Goal: Transaction & Acquisition: Purchase product/service

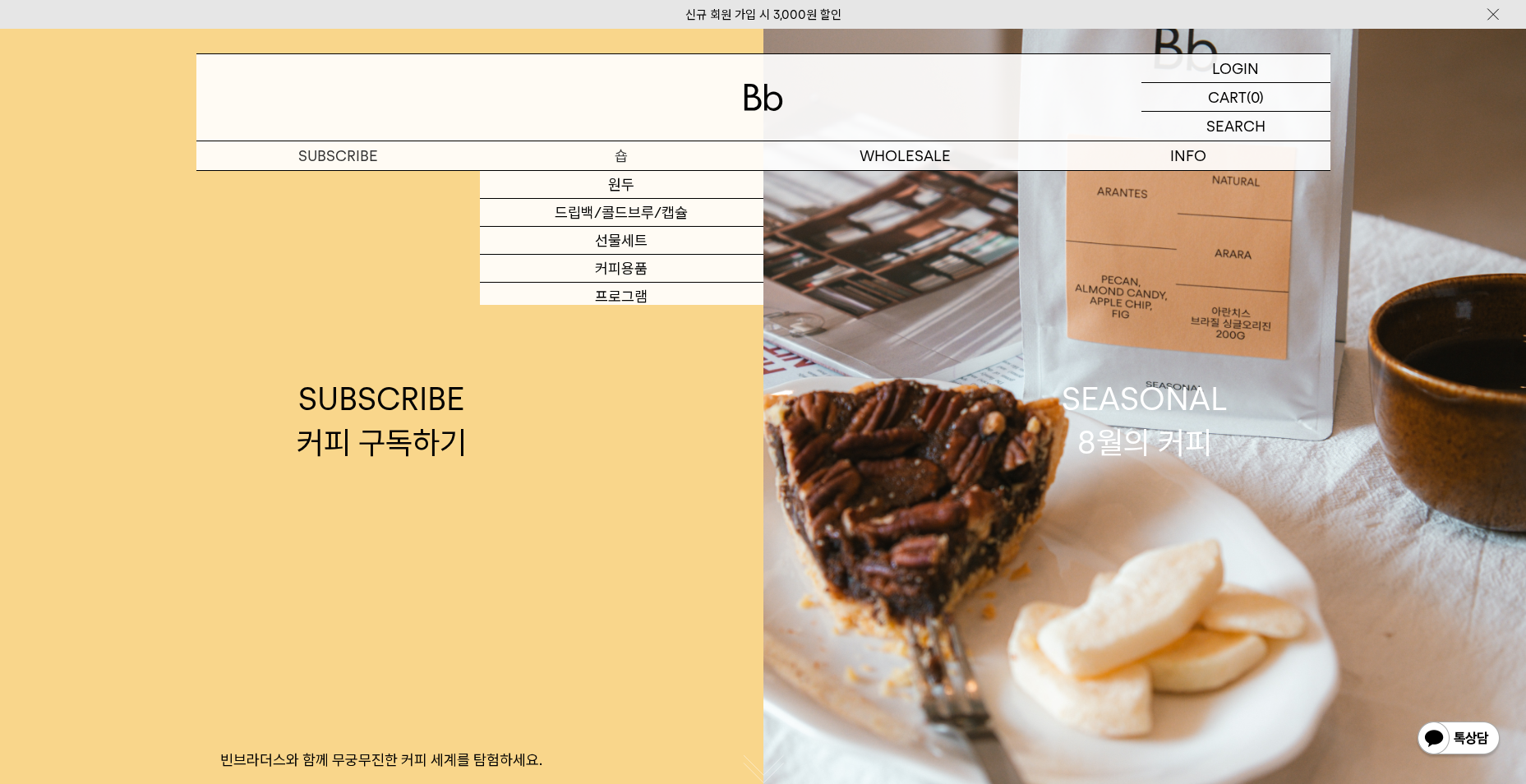
click at [626, 151] on p "숍" at bounding box center [622, 156] width 283 height 29
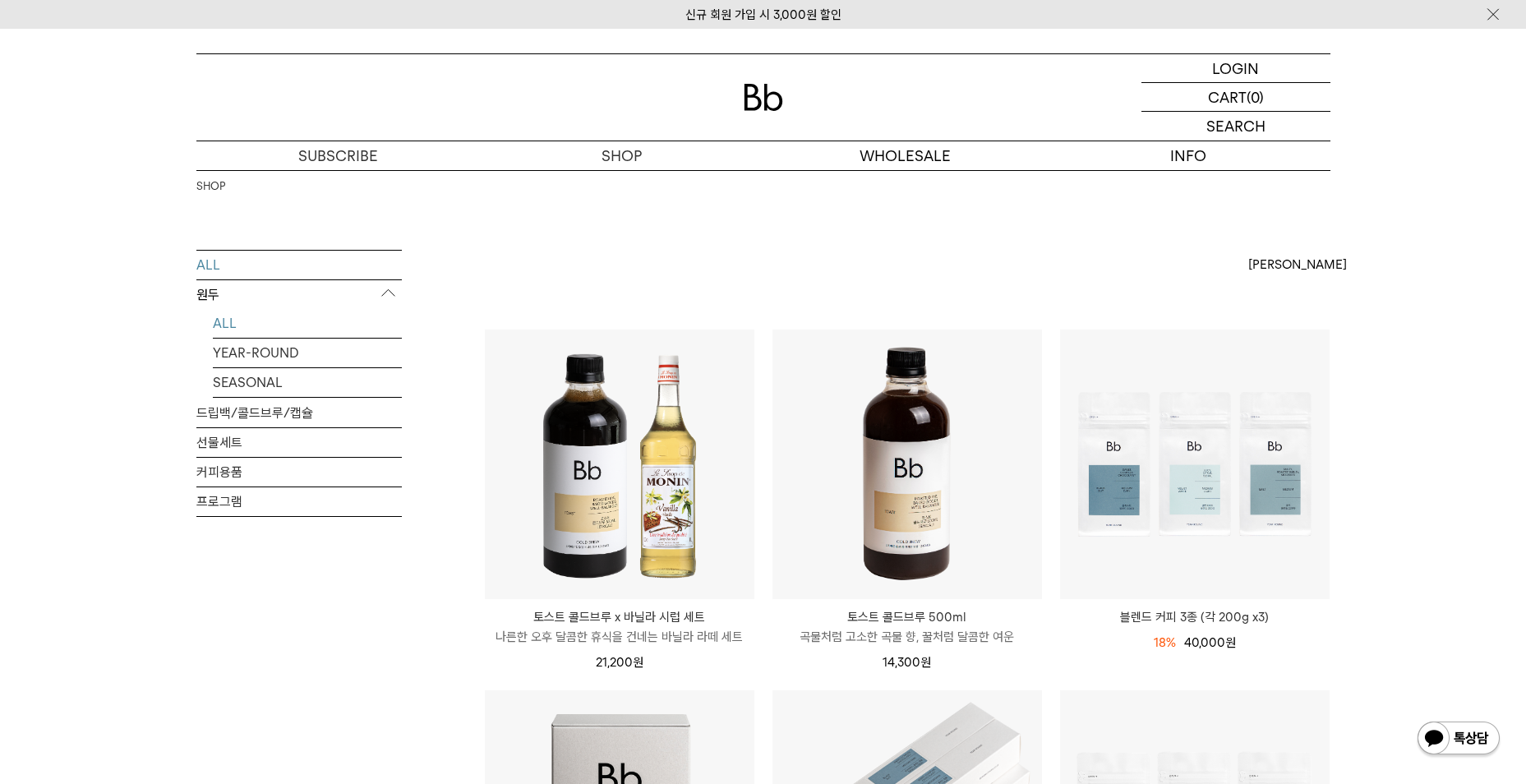
click at [261, 322] on link "ALL" at bounding box center [307, 323] width 189 height 29
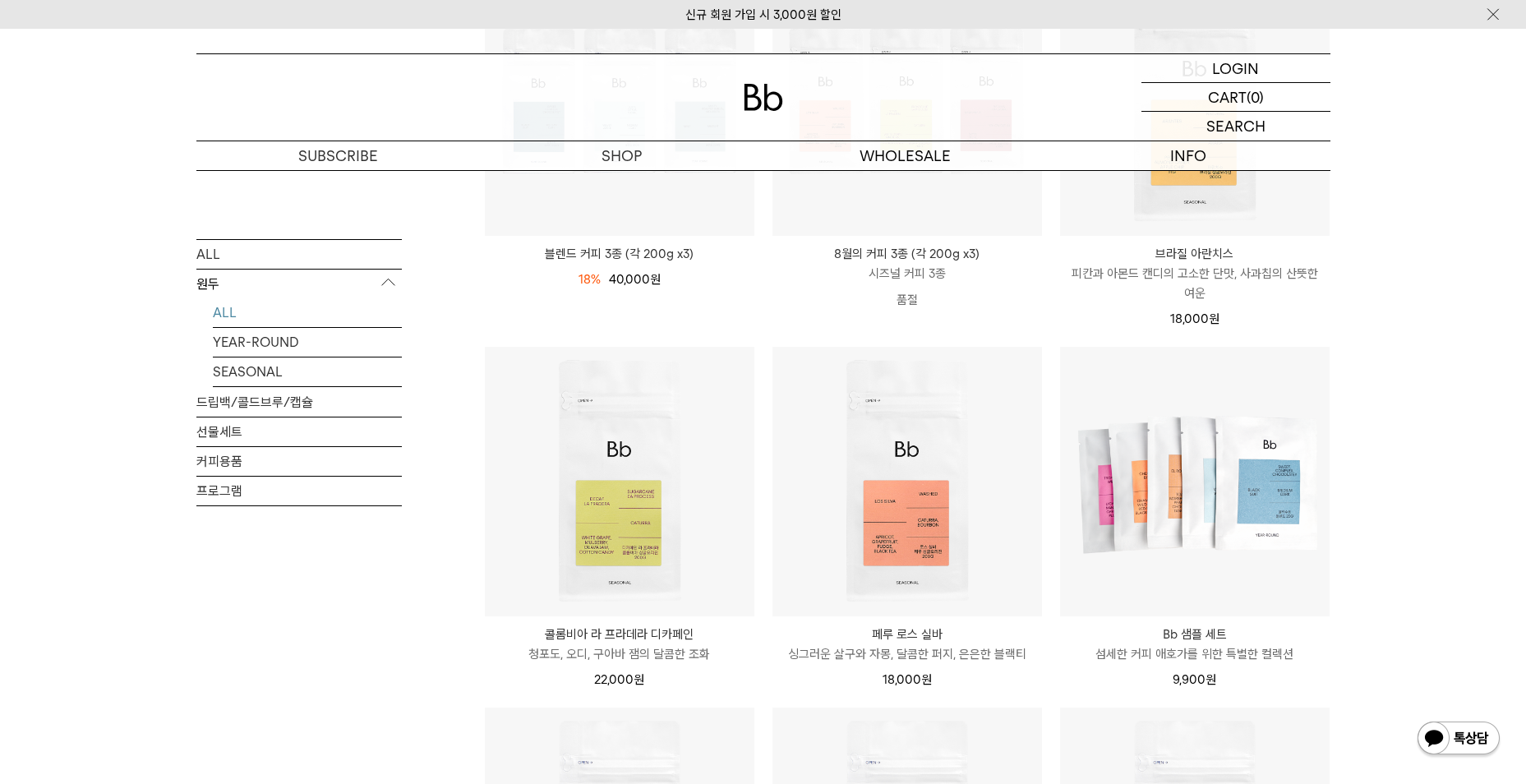
scroll to position [411, 0]
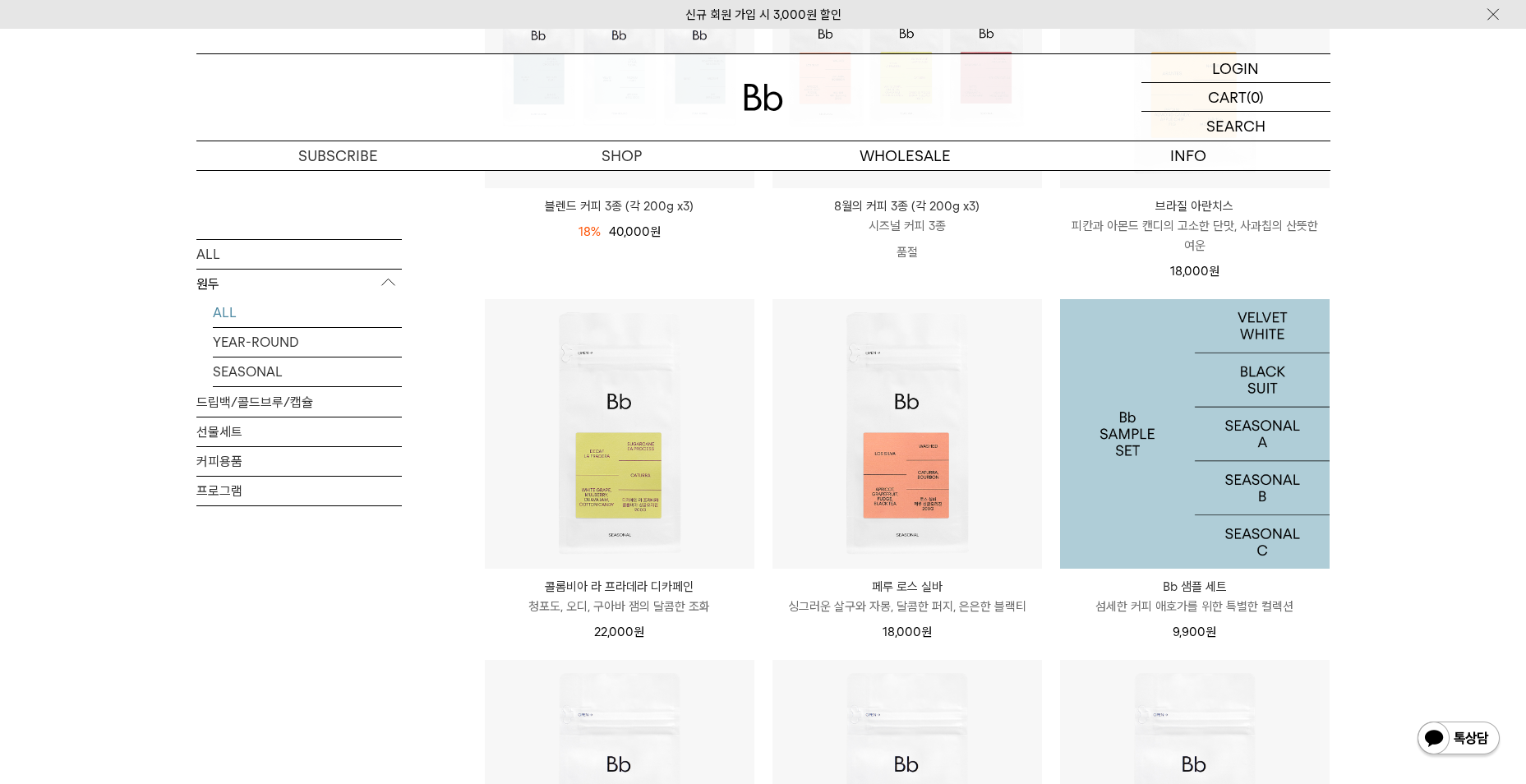
click at [1197, 489] on img at bounding box center [1194, 433] width 269 height 269
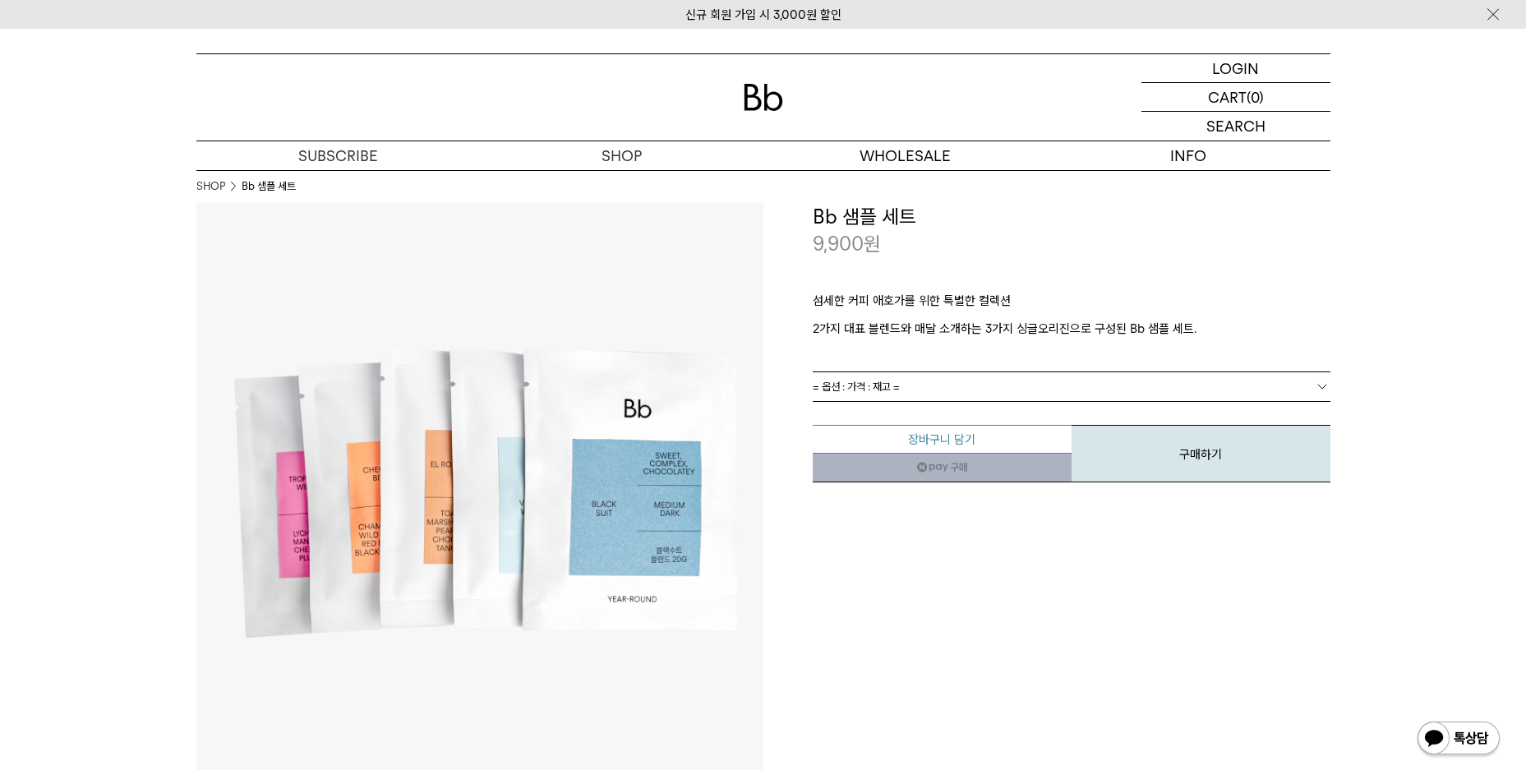
click at [930, 436] on button "장바구니 담기" at bounding box center [942, 439] width 259 height 29
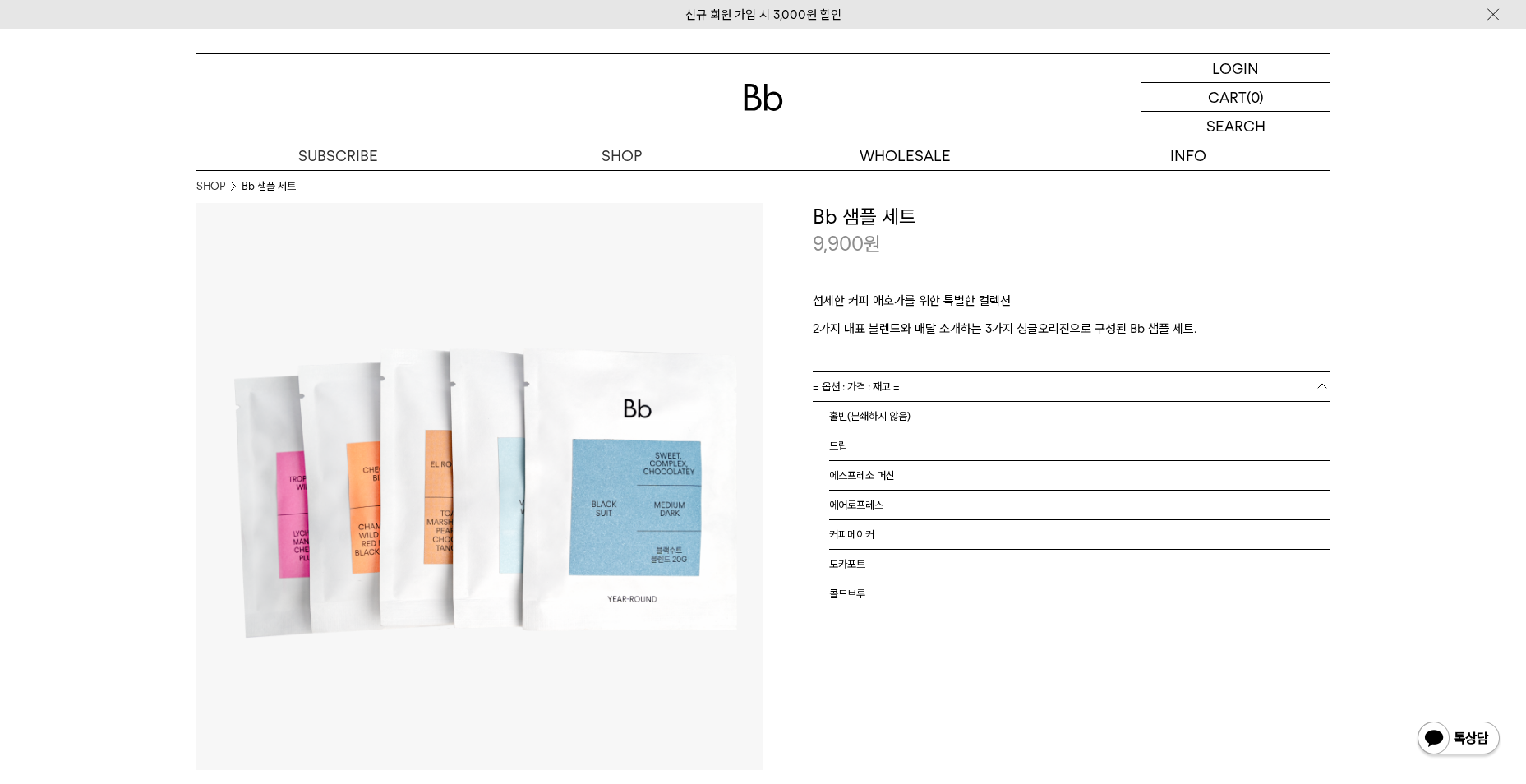
click at [1006, 388] on link "= 옵션 : 가격 : 재고 =" at bounding box center [1071, 386] width 518 height 29
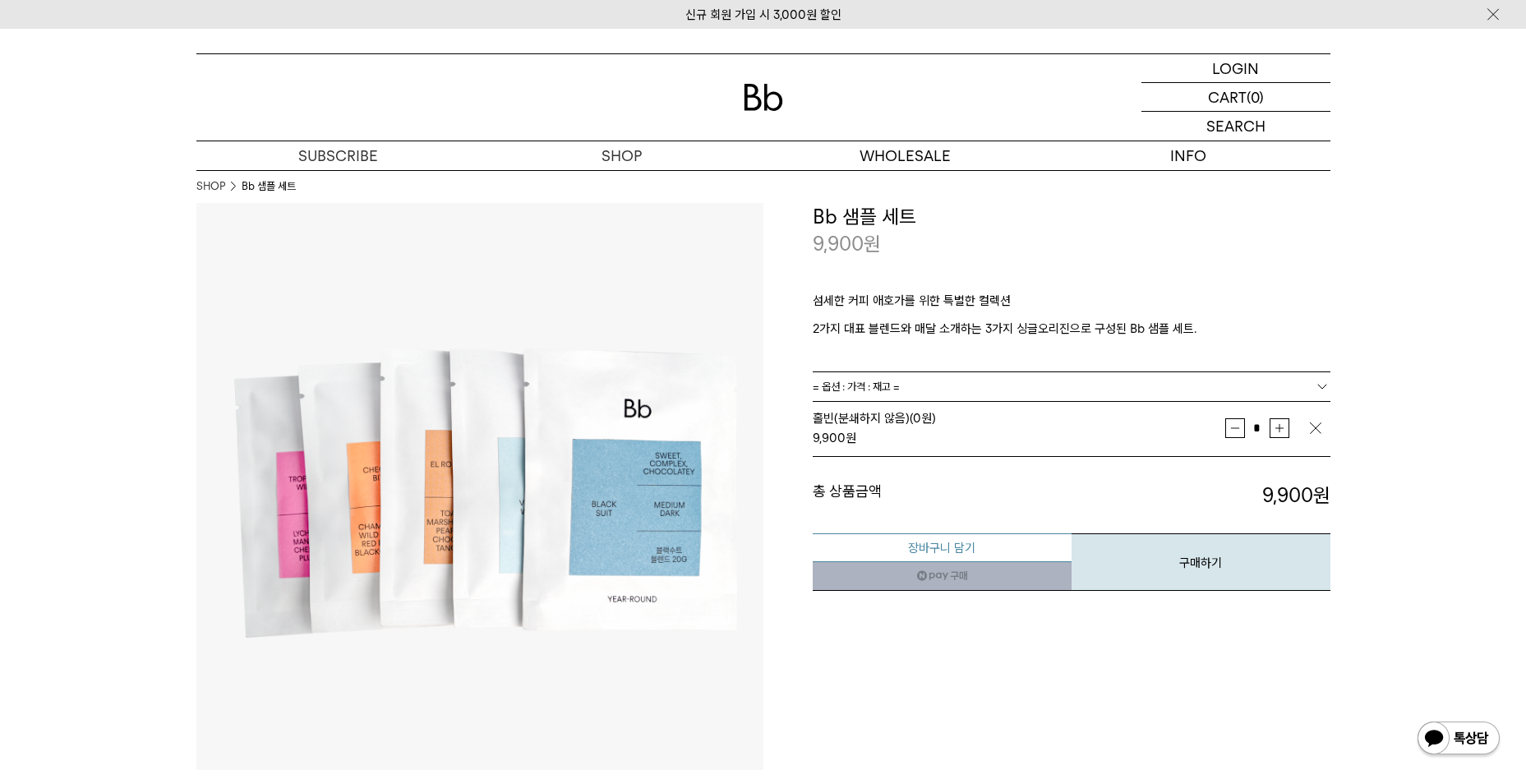
click at [961, 555] on button "장바구니 담기" at bounding box center [942, 548] width 259 height 29
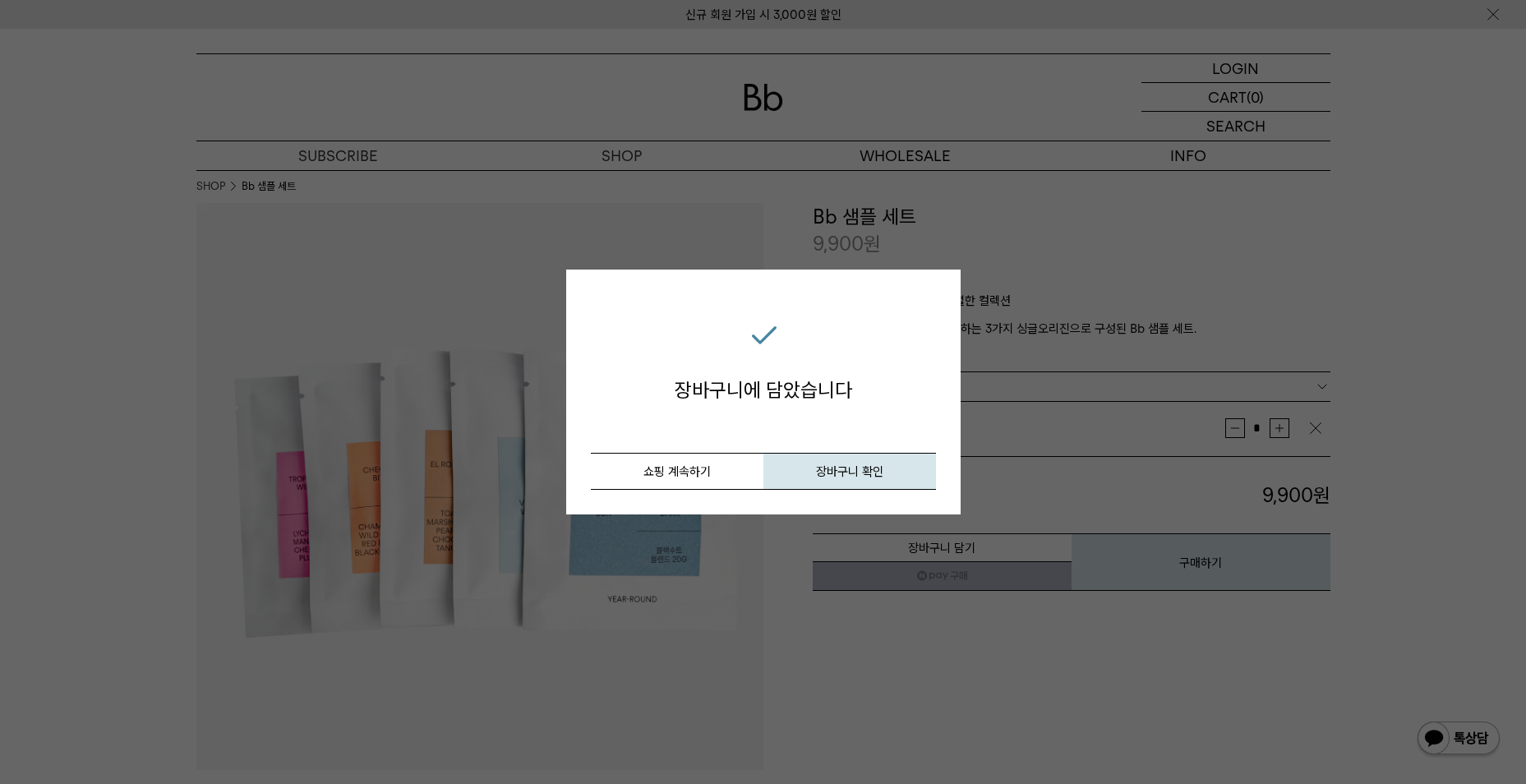
drag, startPoint x: 714, startPoint y: 469, endPoint x: 681, endPoint y: 438, distance: 45.3
click at [714, 469] on button "쇼핑 계속하기" at bounding box center [677, 471] width 173 height 37
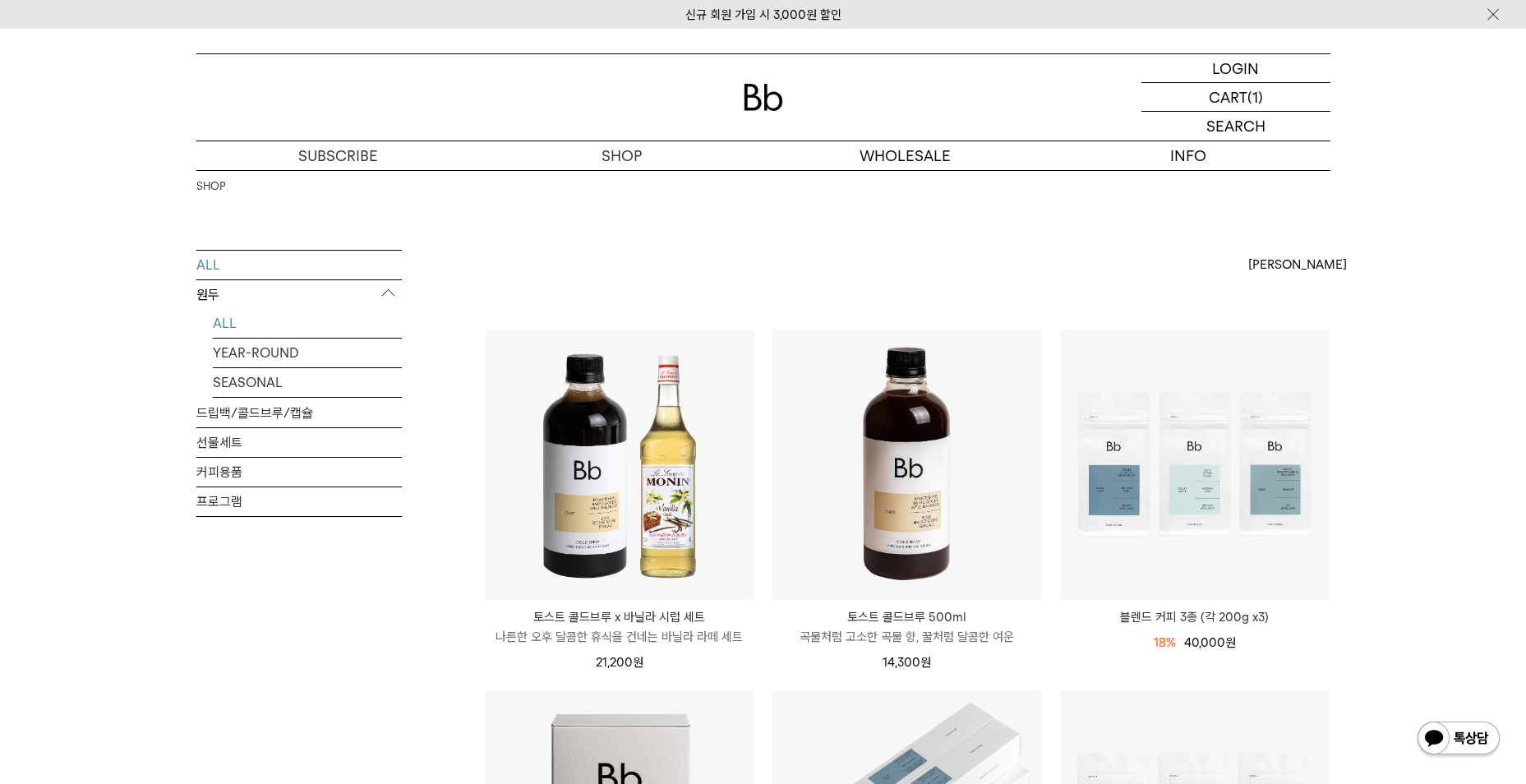
click at [226, 324] on link "ALL" at bounding box center [307, 323] width 189 height 29
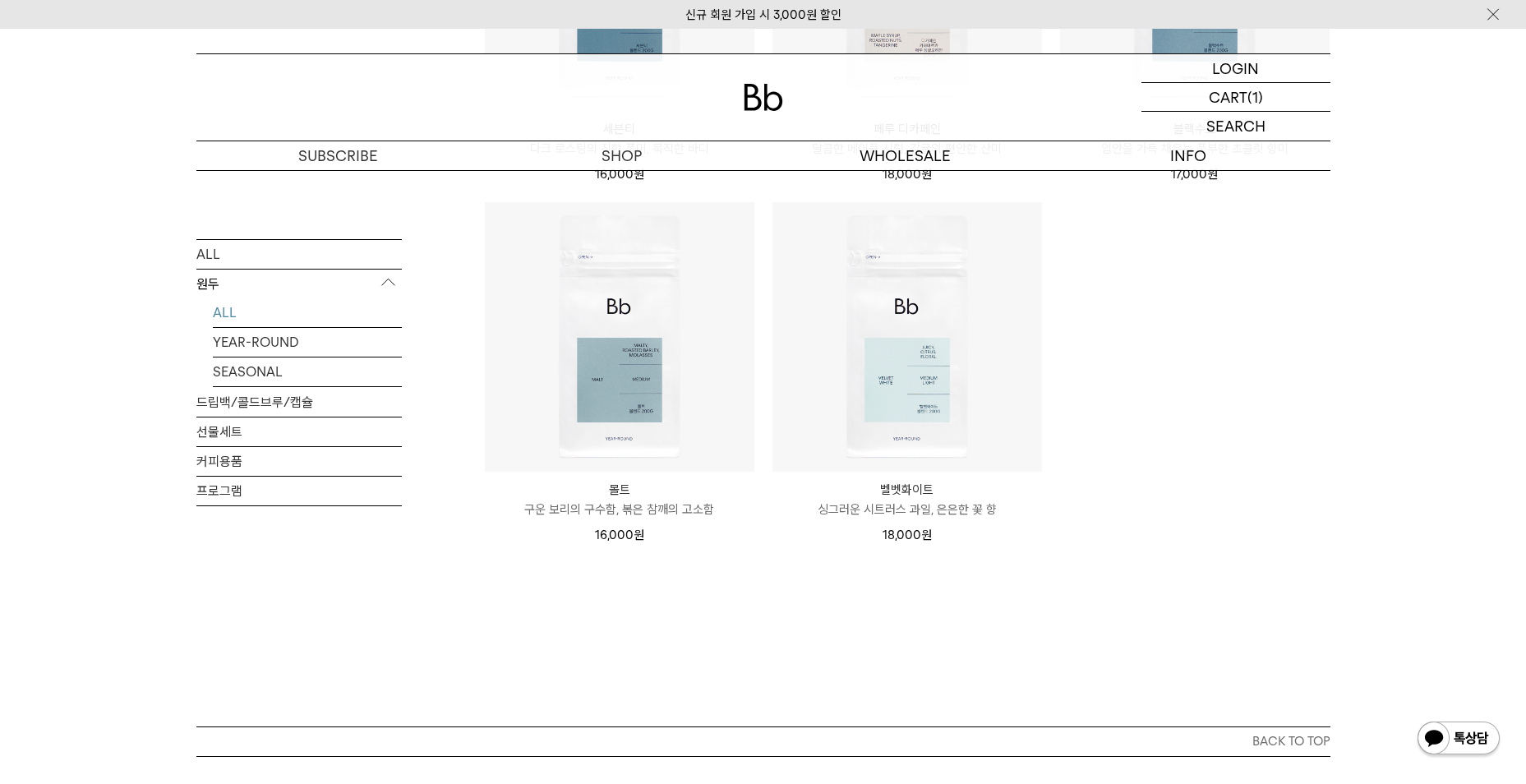
scroll to position [1397, 0]
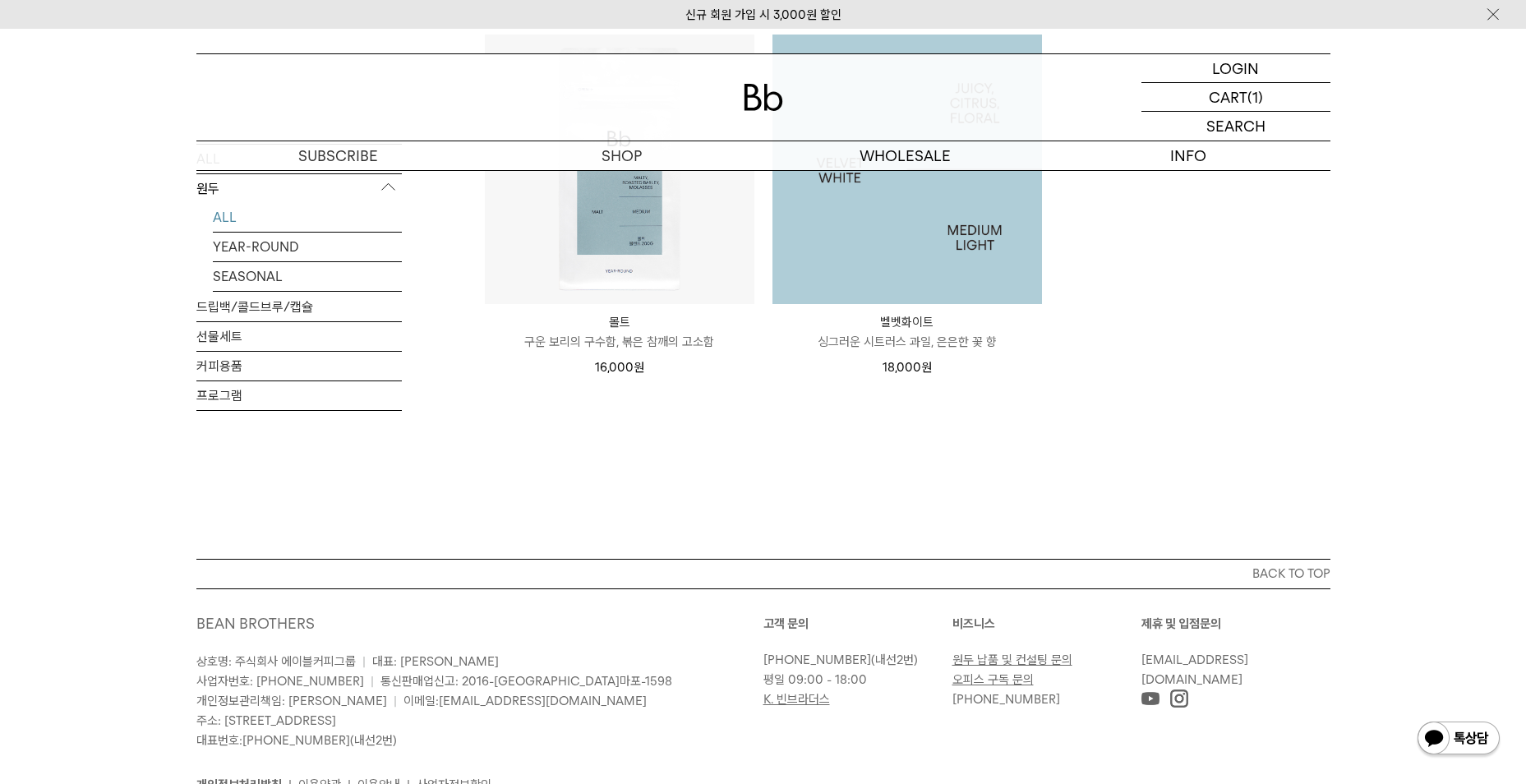
click at [894, 273] on img at bounding box center [907, 169] width 269 height 269
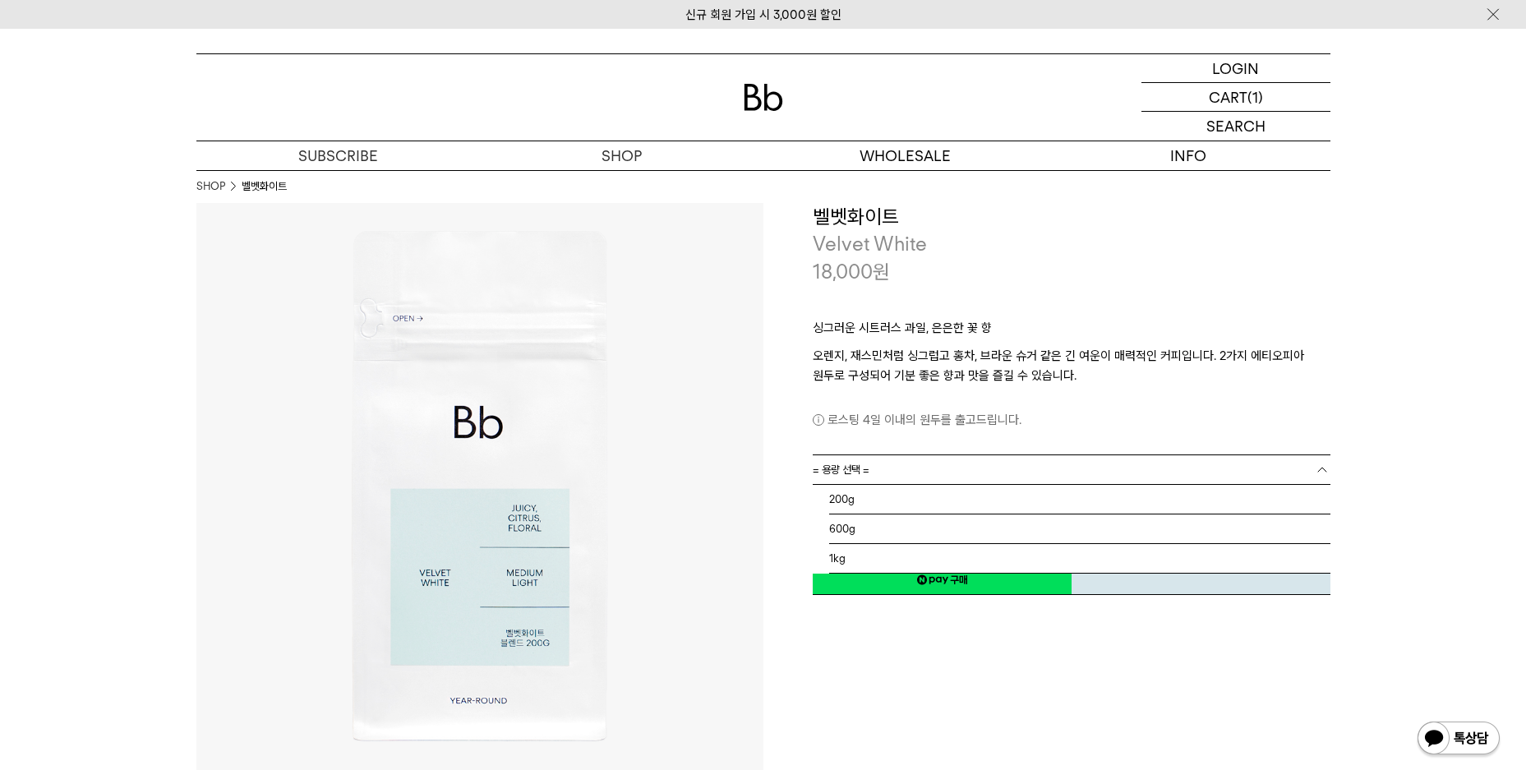
click at [942, 464] on link "= 용량 선택 =" at bounding box center [1071, 469] width 518 height 29
click at [931, 503] on li "200g" at bounding box center [1080, 500] width 502 height 30
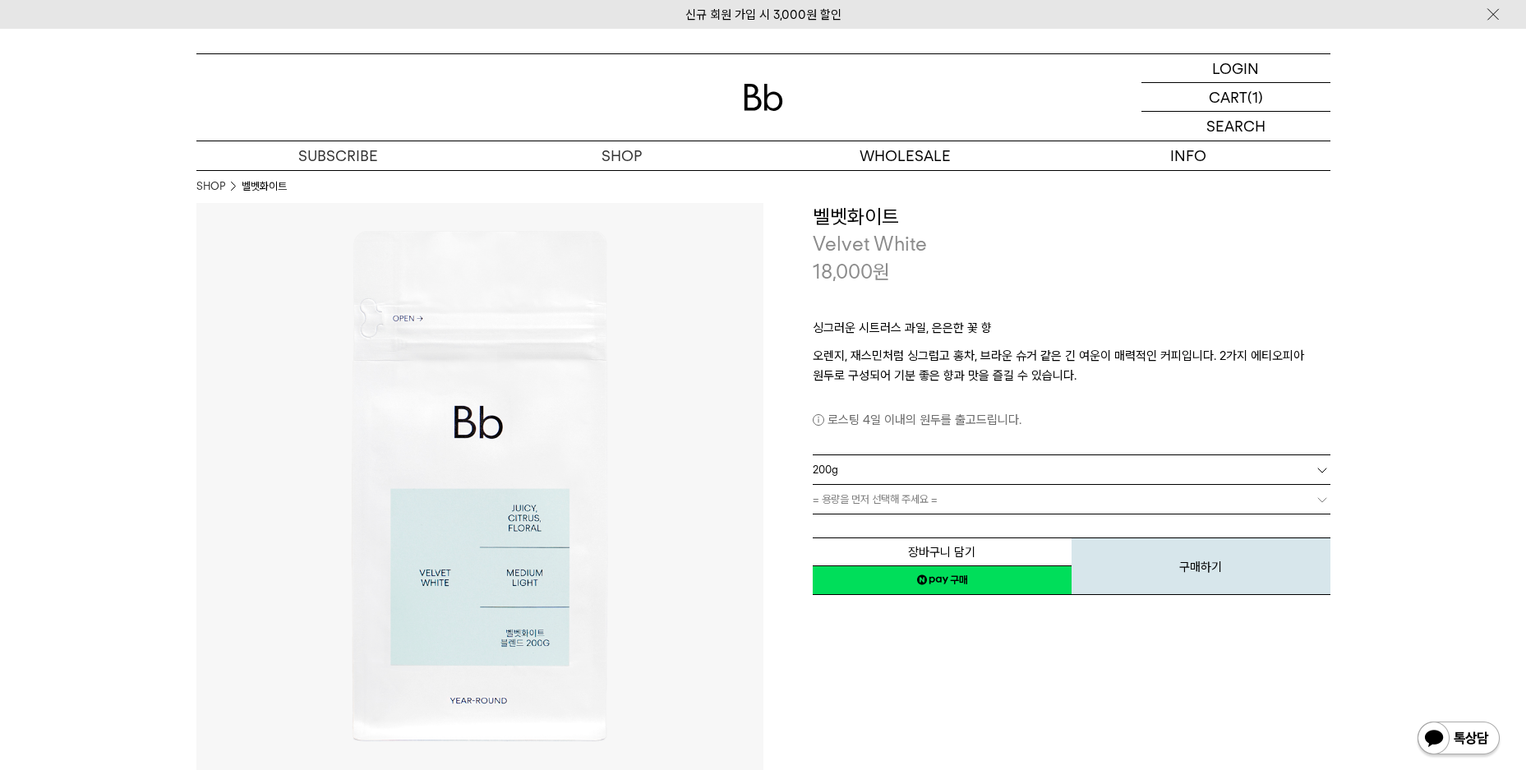
click at [934, 499] on link "= 용량을 먼저 선택해 주세요 =" at bounding box center [1071, 499] width 518 height 29
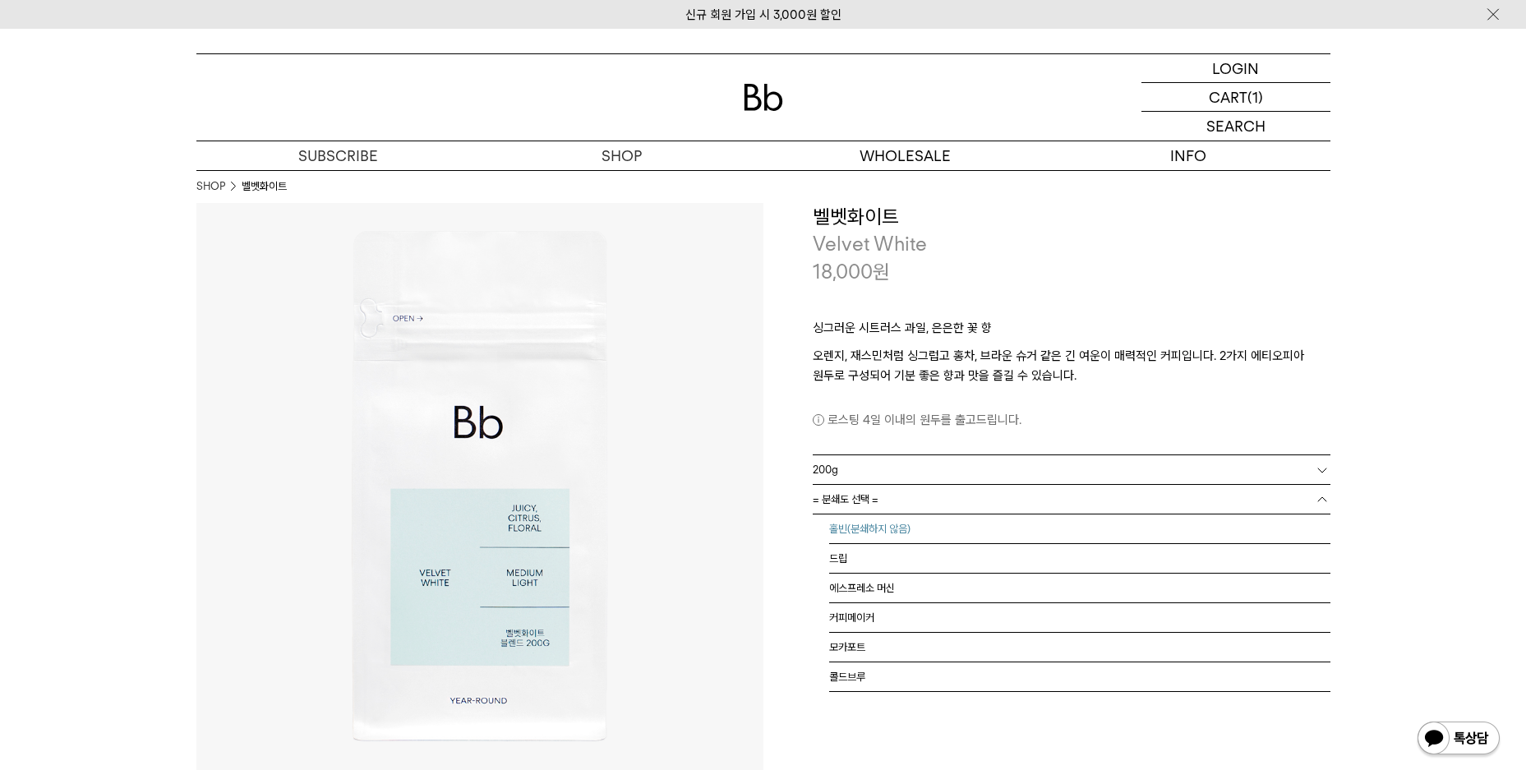
click at [931, 533] on li "홀빈(분쇄하지 않음)" at bounding box center [1080, 530] width 502 height 30
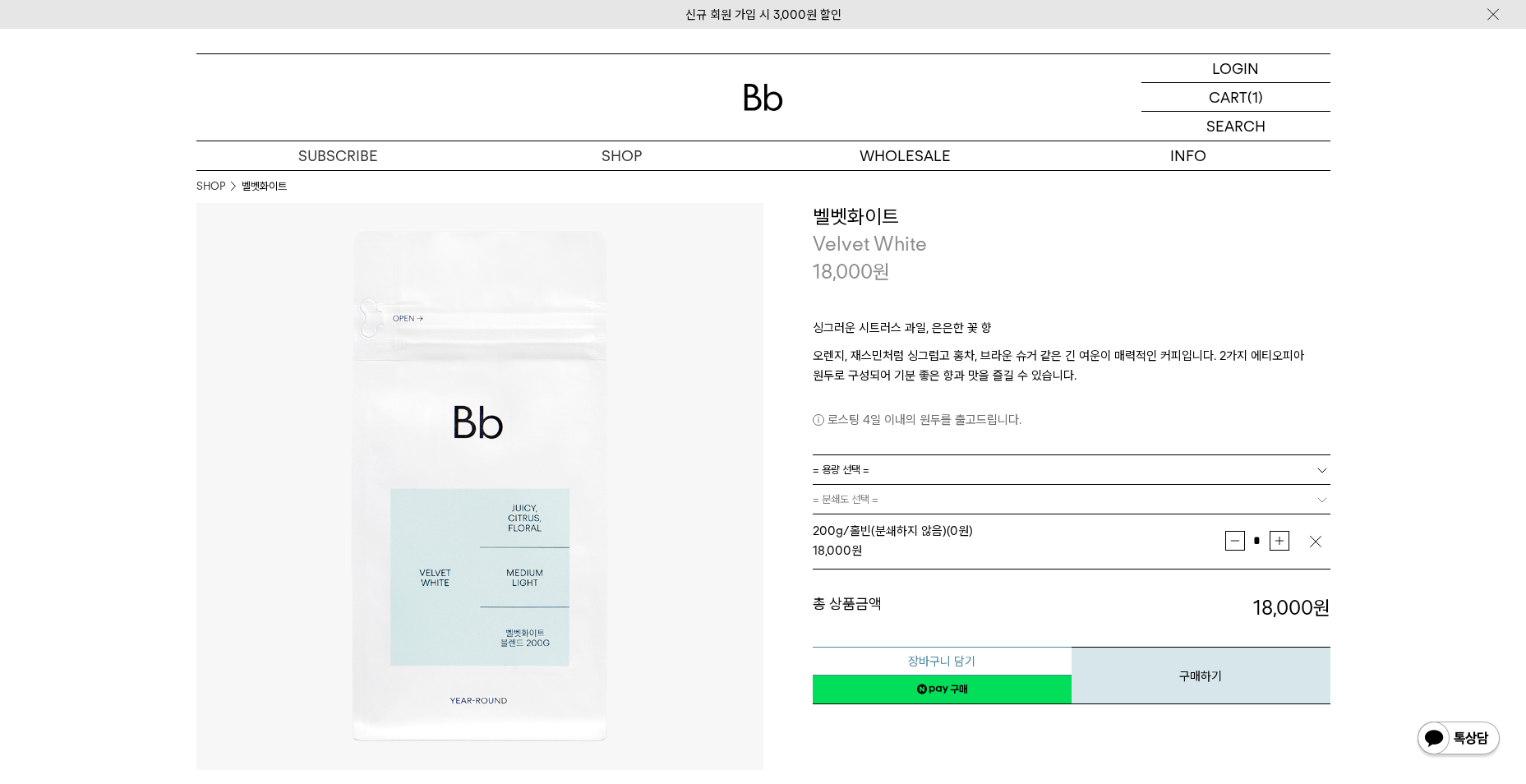
click at [973, 656] on button "장바구니 담기" at bounding box center [942, 660] width 259 height 29
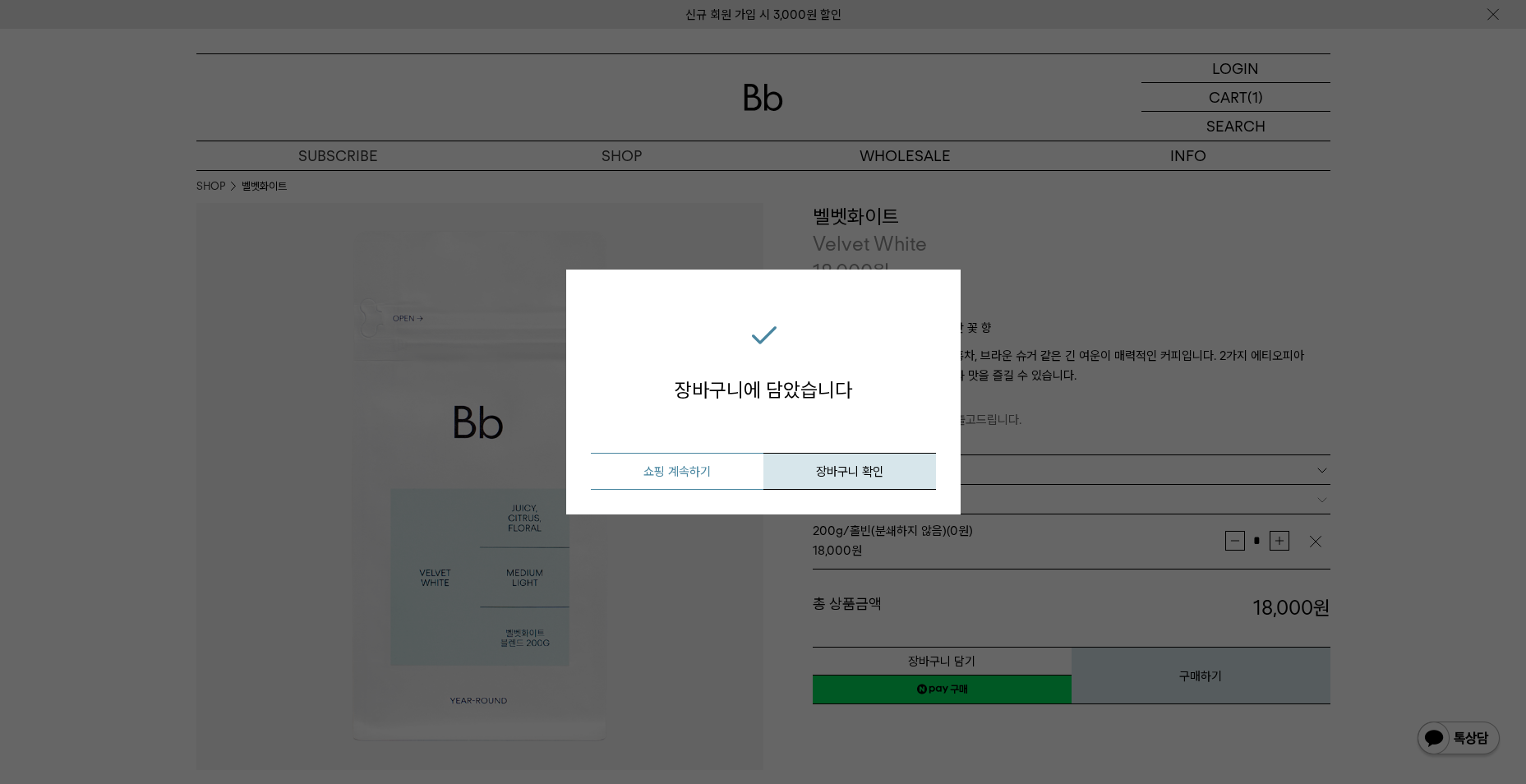
click at [709, 467] on button "쇼핑 계속하기" at bounding box center [677, 471] width 173 height 37
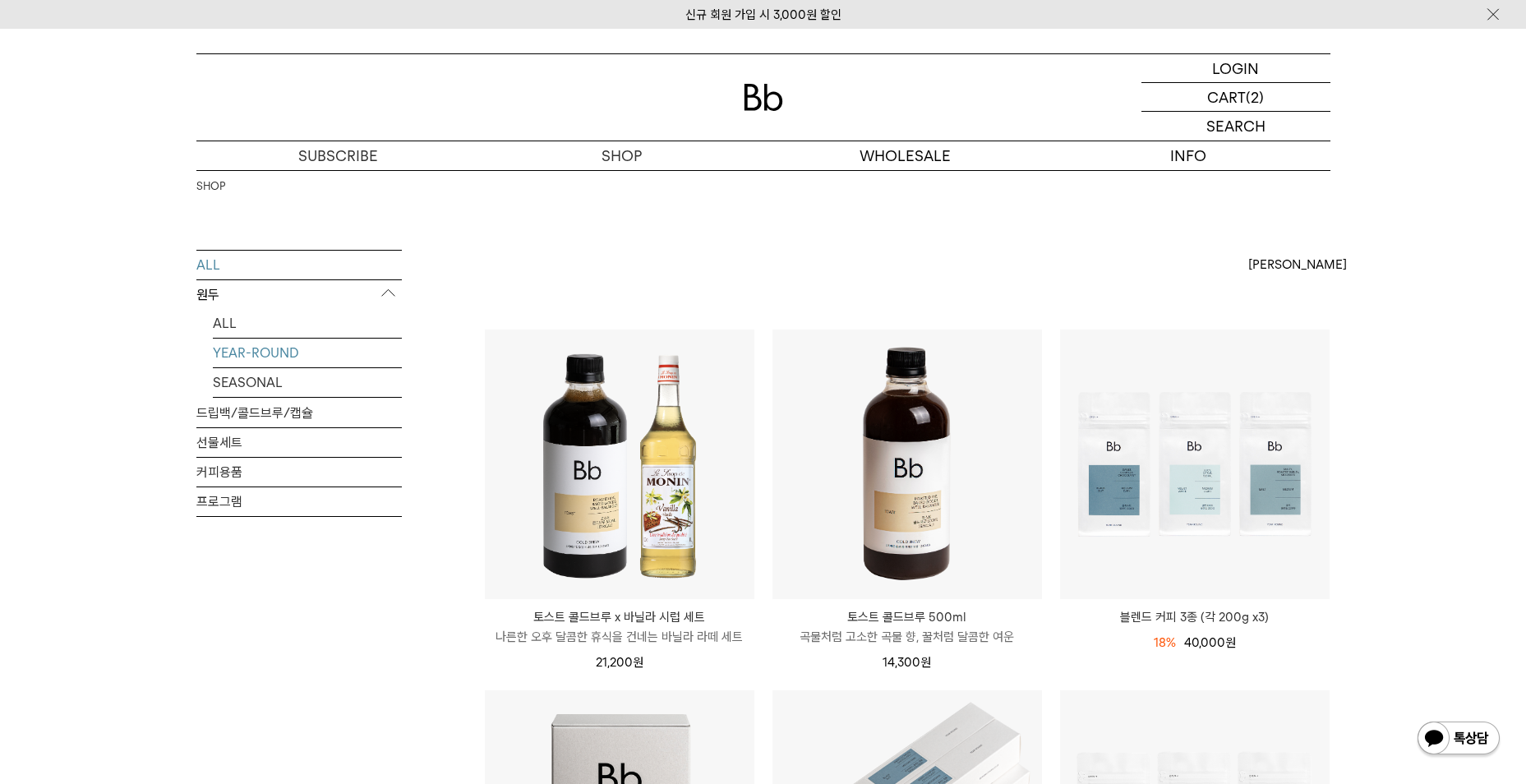
click at [270, 359] on link "YEAR-ROUND" at bounding box center [307, 352] width 189 height 29
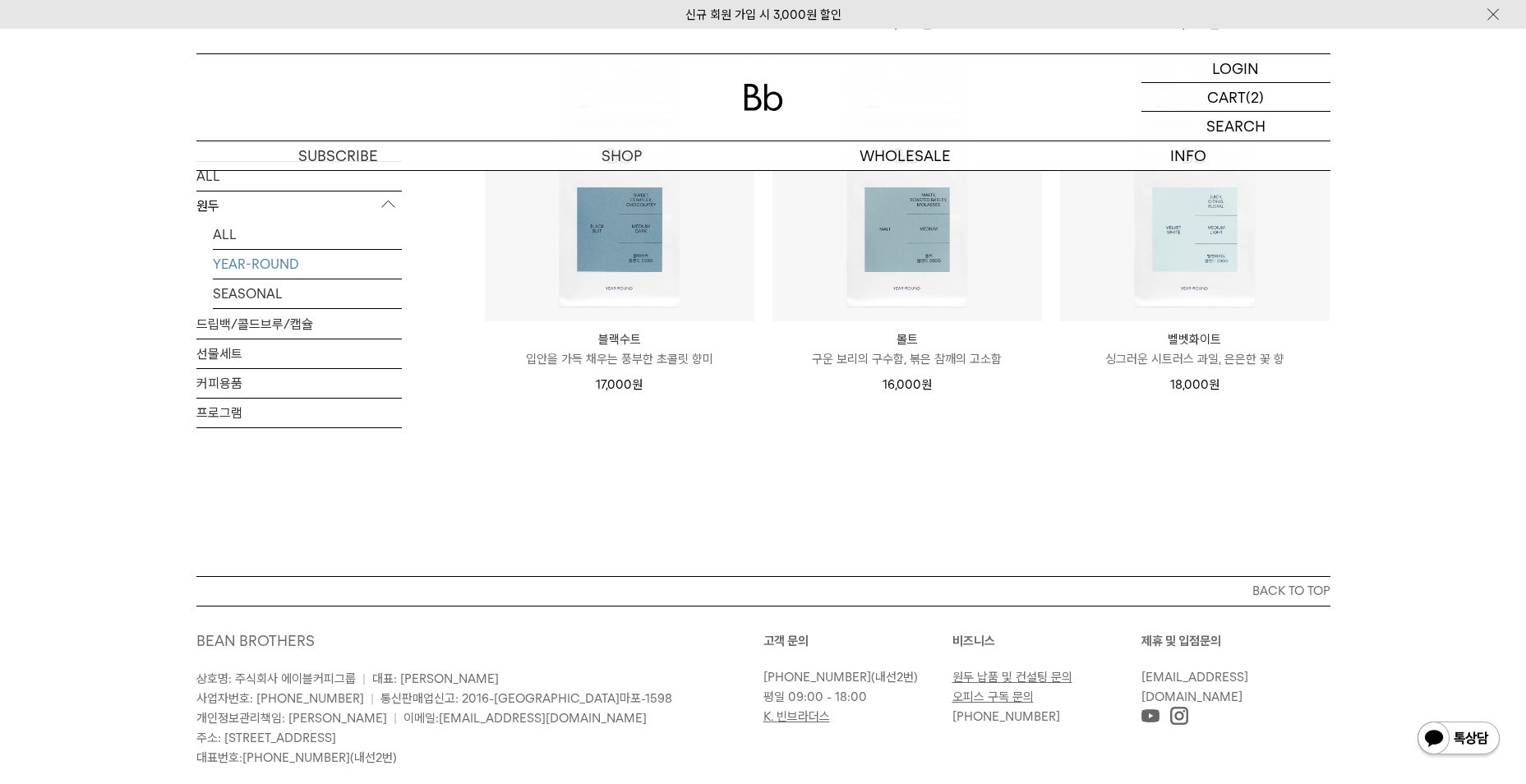
scroll to position [411, 0]
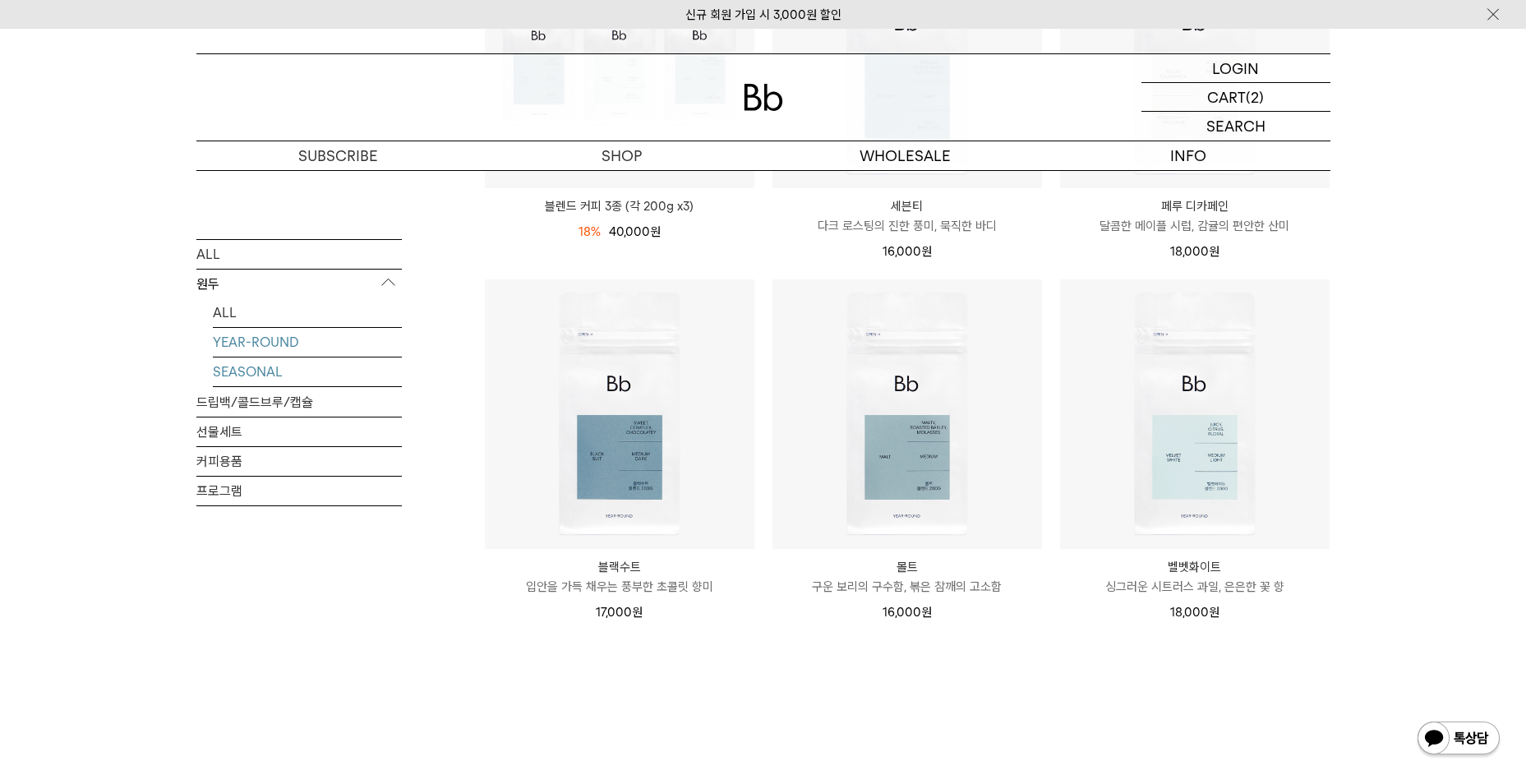
click at [269, 361] on link "SEASONAL" at bounding box center [307, 371] width 189 height 29
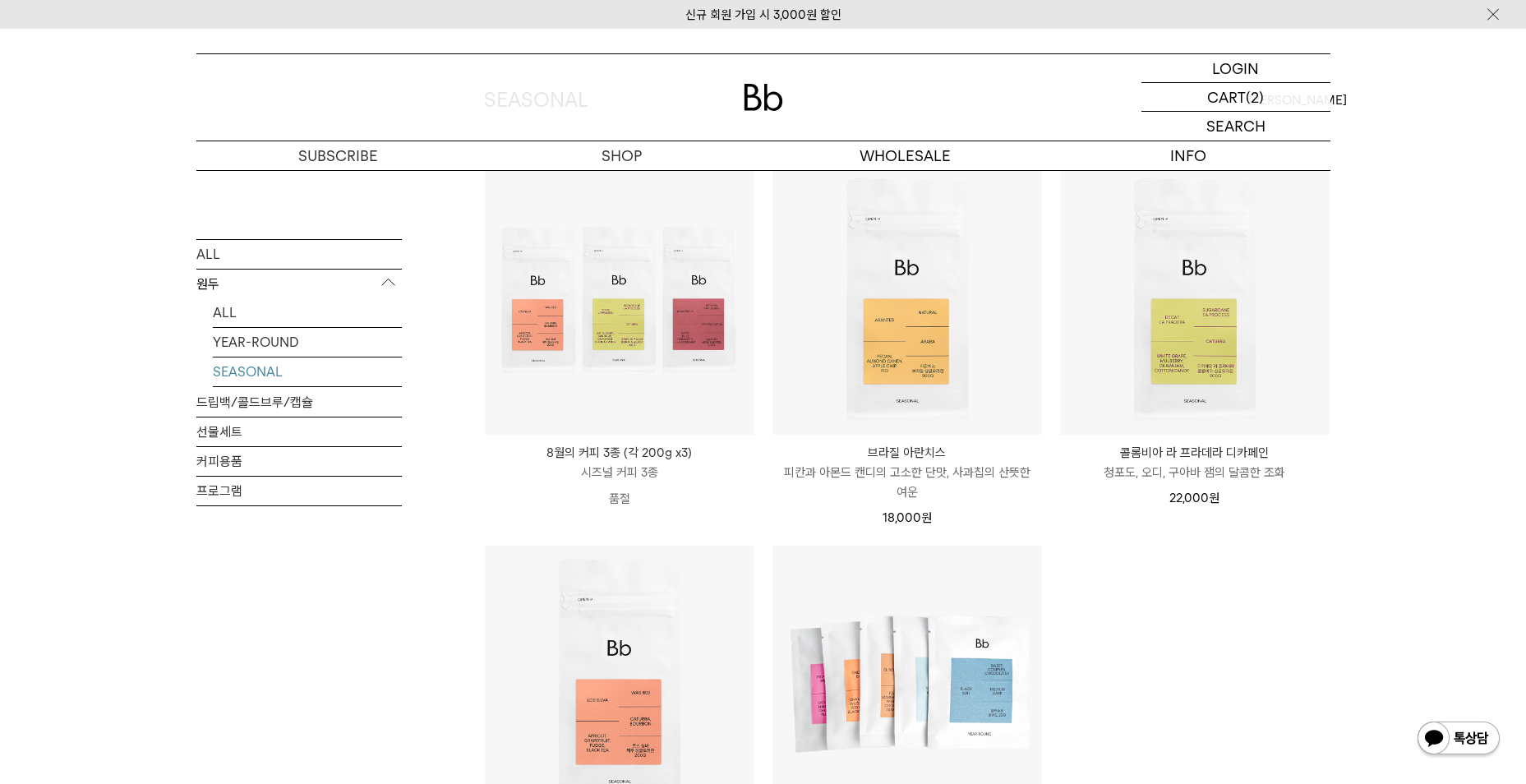
scroll to position [329, 0]
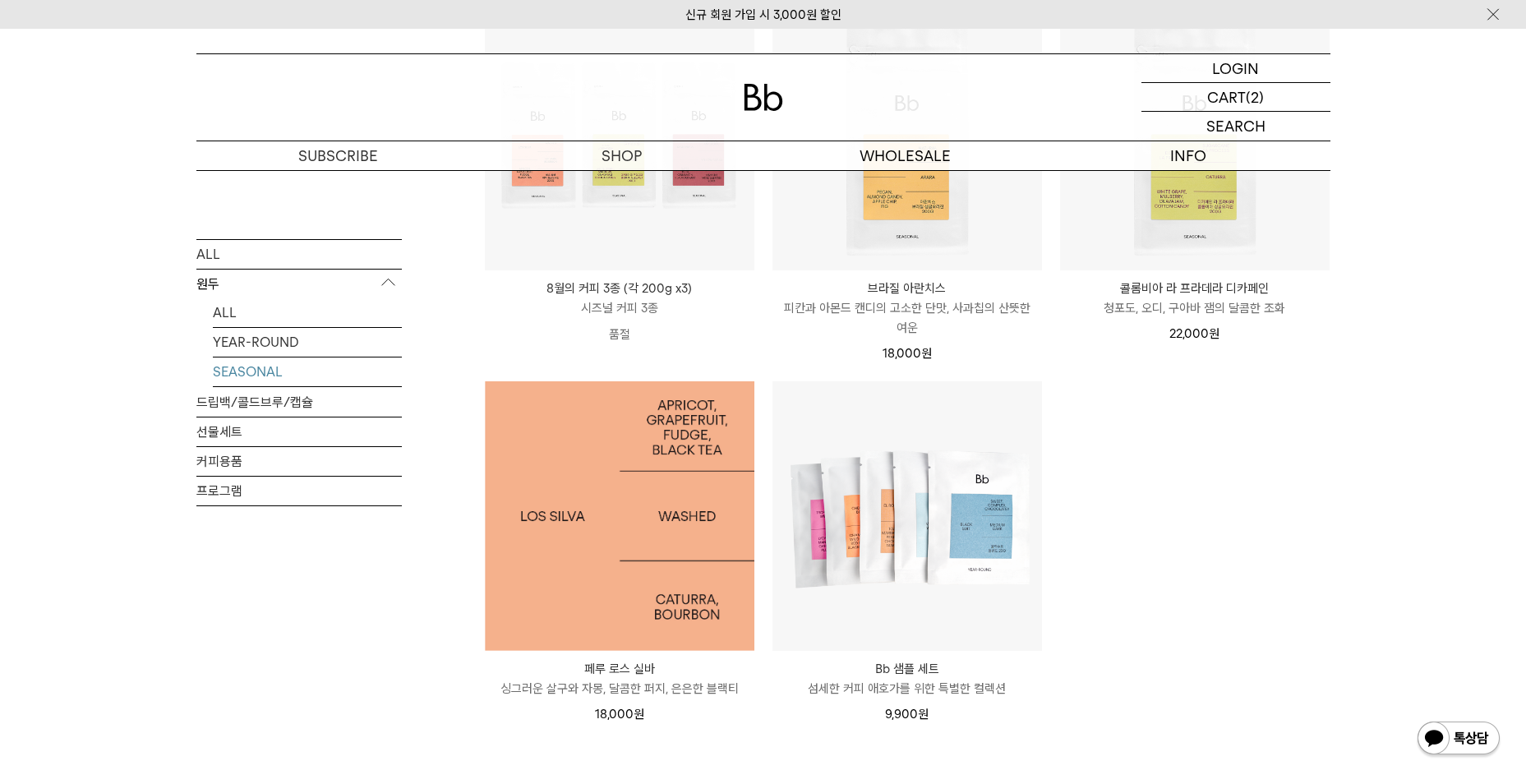
click at [602, 584] on img at bounding box center [619, 516] width 269 height 269
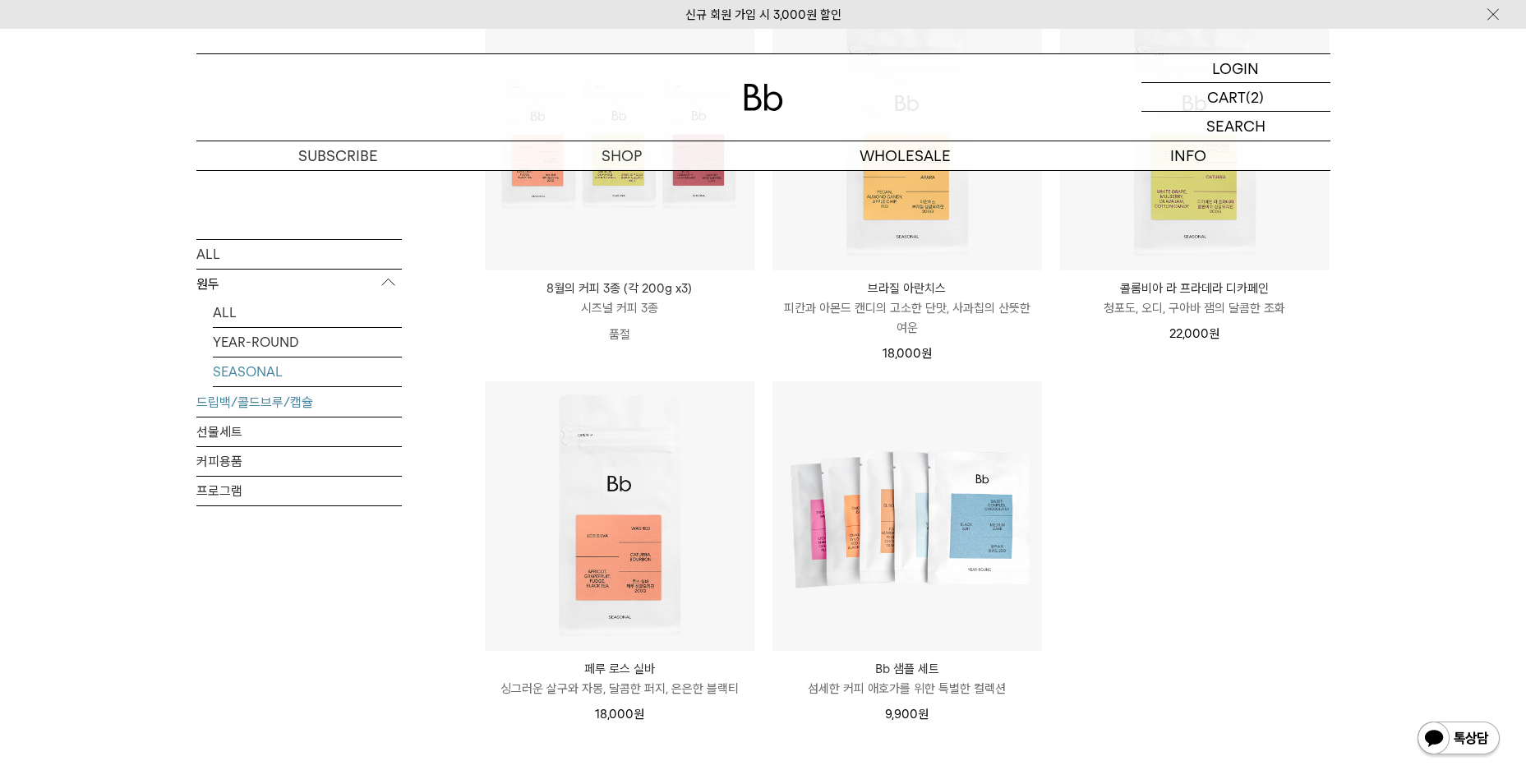
click at [277, 400] on link "드립백/콜드브루/캡슐" at bounding box center [298, 401] width 205 height 29
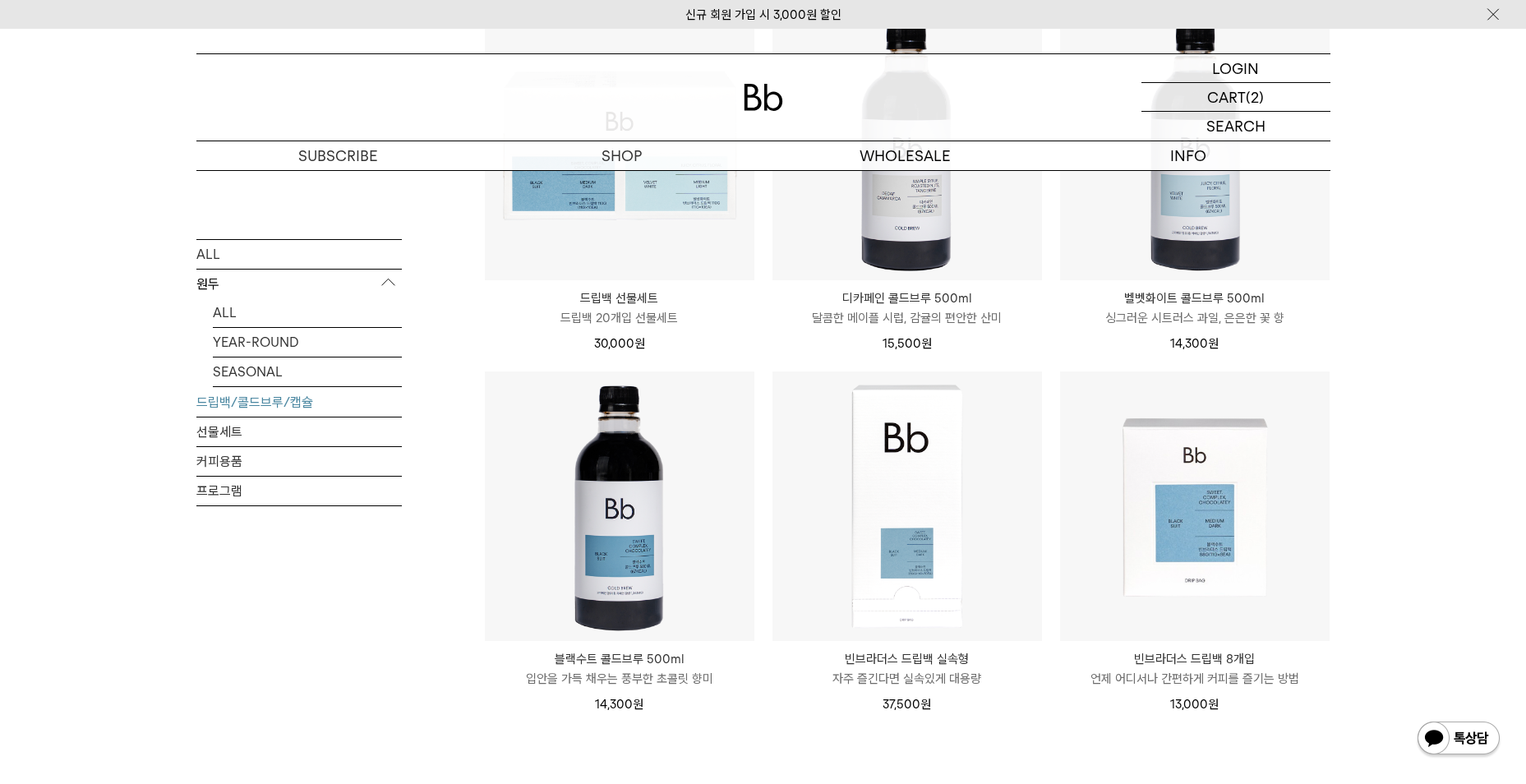
scroll to position [822, 0]
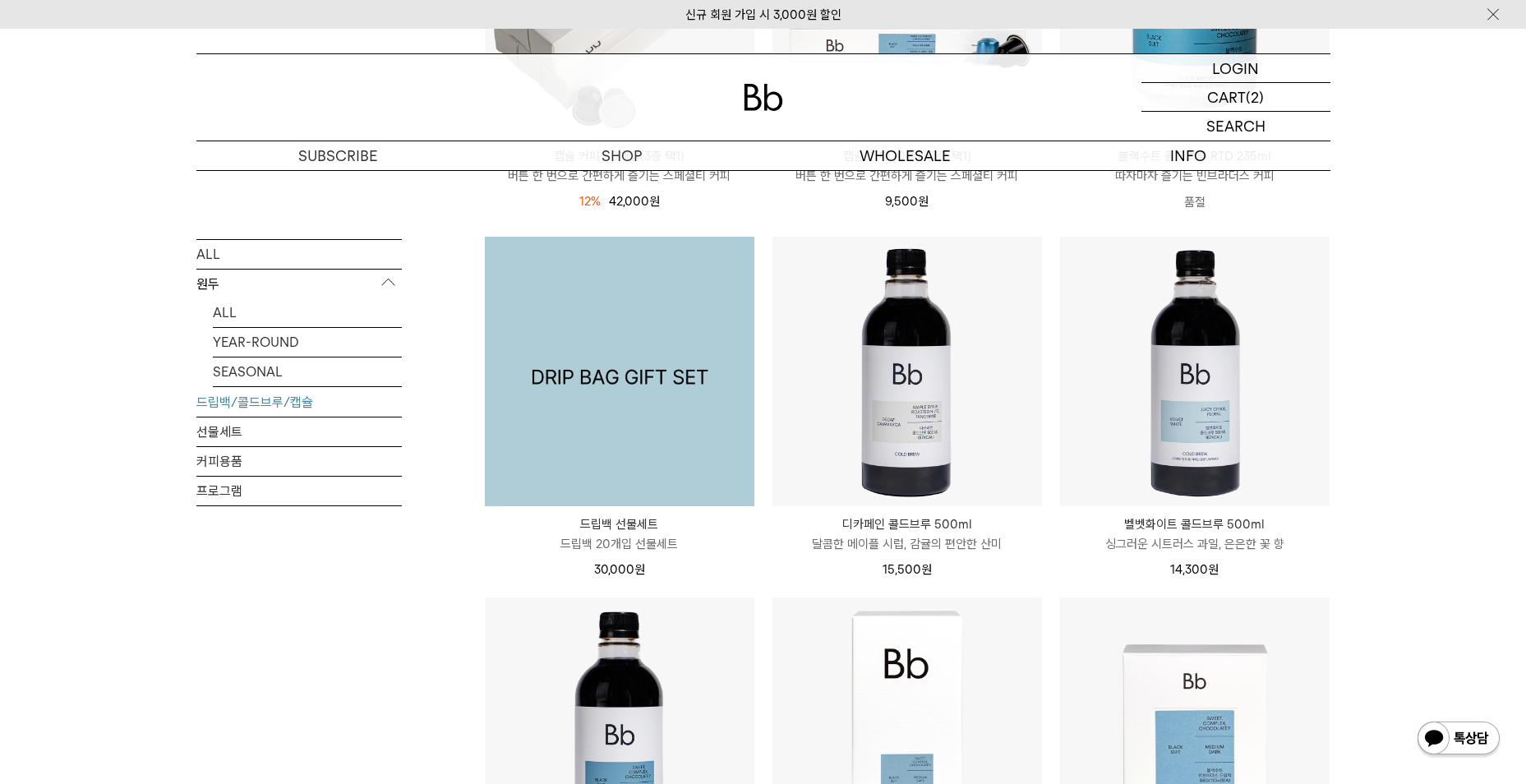
click at [605, 431] on img at bounding box center [619, 371] width 269 height 269
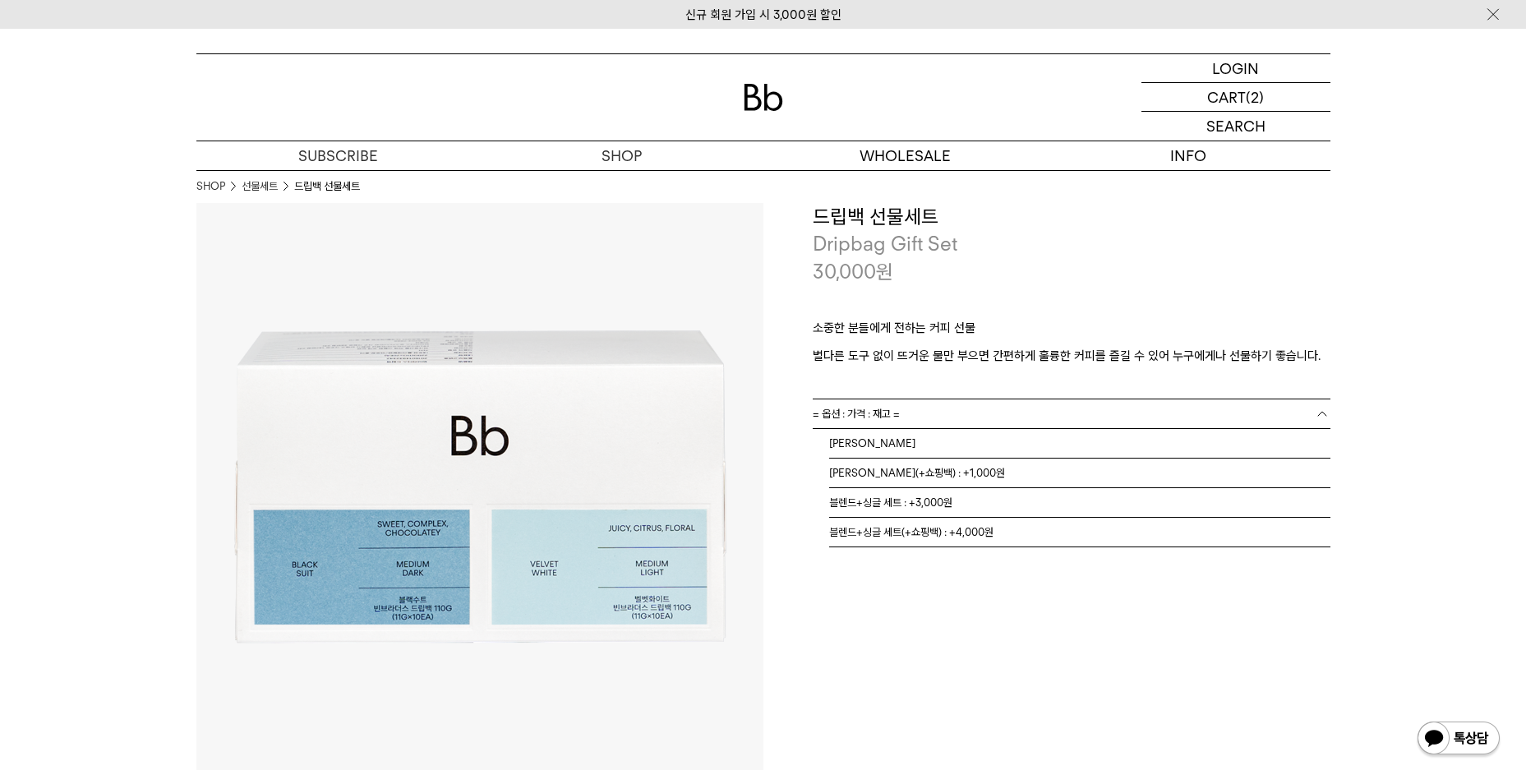
click at [852, 422] on span "= 옵션 : 가격 : 재고 =" at bounding box center [856, 413] width 87 height 29
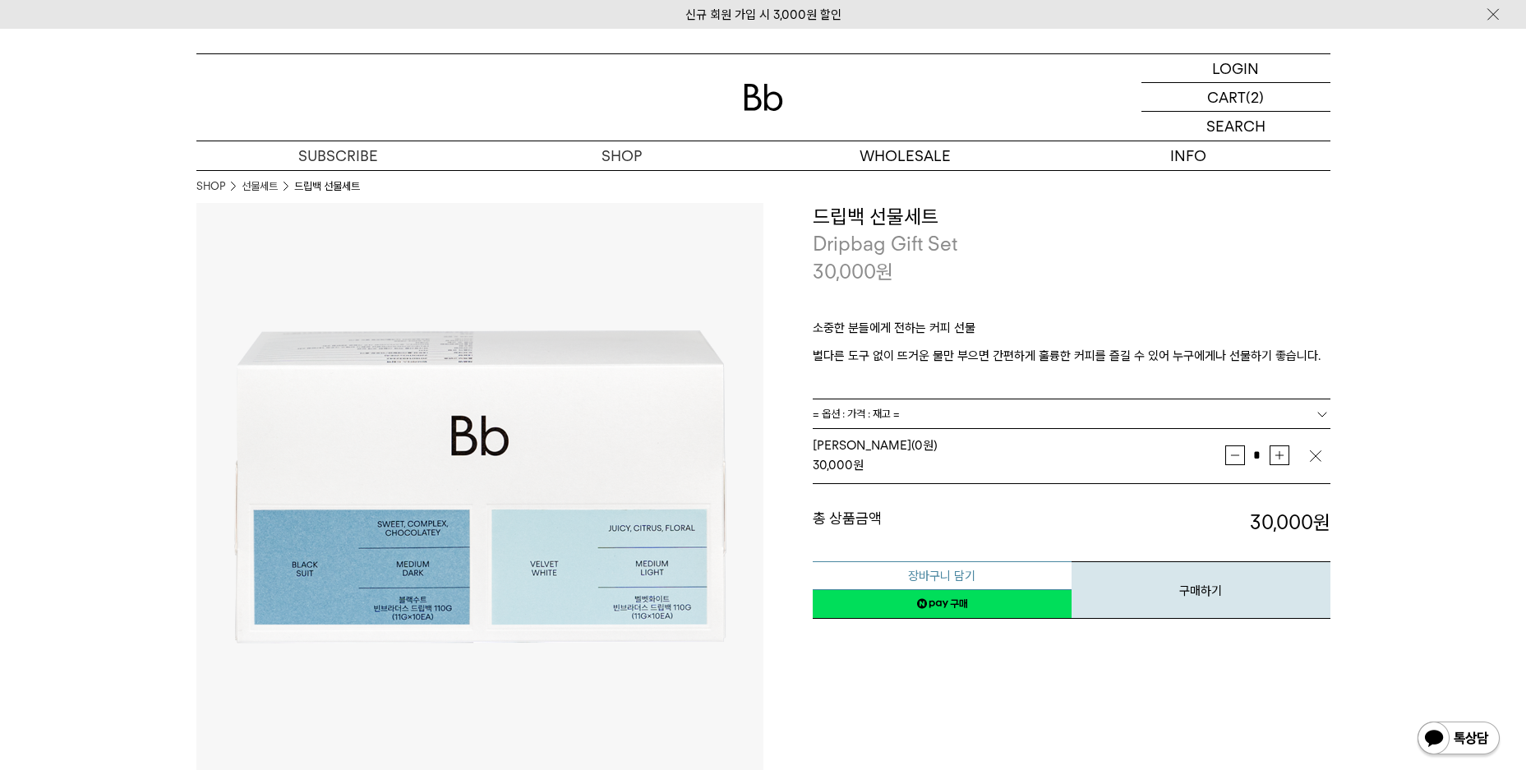
click at [946, 574] on button "장바구니 담기" at bounding box center [942, 576] width 259 height 29
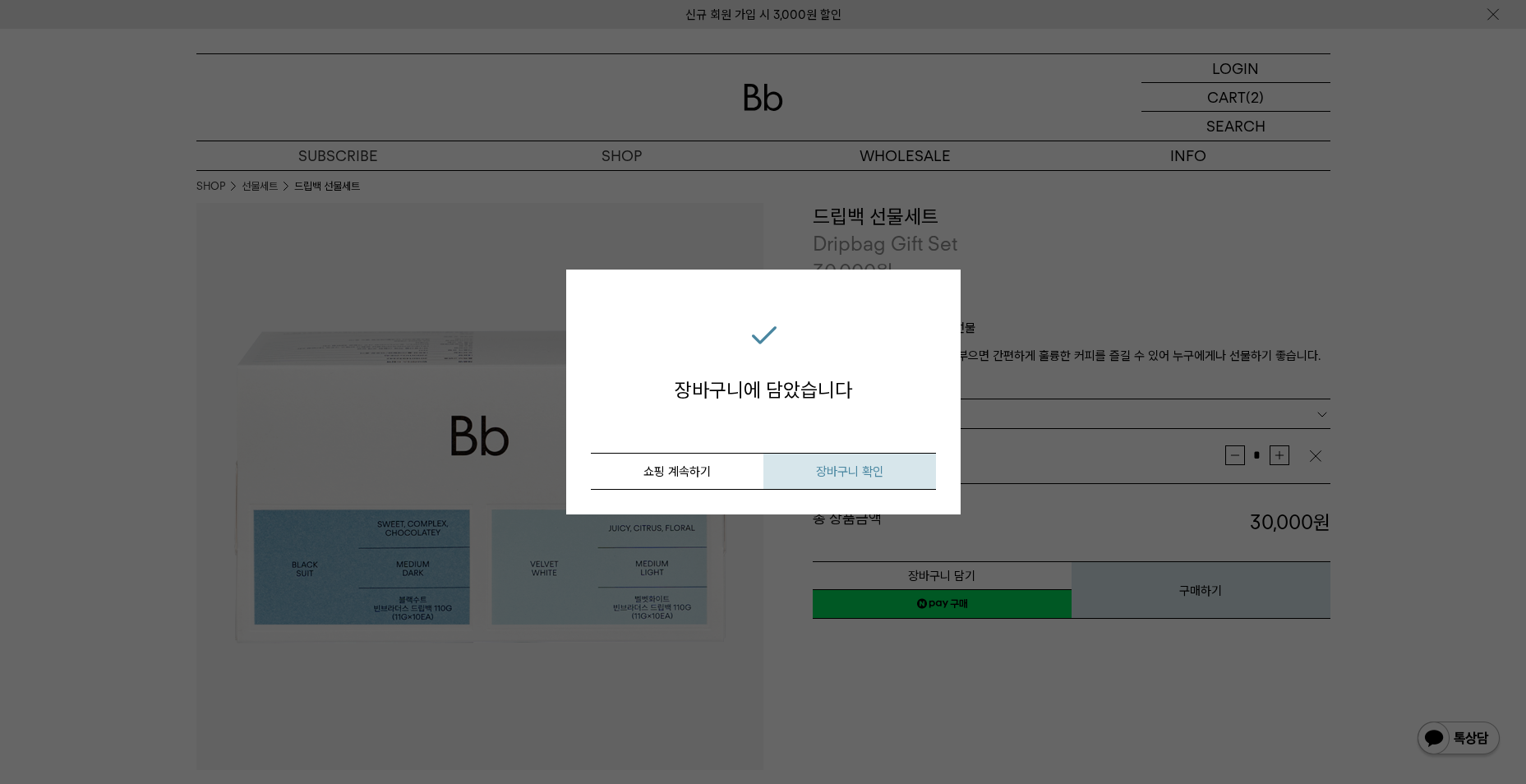
click at [832, 469] on span "장바구니 확인" at bounding box center [850, 472] width 68 height 15
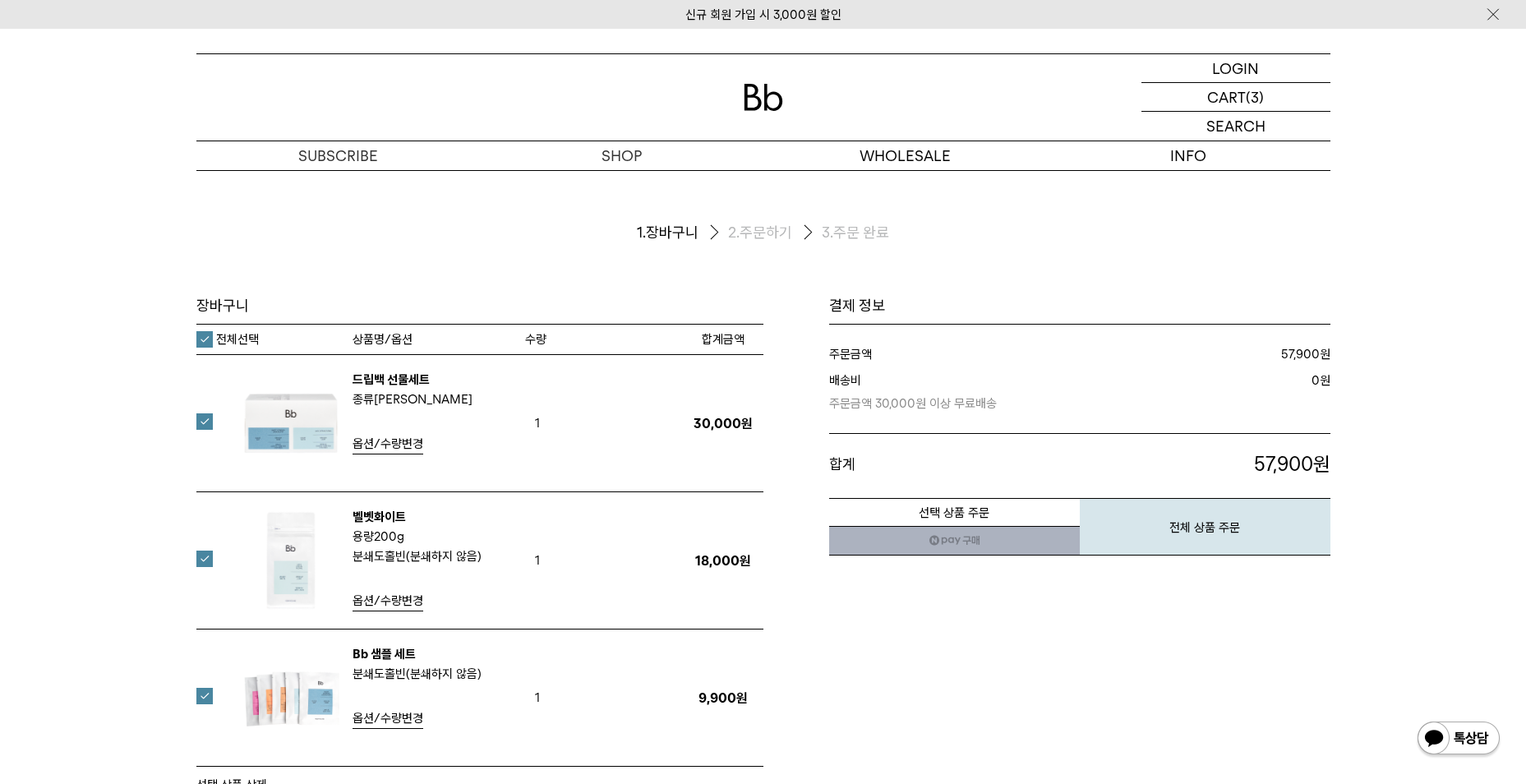
click at [194, 555] on div "장바구니 1. 장바구니 2. 주문하기 3. 주문 완료 장바구니 수량 1" at bounding box center [763, 483] width 1183 height 624
click at [203, 556] on label at bounding box center [214, 559] width 36 height 16
click at [759, 15] on link "신규 회원 가입 시 3,000원 할인" at bounding box center [763, 15] width 156 height 15
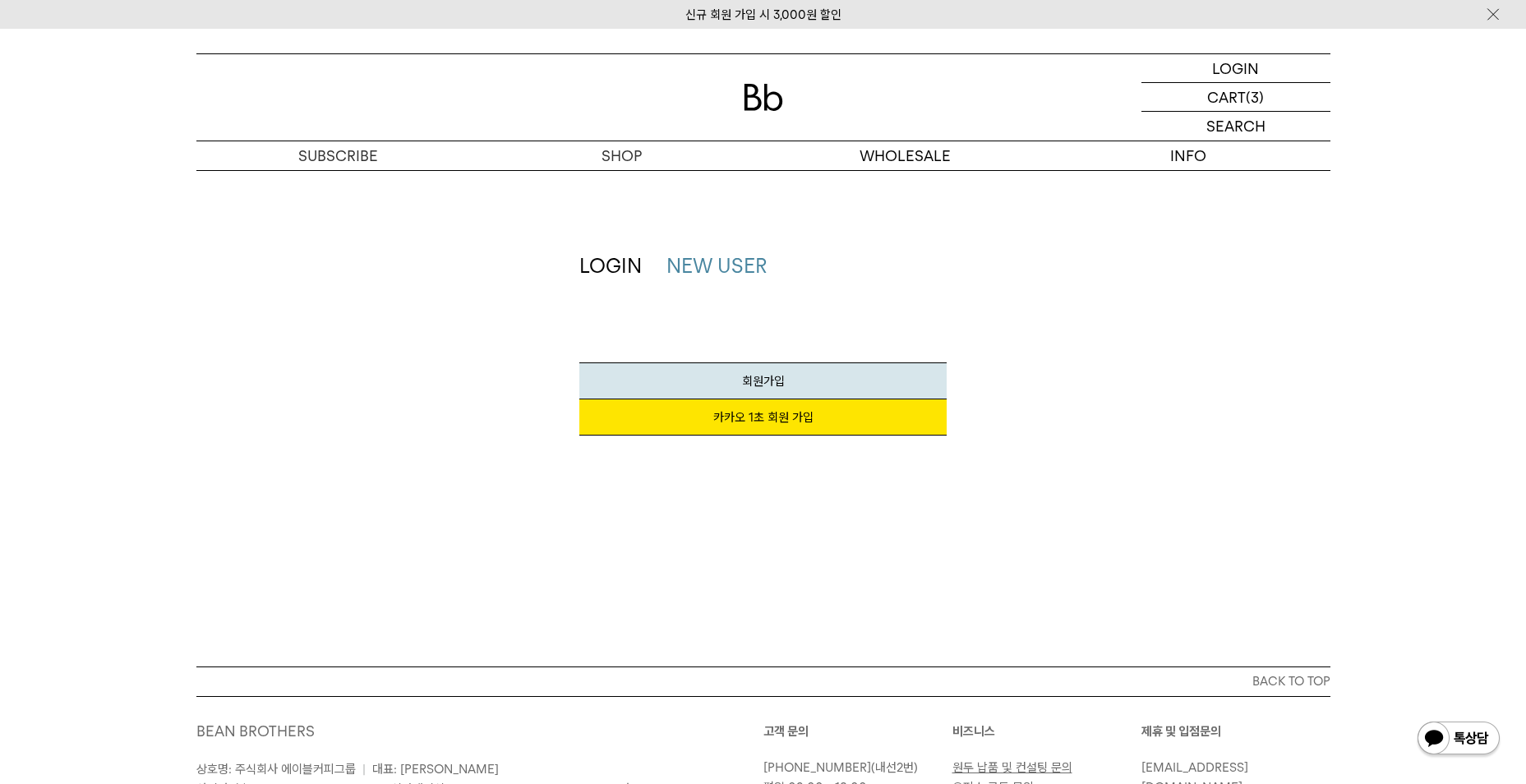
click at [740, 433] on link "카카오 1초 회원 가입" at bounding box center [763, 418] width 367 height 36
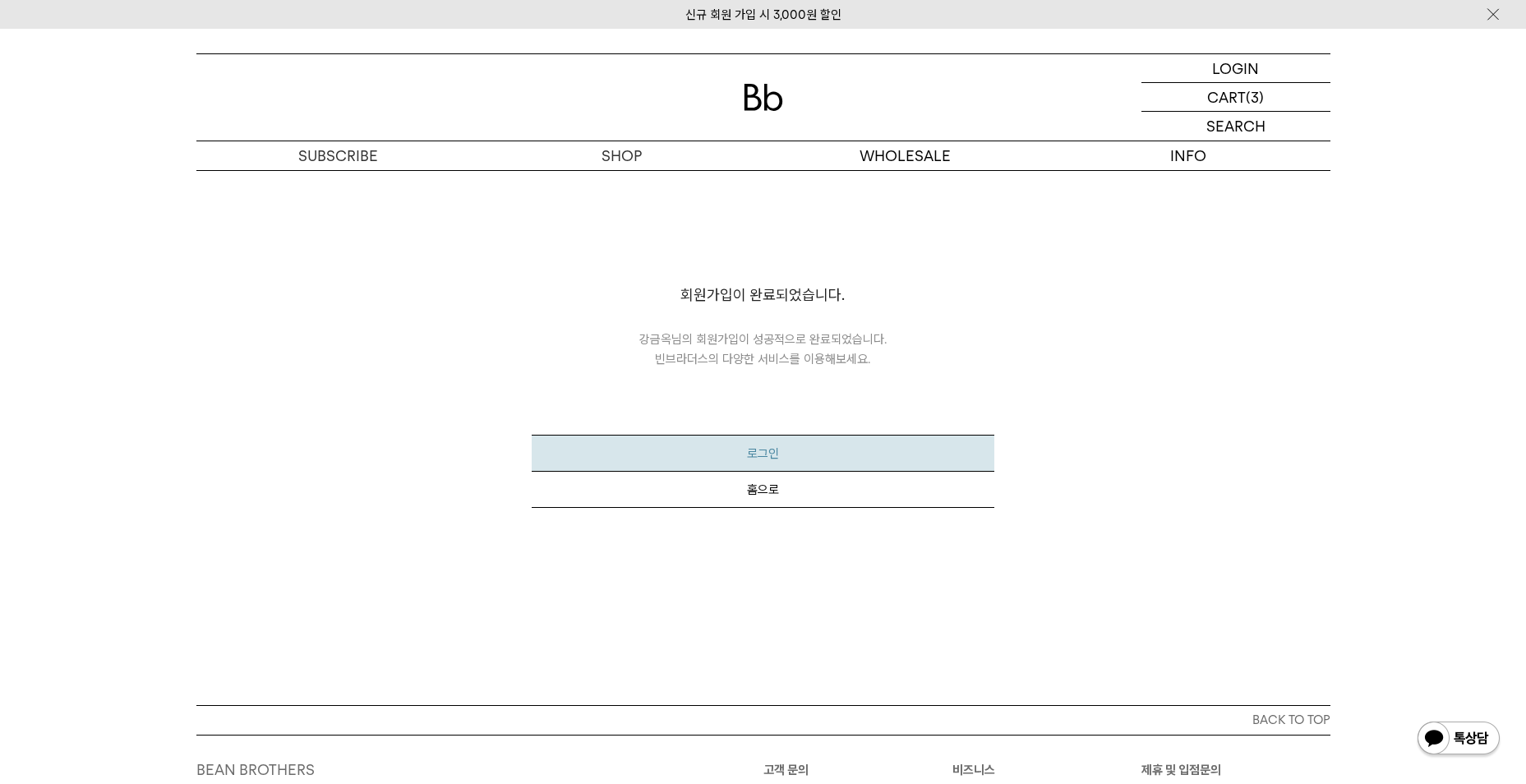
click at [711, 448] on button "로그인" at bounding box center [763, 453] width 463 height 37
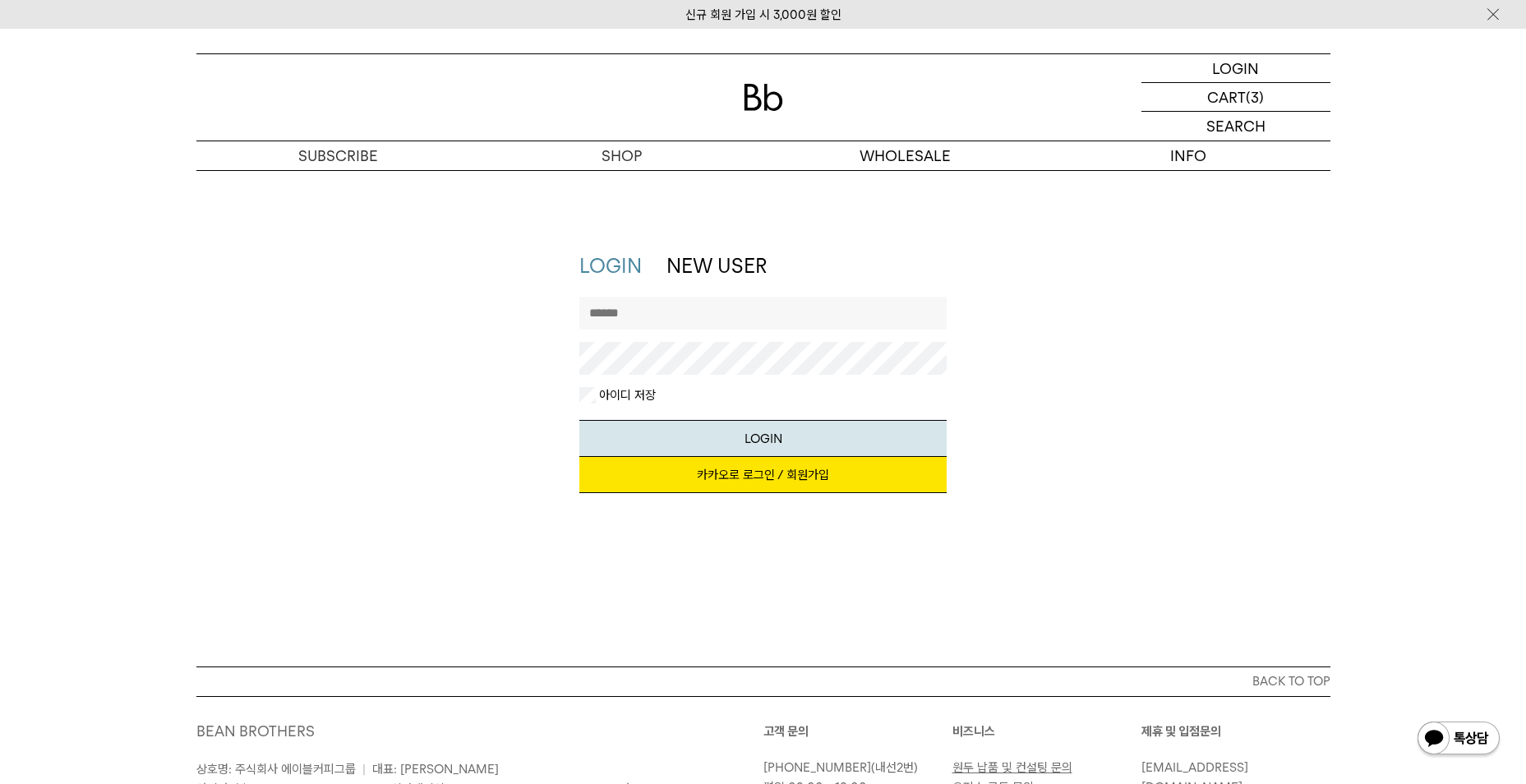
click at [670, 308] on input "text" at bounding box center [763, 313] width 367 height 33
type input "*"
click at [889, 479] on link "카카오로 로그인 / 회원가입" at bounding box center [763, 475] width 367 height 36
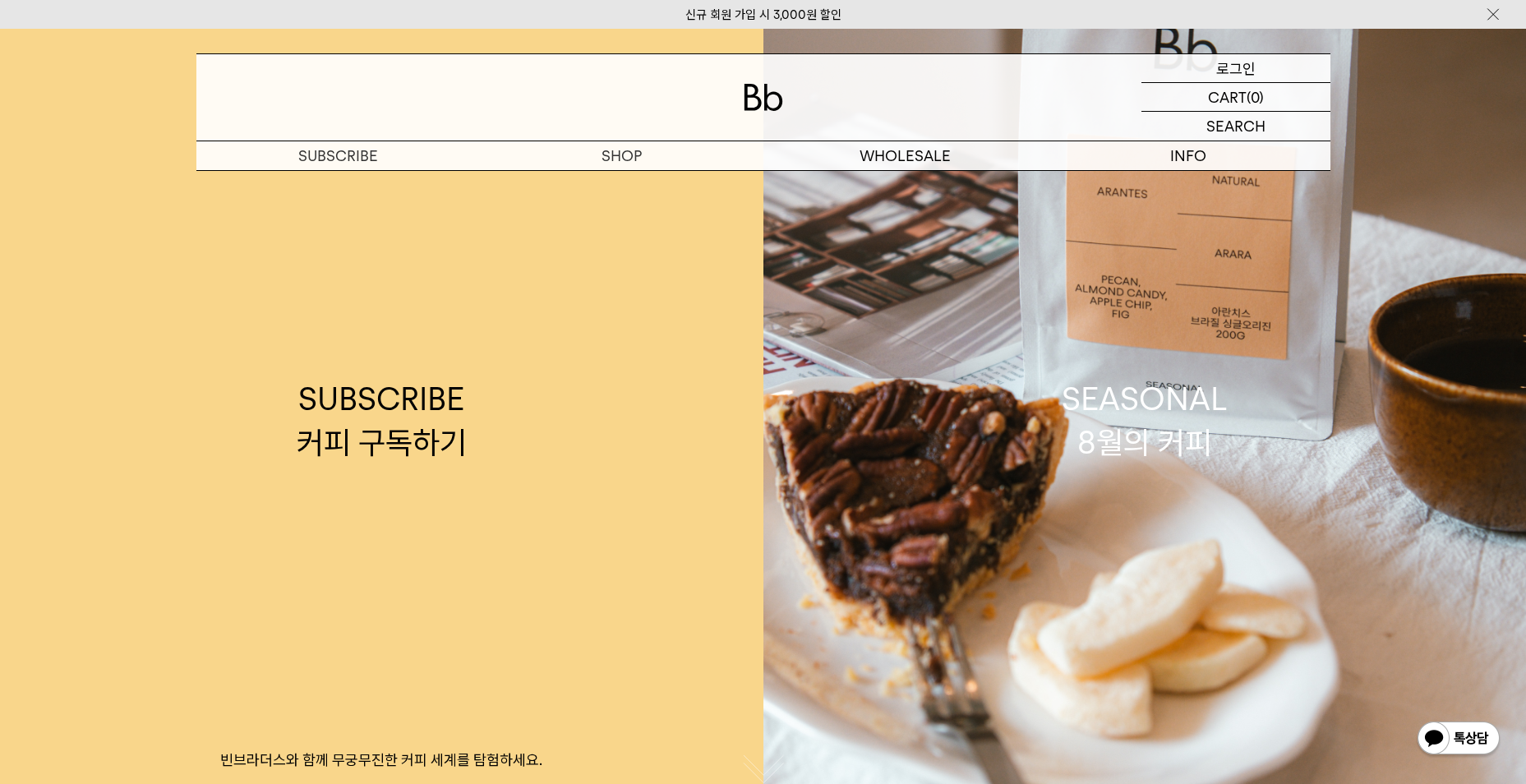
click at [1282, 65] on div "LOGIN 로그인" at bounding box center [1236, 68] width 189 height 28
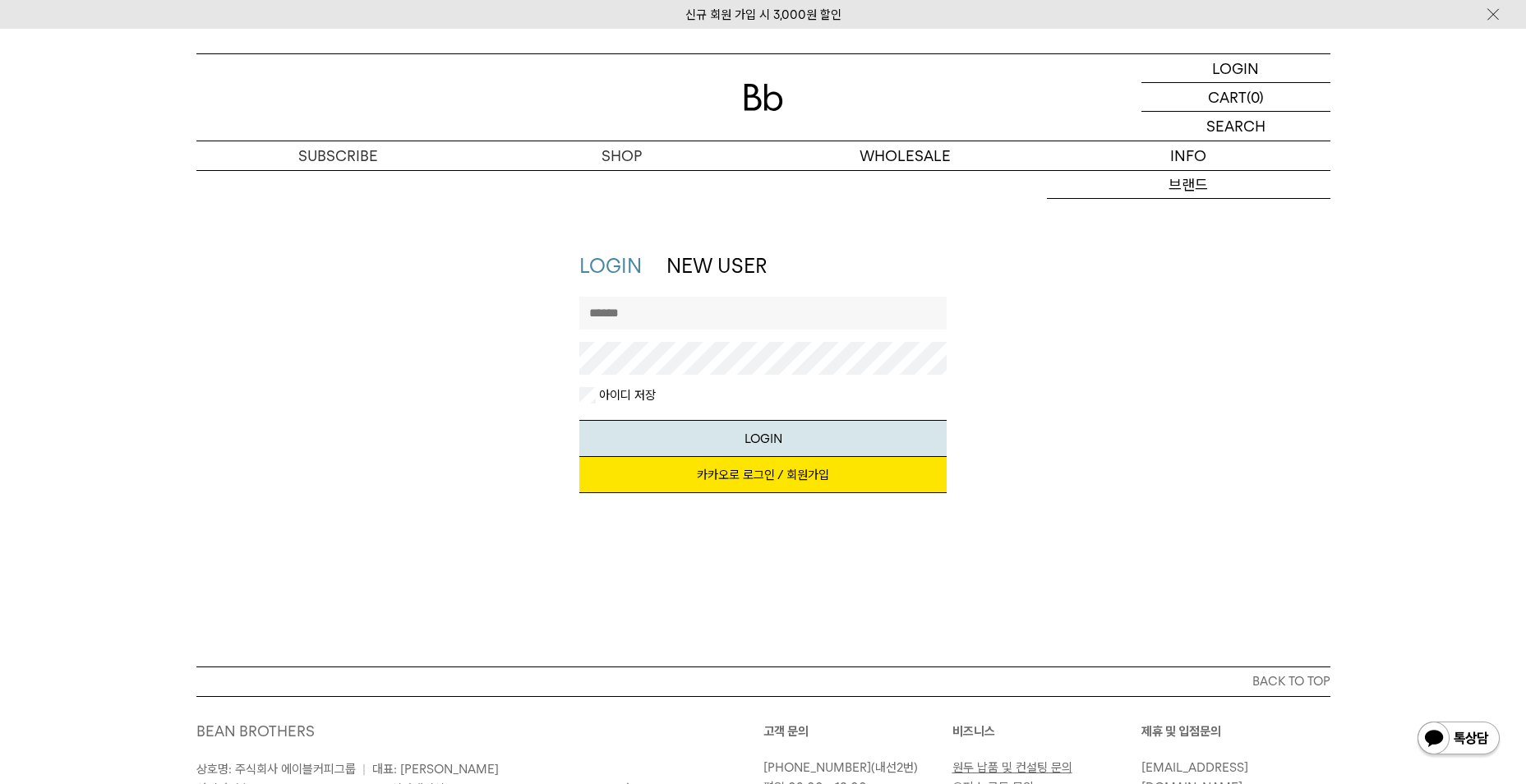
click at [811, 478] on link "카카오로 로그인 / 회원가입" at bounding box center [763, 475] width 367 height 36
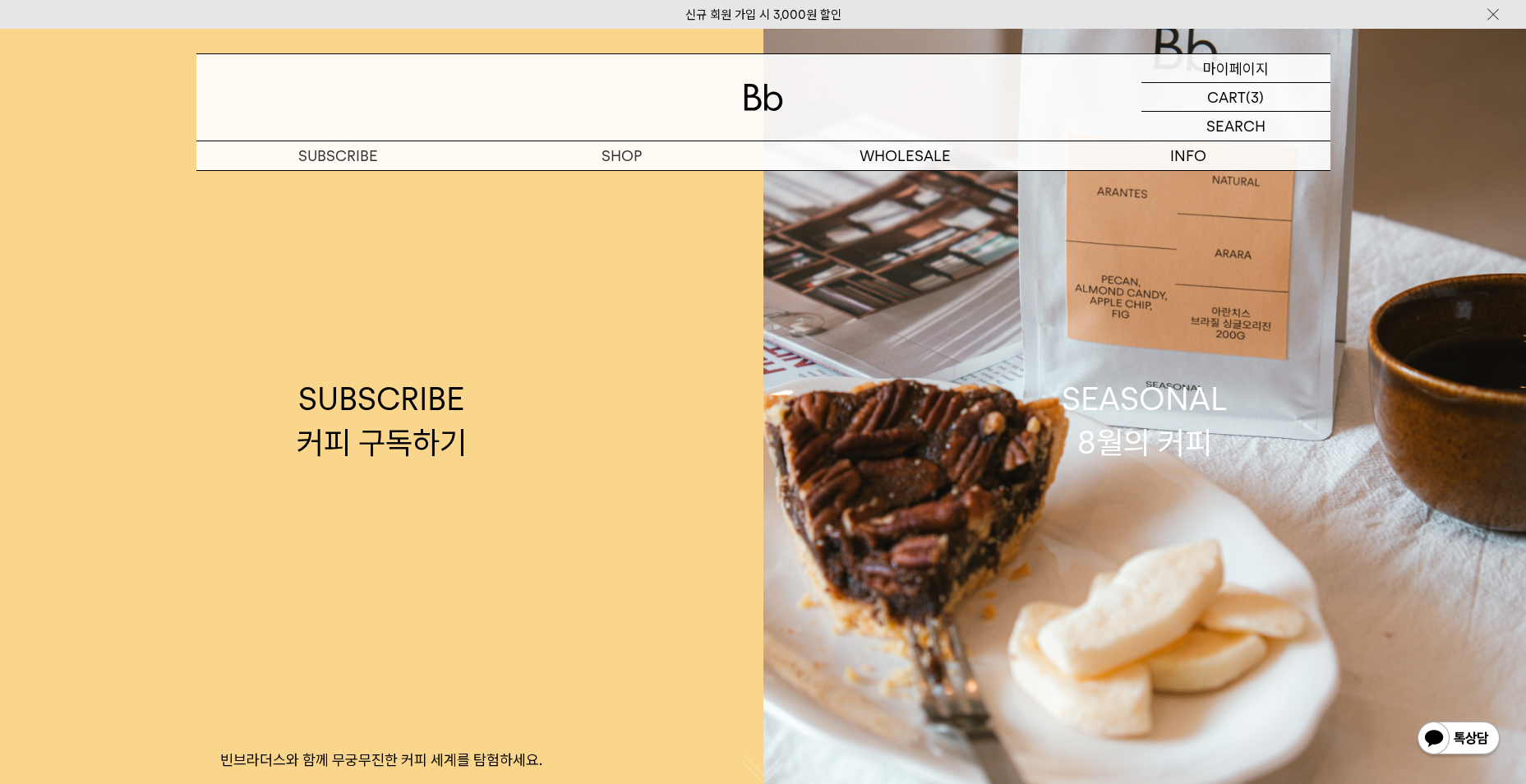
click at [1250, 68] on p "마이페이지" at bounding box center [1236, 68] width 66 height 28
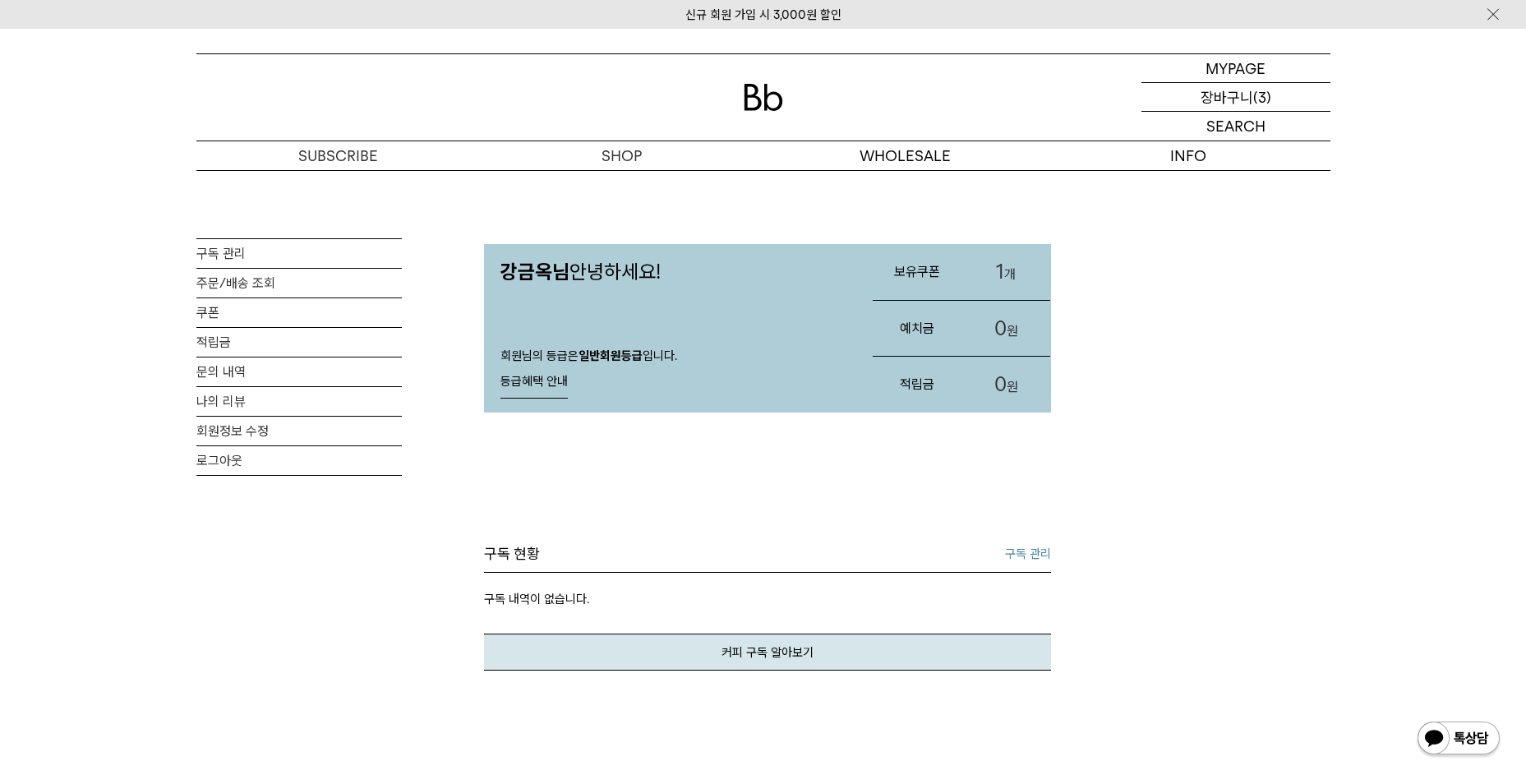
click at [1229, 105] on p "장바구니" at bounding box center [1227, 97] width 53 height 28
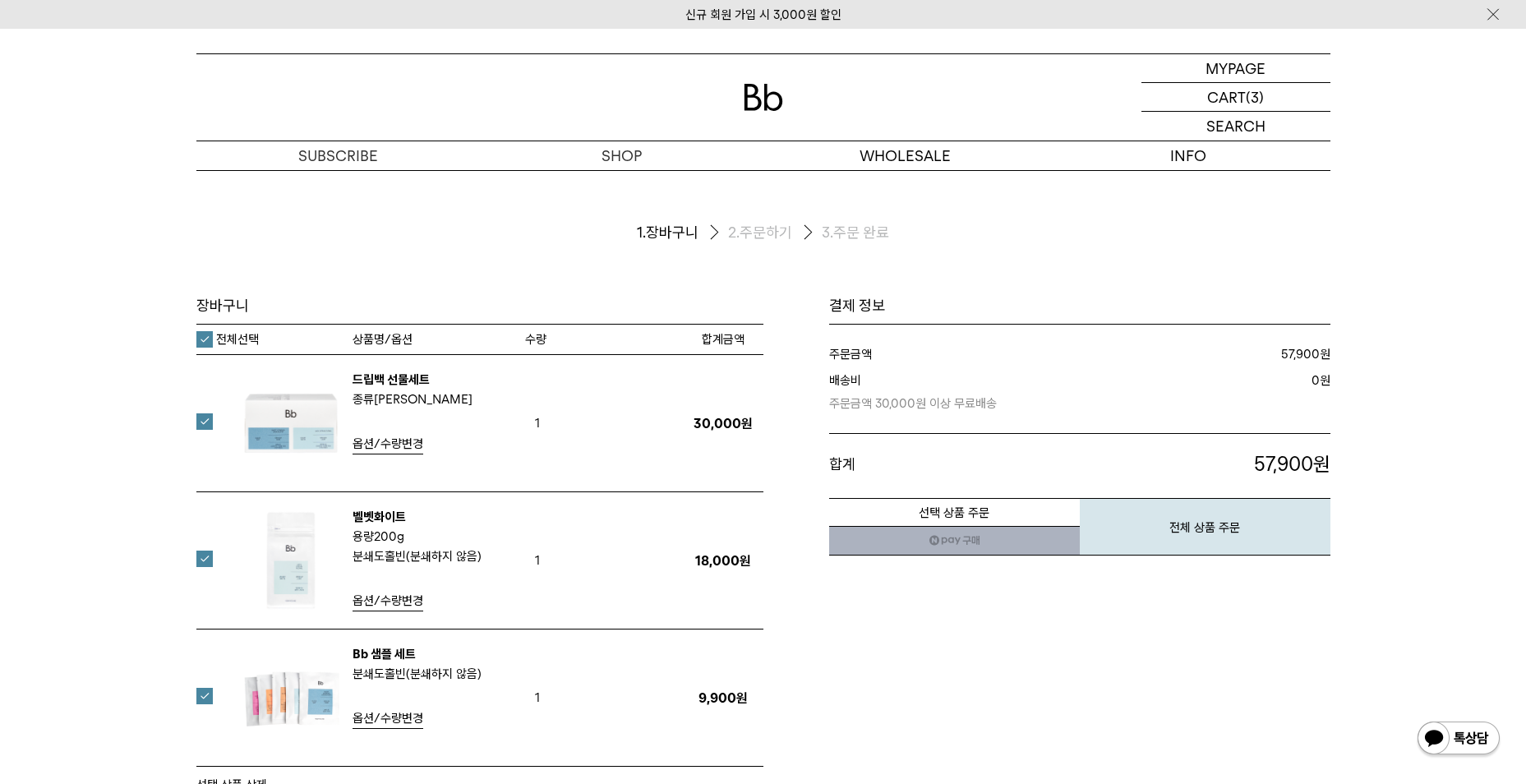
click at [200, 555] on label at bounding box center [214, 559] width 36 height 16
click at [990, 546] on link "네이버페이 구매하기" at bounding box center [954, 541] width 250 height 30
click at [1246, 531] on button "전체 상품 주문" at bounding box center [1205, 527] width 250 height 58
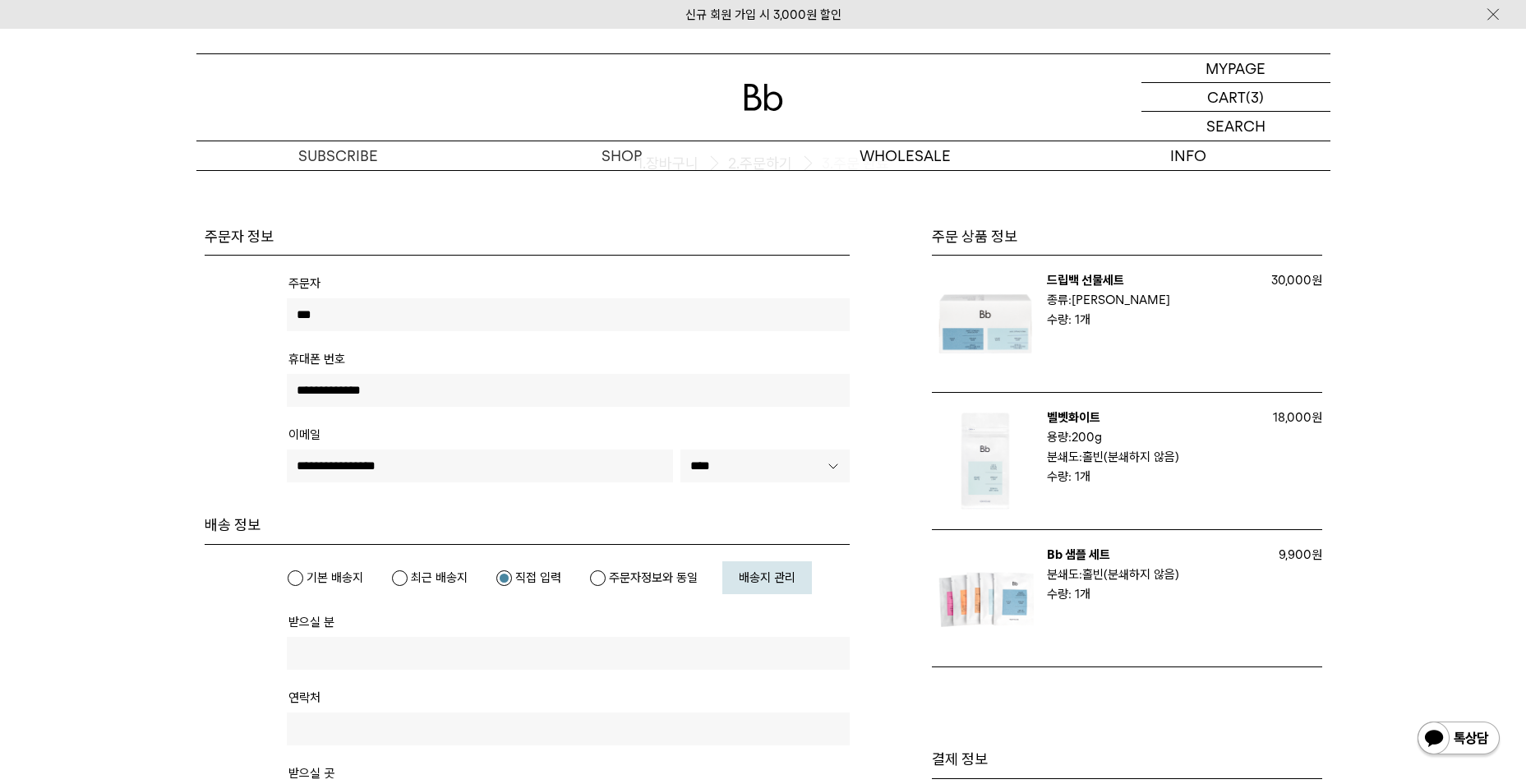
scroll to position [165, 0]
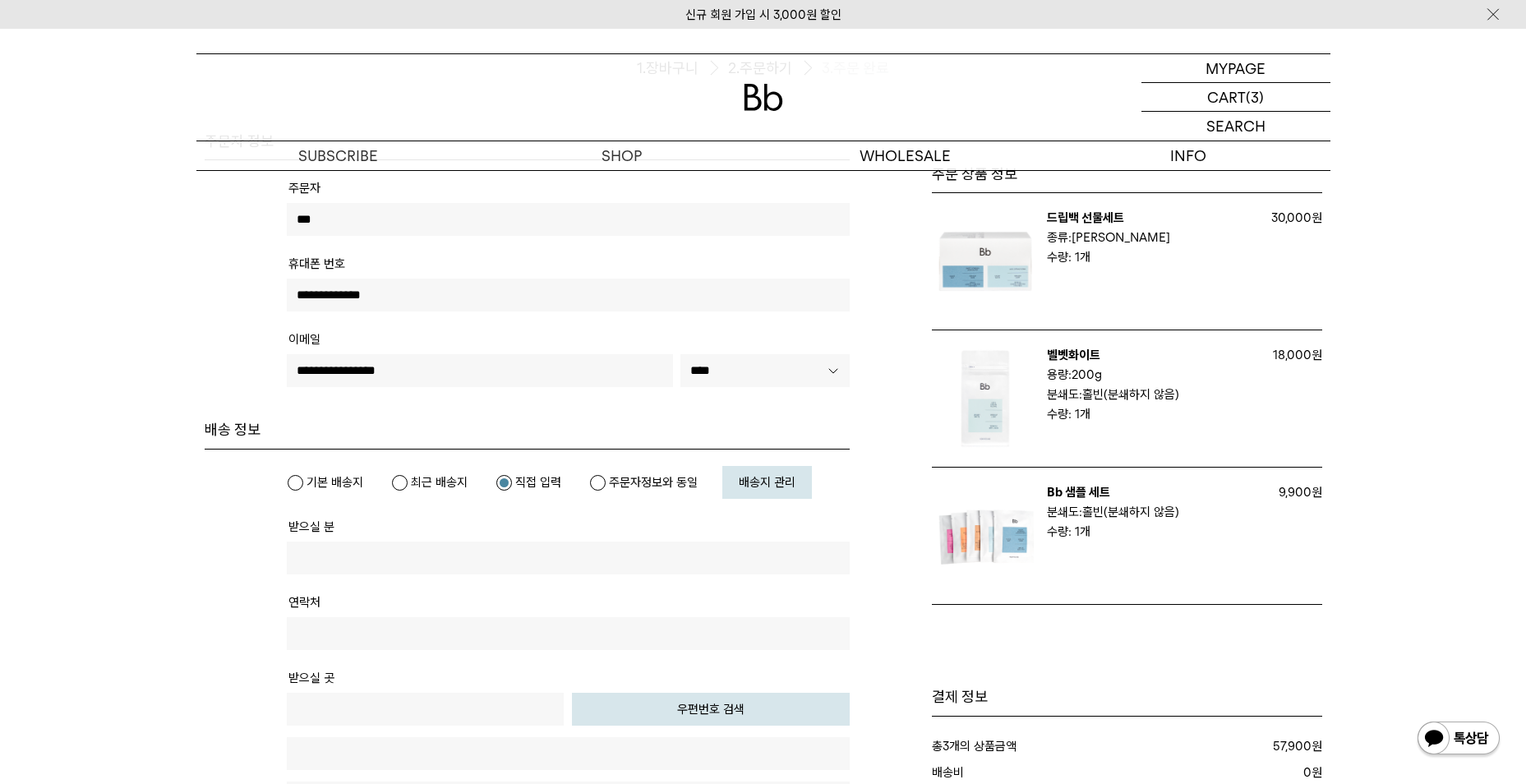
click at [593, 551] on input "text" at bounding box center [568, 558] width 563 height 33
type input "***"
type input "**********"
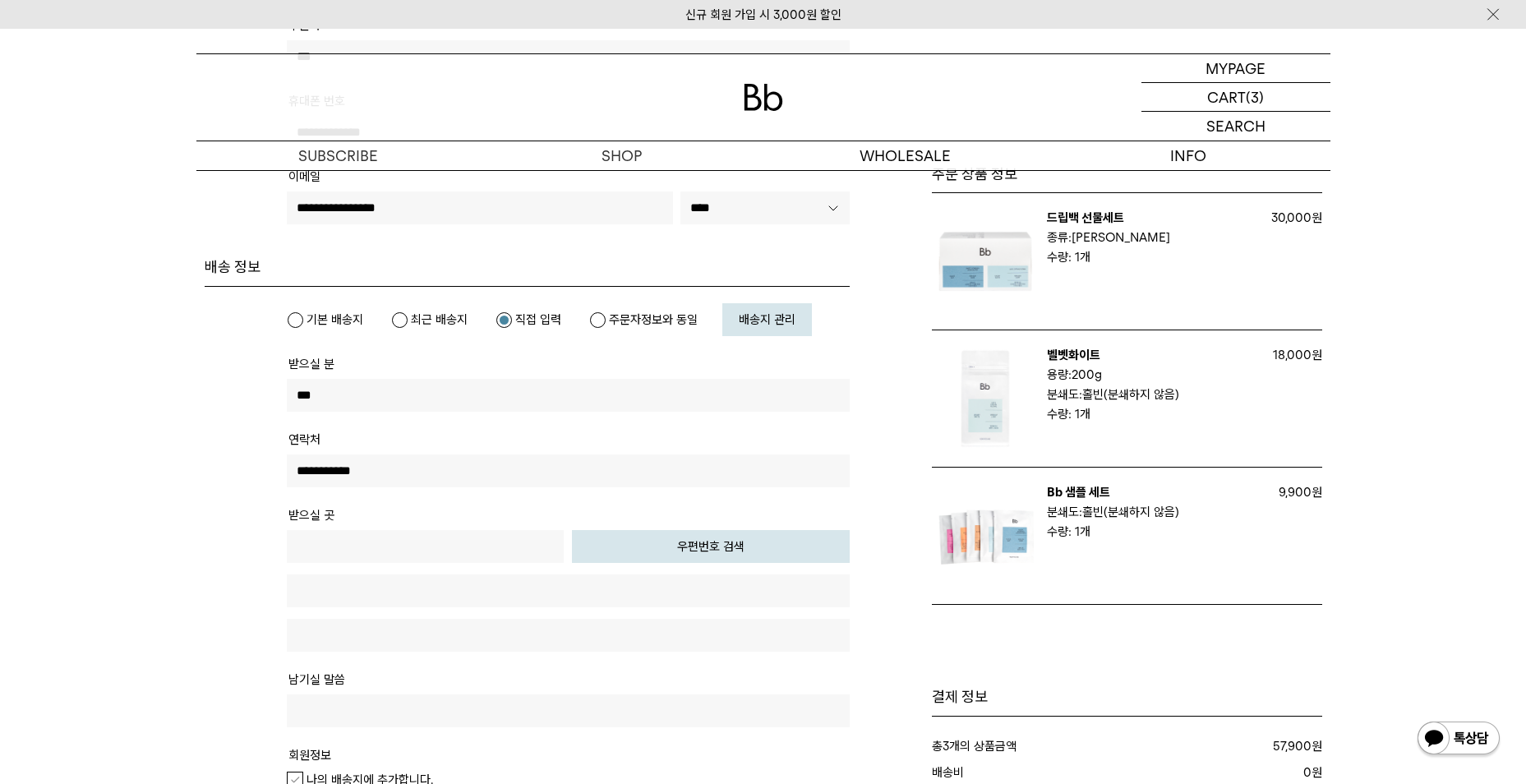
scroll to position [329, 0]
click at [614, 538] on button "우편번호 검색" at bounding box center [710, 545] width 278 height 33
type input "*****"
type input "**********"
click at [544, 626] on input "text" at bounding box center [568, 633] width 563 height 33
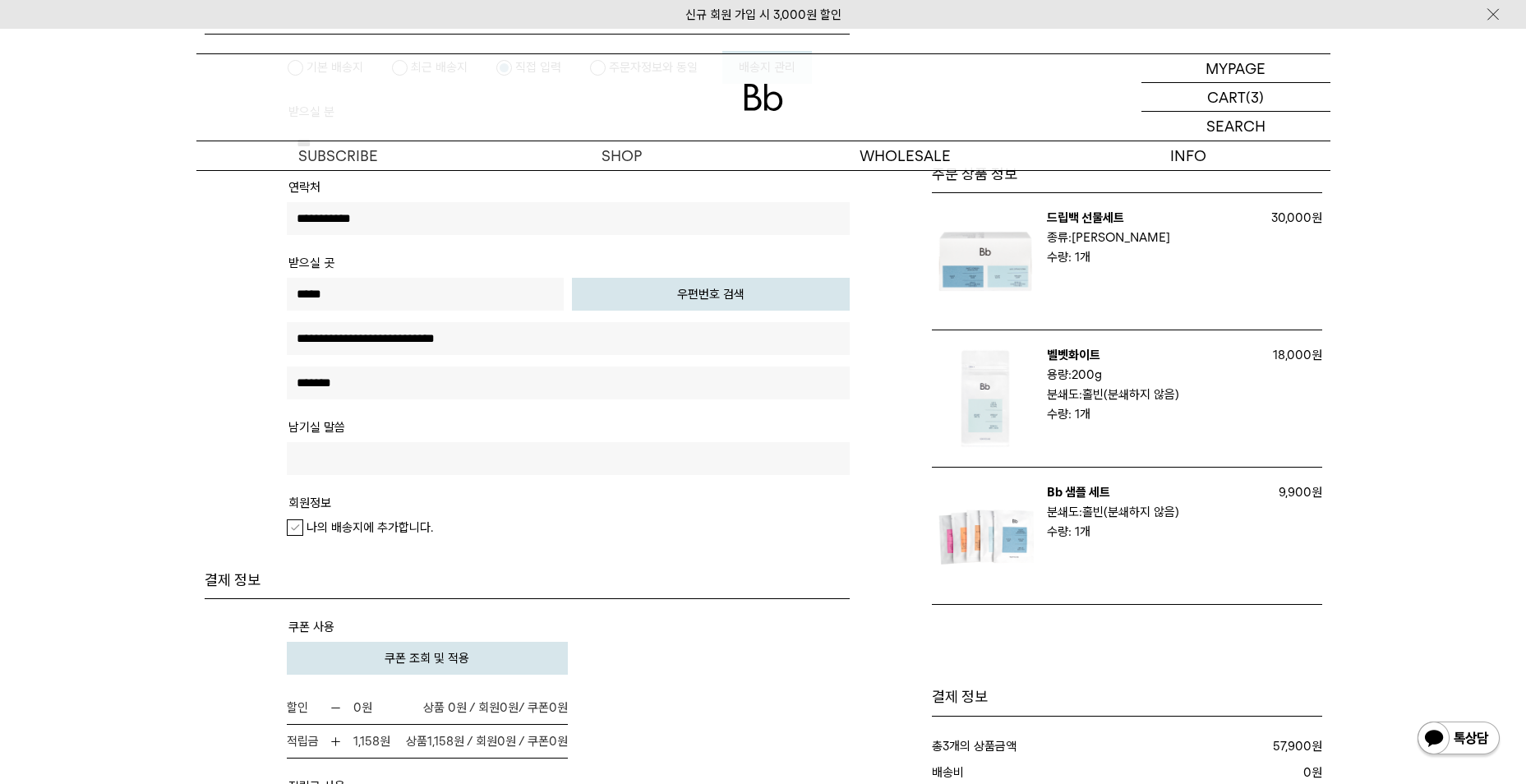
scroll to position [657, 0]
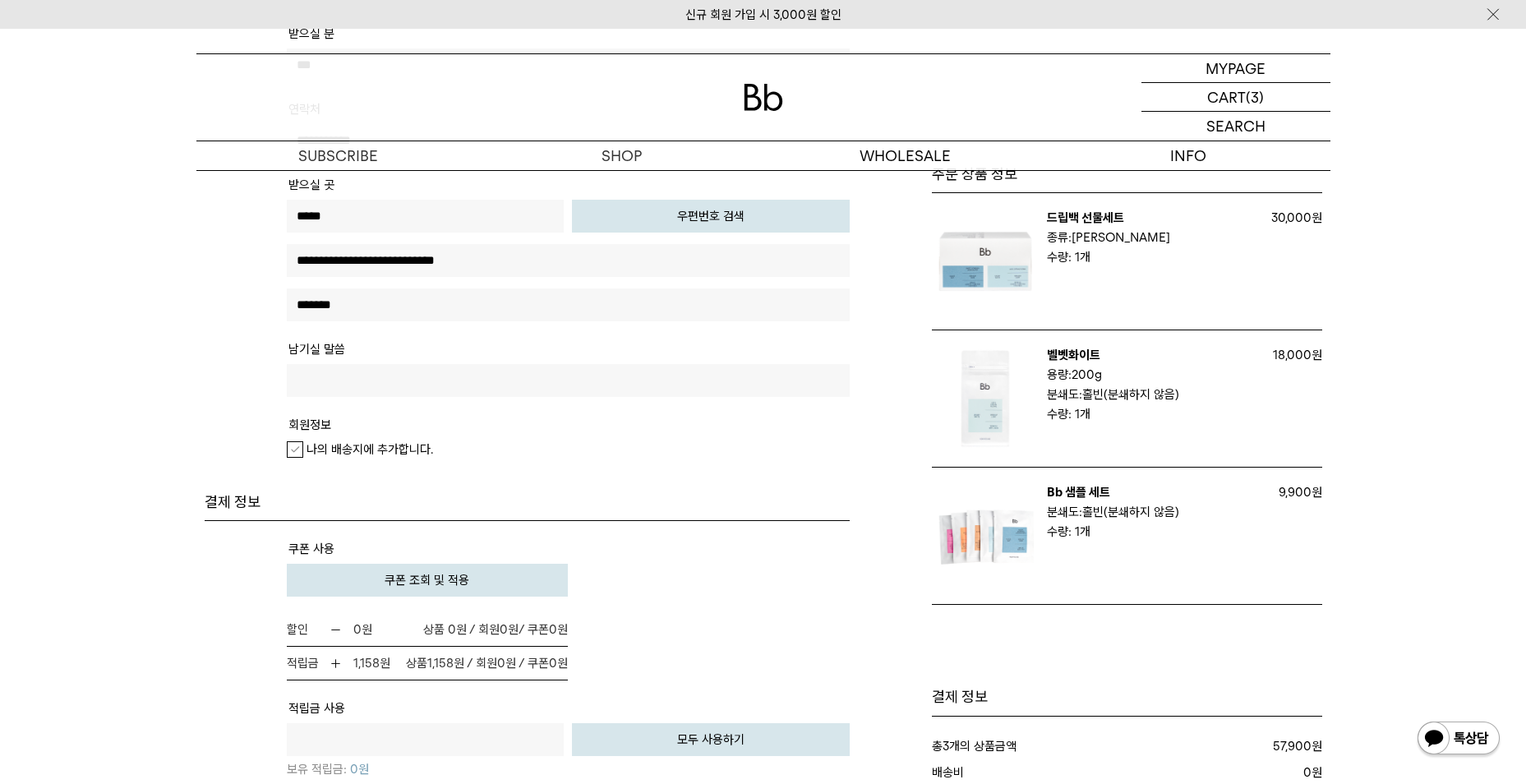
type input "*******"
click at [292, 450] on label "나의 배송지에 추가합니다." at bounding box center [360, 450] width 147 height 16
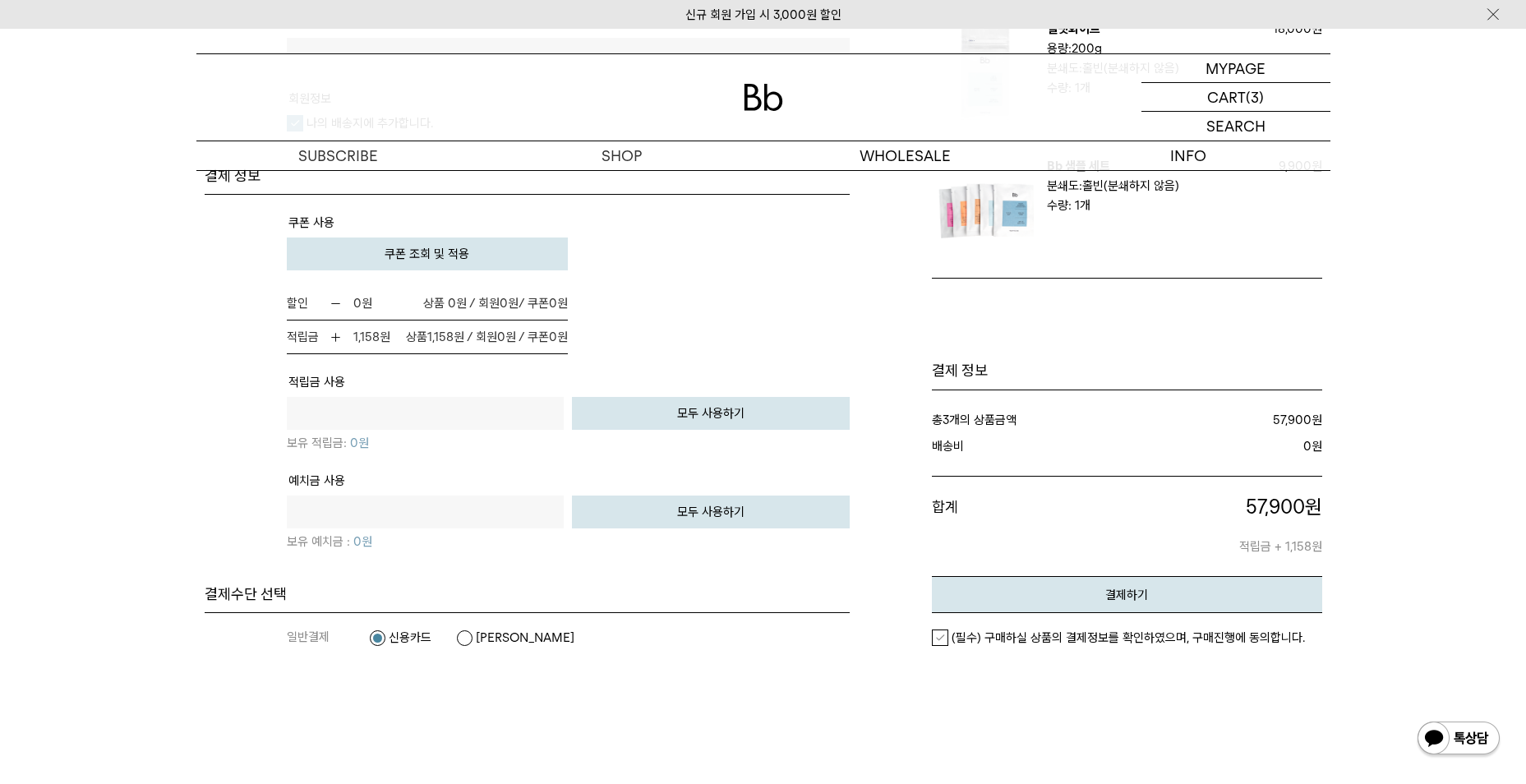
scroll to position [986, 0]
click at [464, 254] on span "쿠폰 조회 및 적용" at bounding box center [427, 251] width 85 height 15
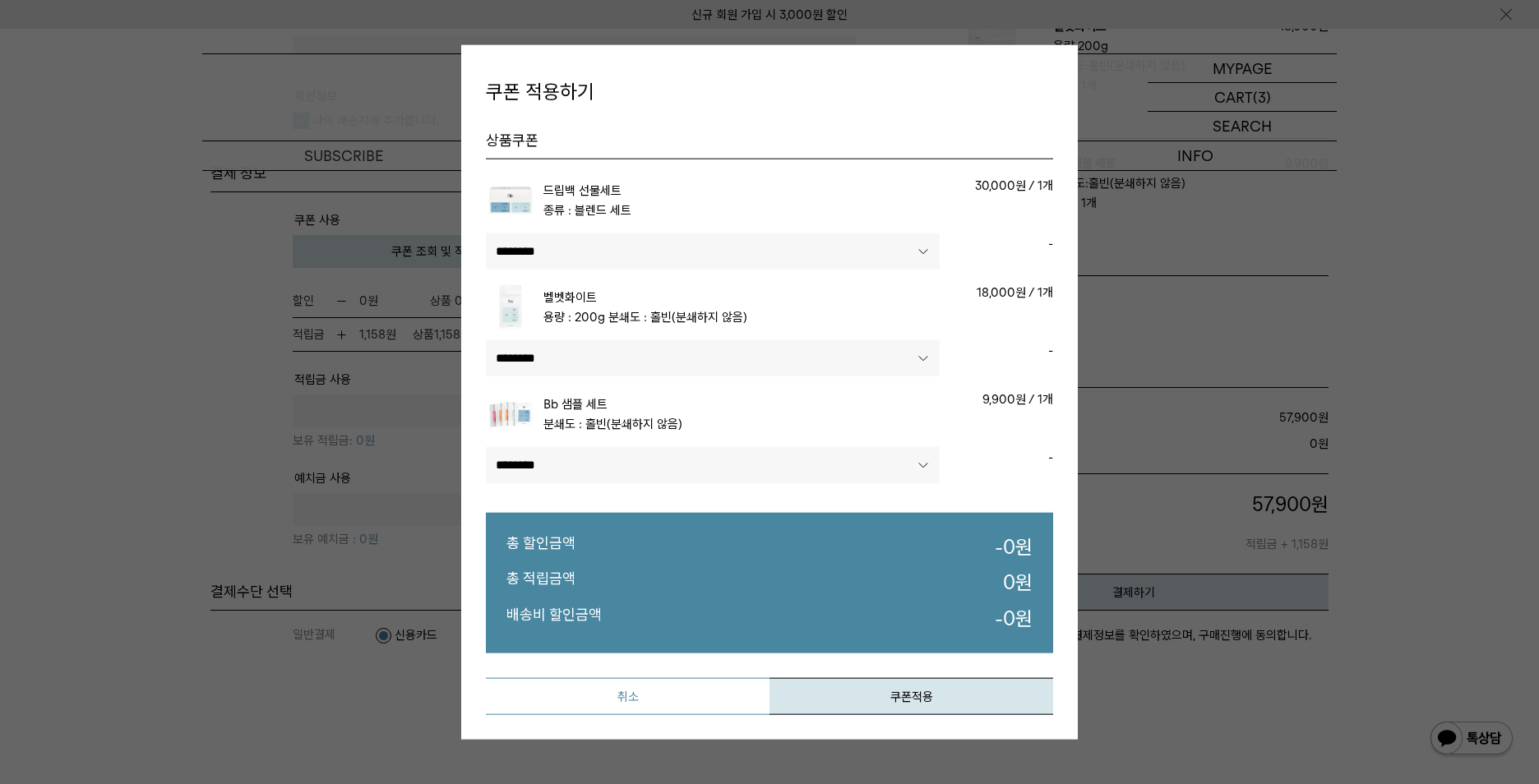
click at [695, 687] on button "취소" at bounding box center [628, 695] width 283 height 37
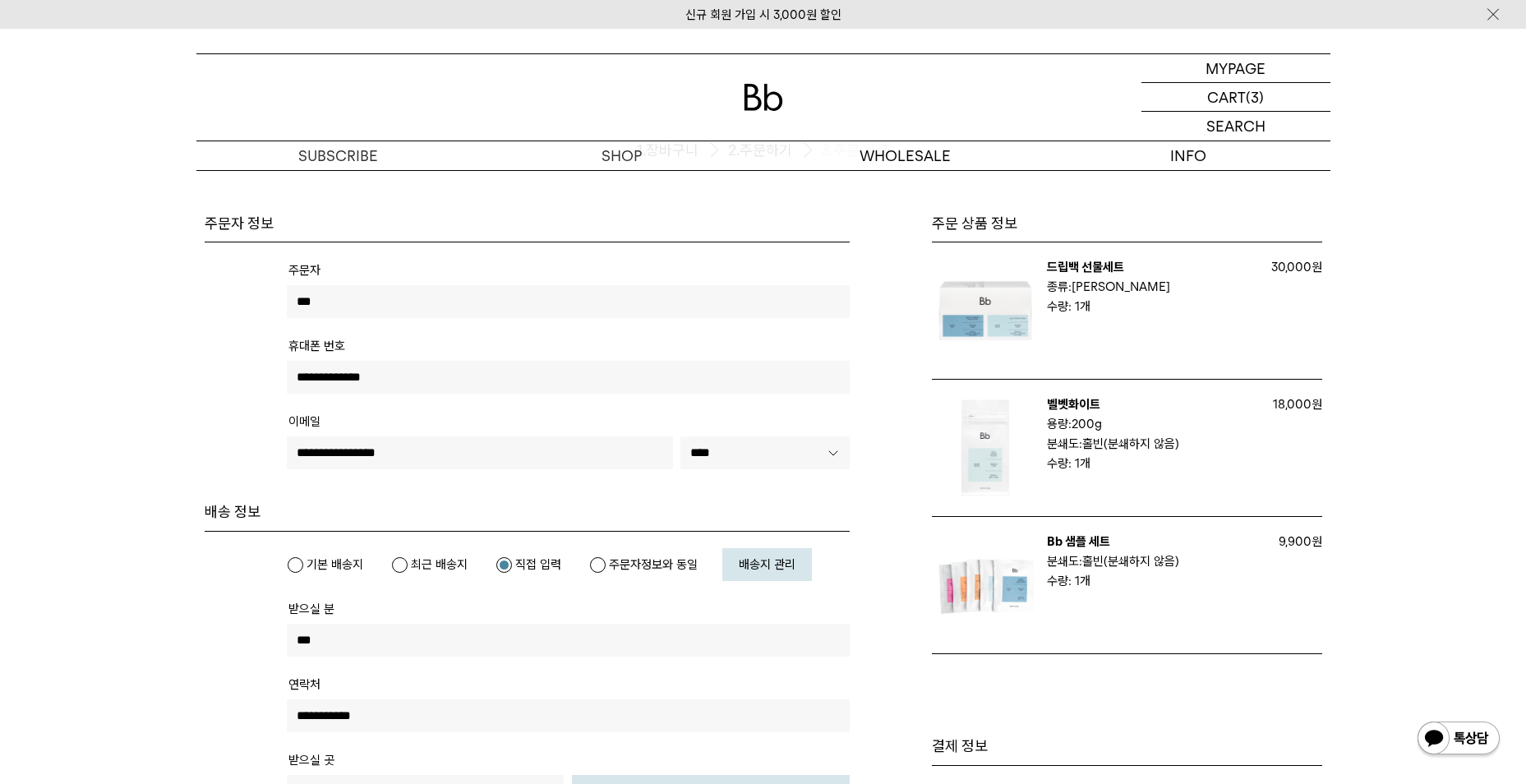
scroll to position [0, 0]
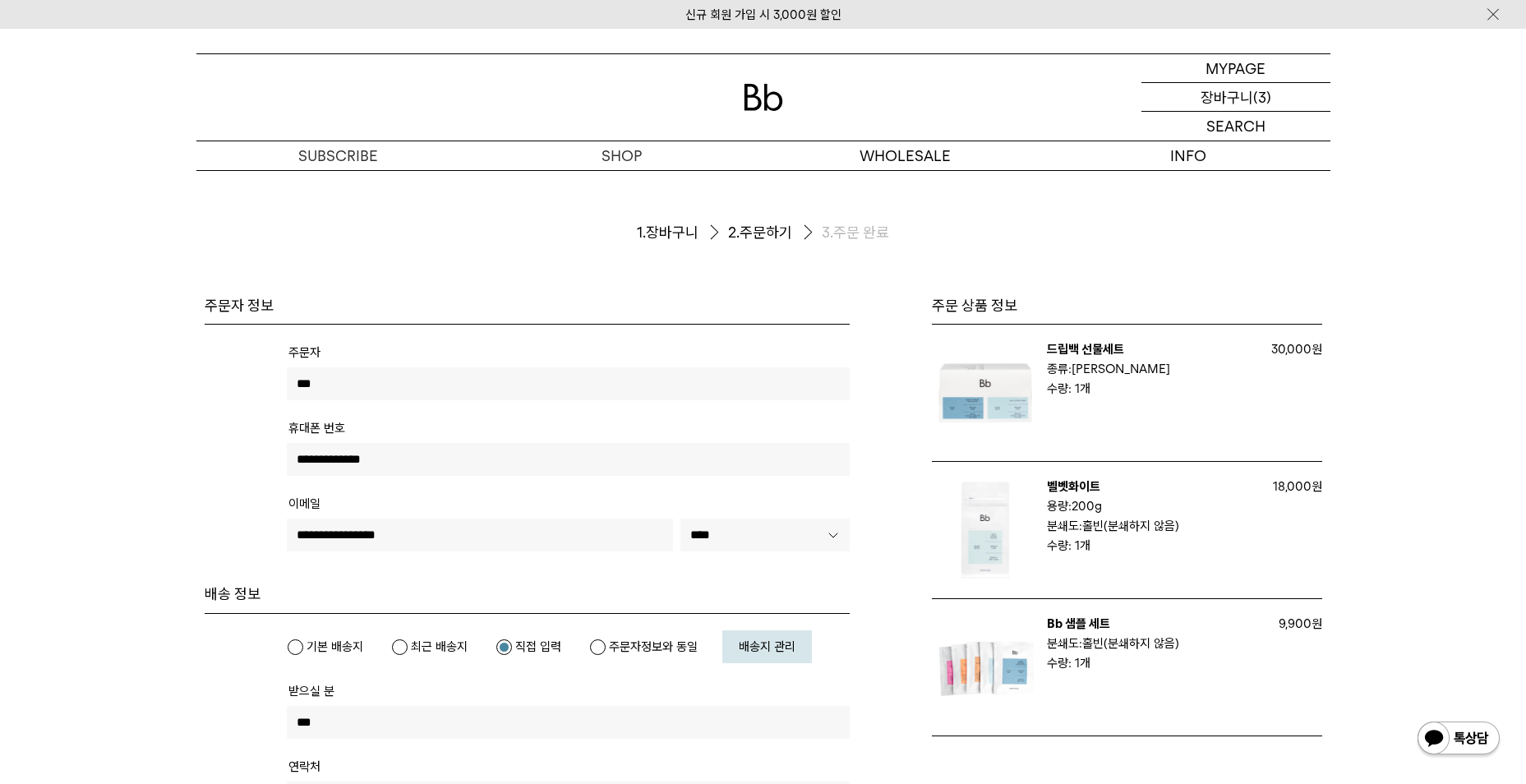
click at [1214, 100] on p "장바구니" at bounding box center [1227, 97] width 53 height 28
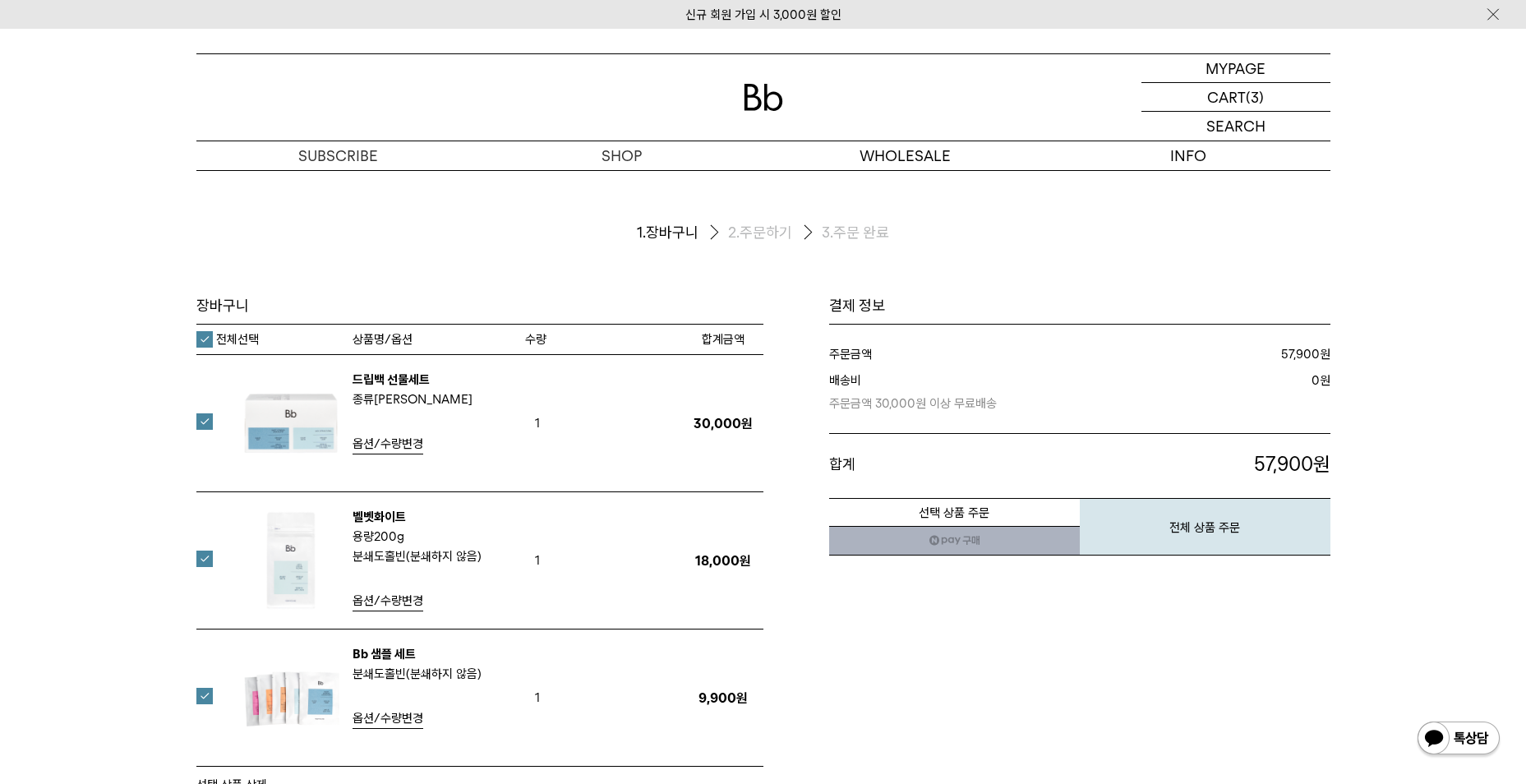
click at [197, 562] on label at bounding box center [214, 559] width 36 height 16
click at [974, 506] on button "선택 상품 주문" at bounding box center [954, 512] width 250 height 29
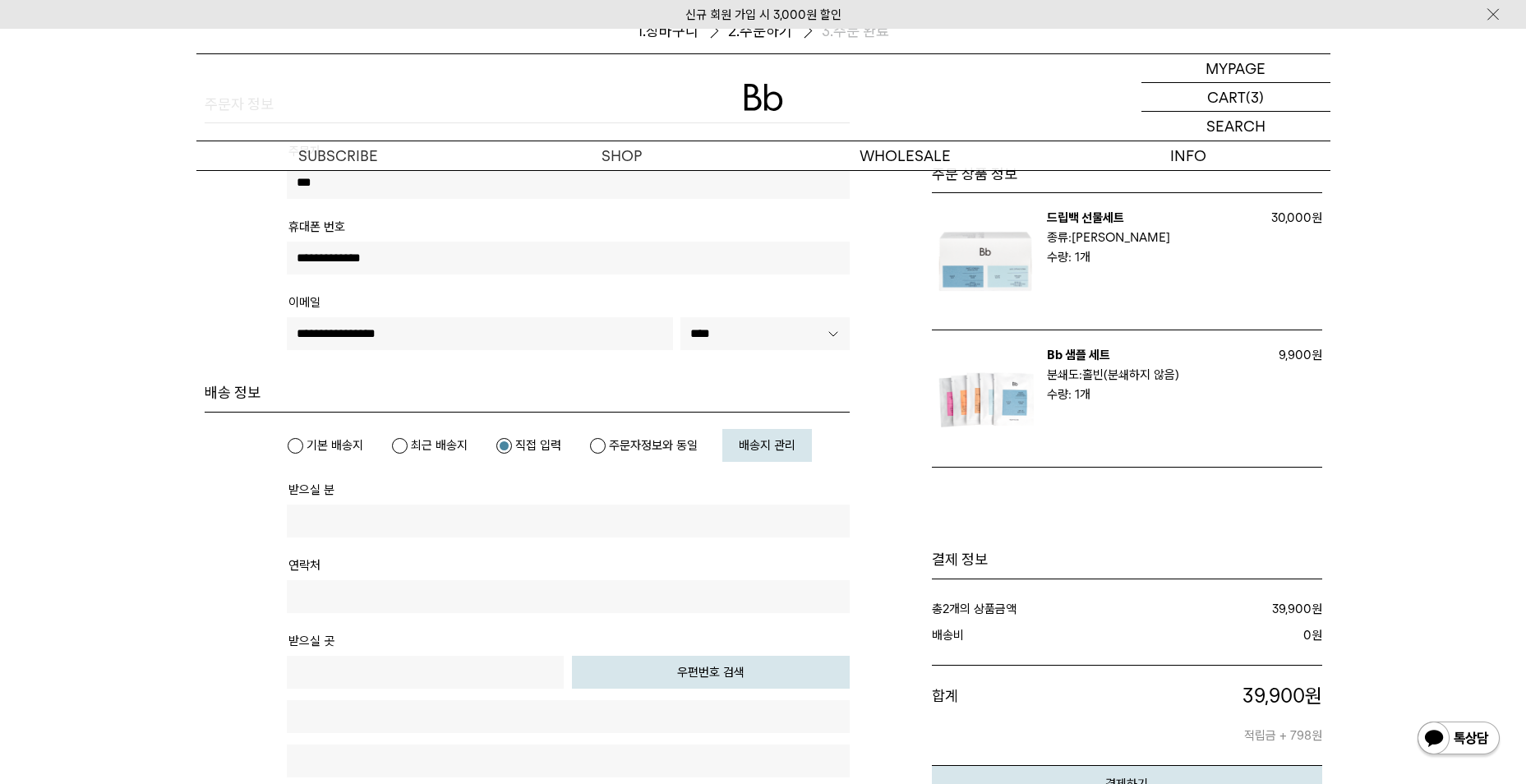
scroll to position [329, 0]
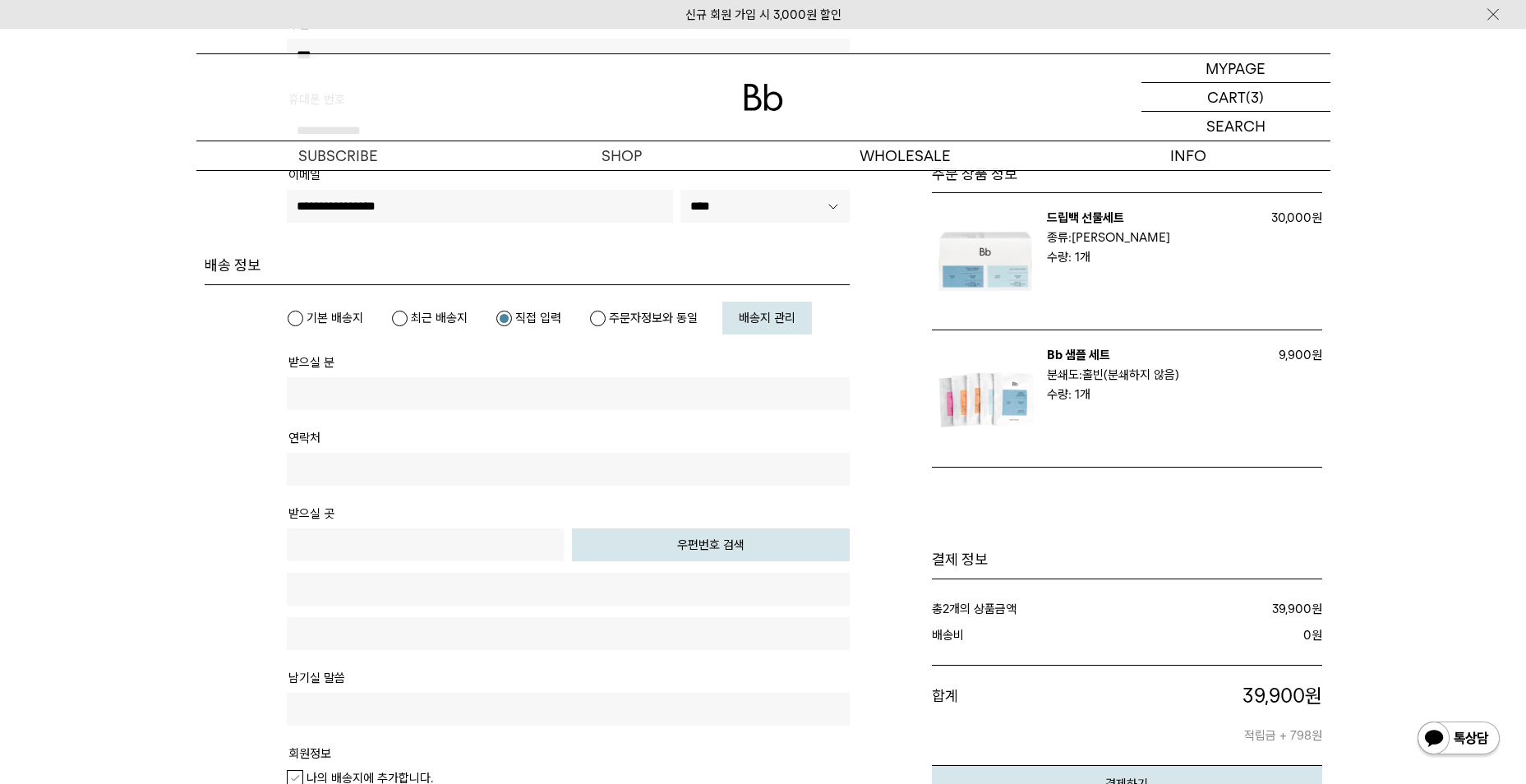
click at [639, 388] on input "text" at bounding box center [568, 394] width 563 height 33
type input "***"
type input "**********"
click at [668, 554] on button "우편번호 검색" at bounding box center [710, 545] width 278 height 33
type input "*****"
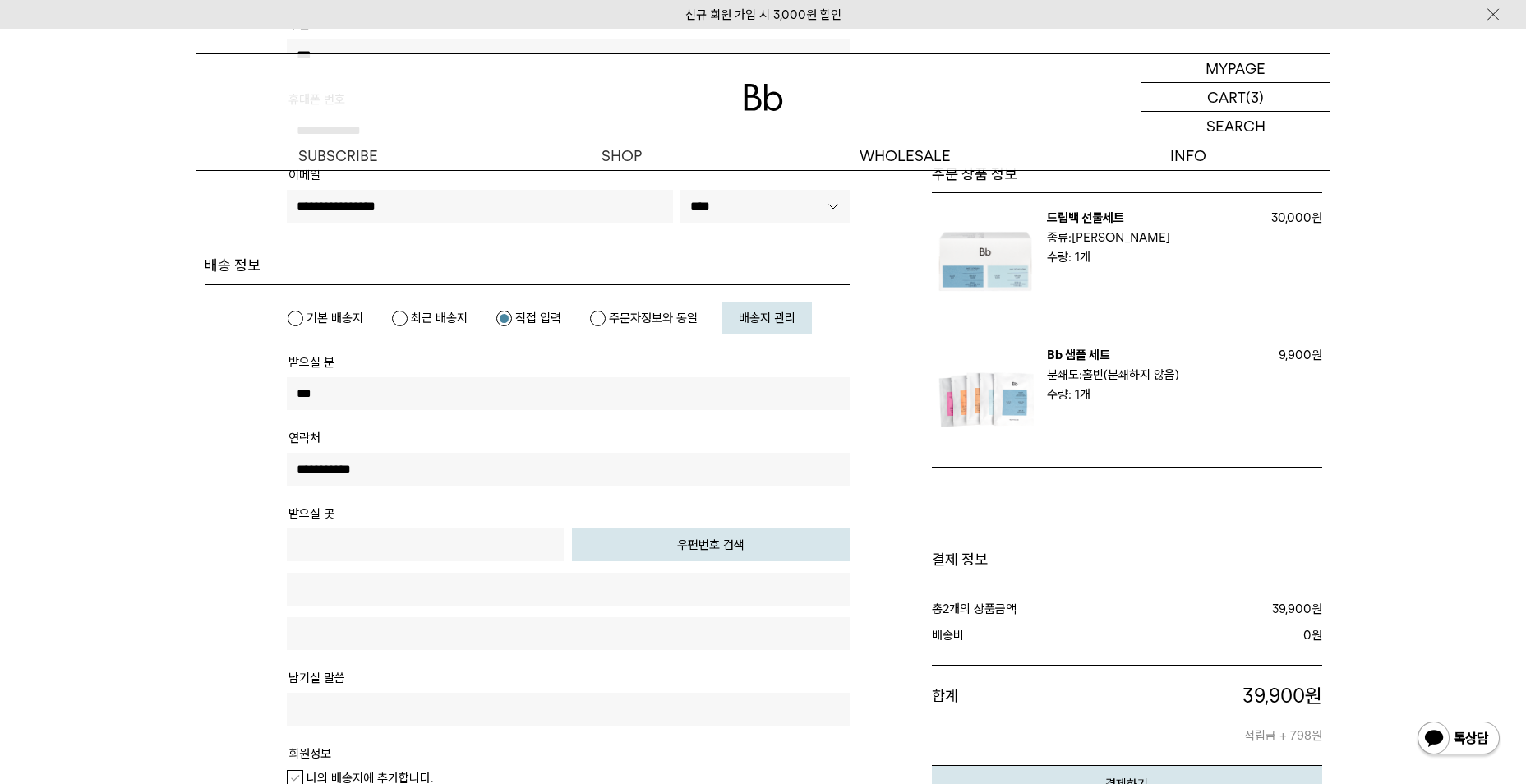
type input "**********"
click at [432, 636] on input "text" at bounding box center [568, 633] width 563 height 33
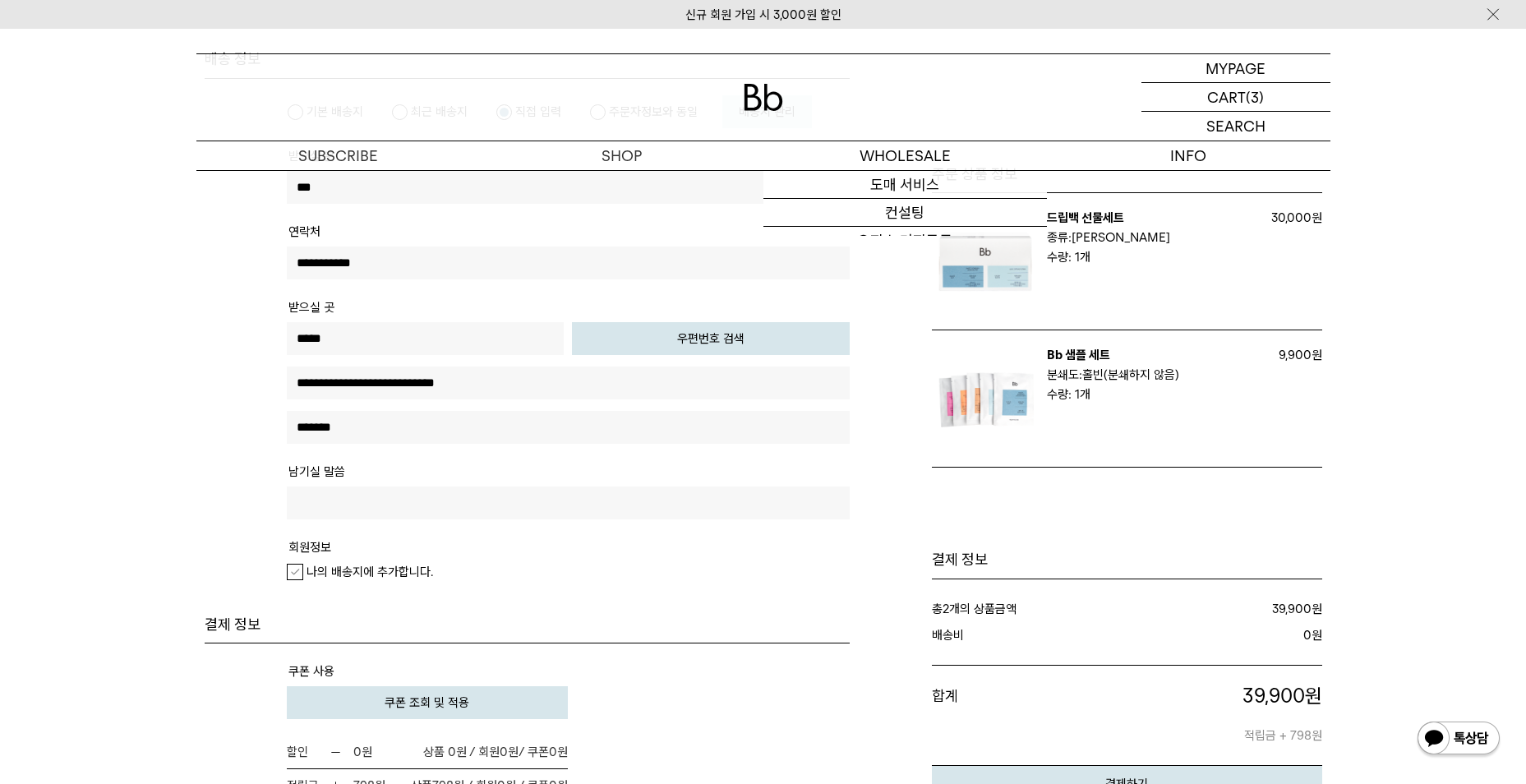
scroll to position [657, 0]
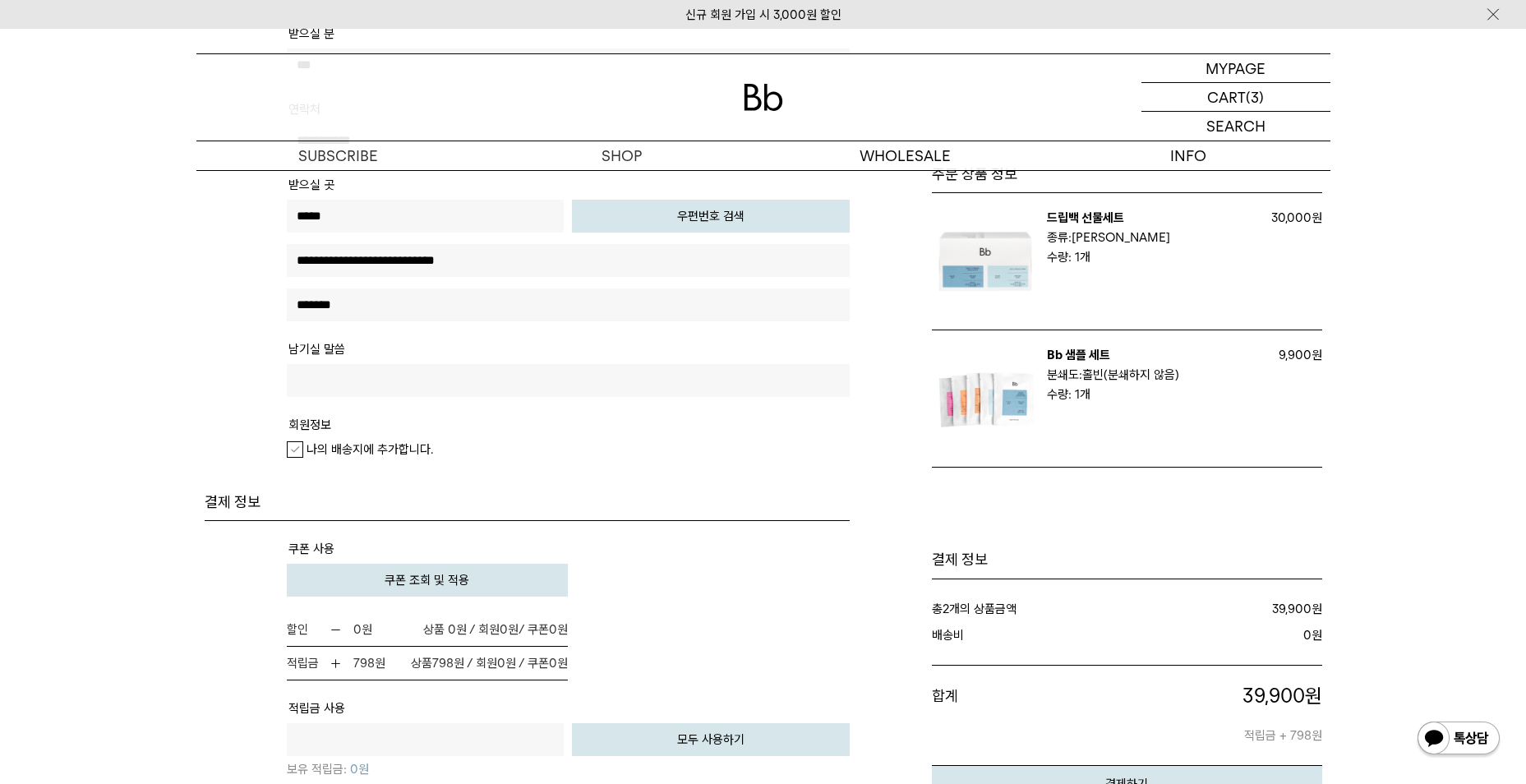
type input "*******"
click at [416, 453] on em "나의 배송지에 추가합니다." at bounding box center [370, 450] width 127 height 15
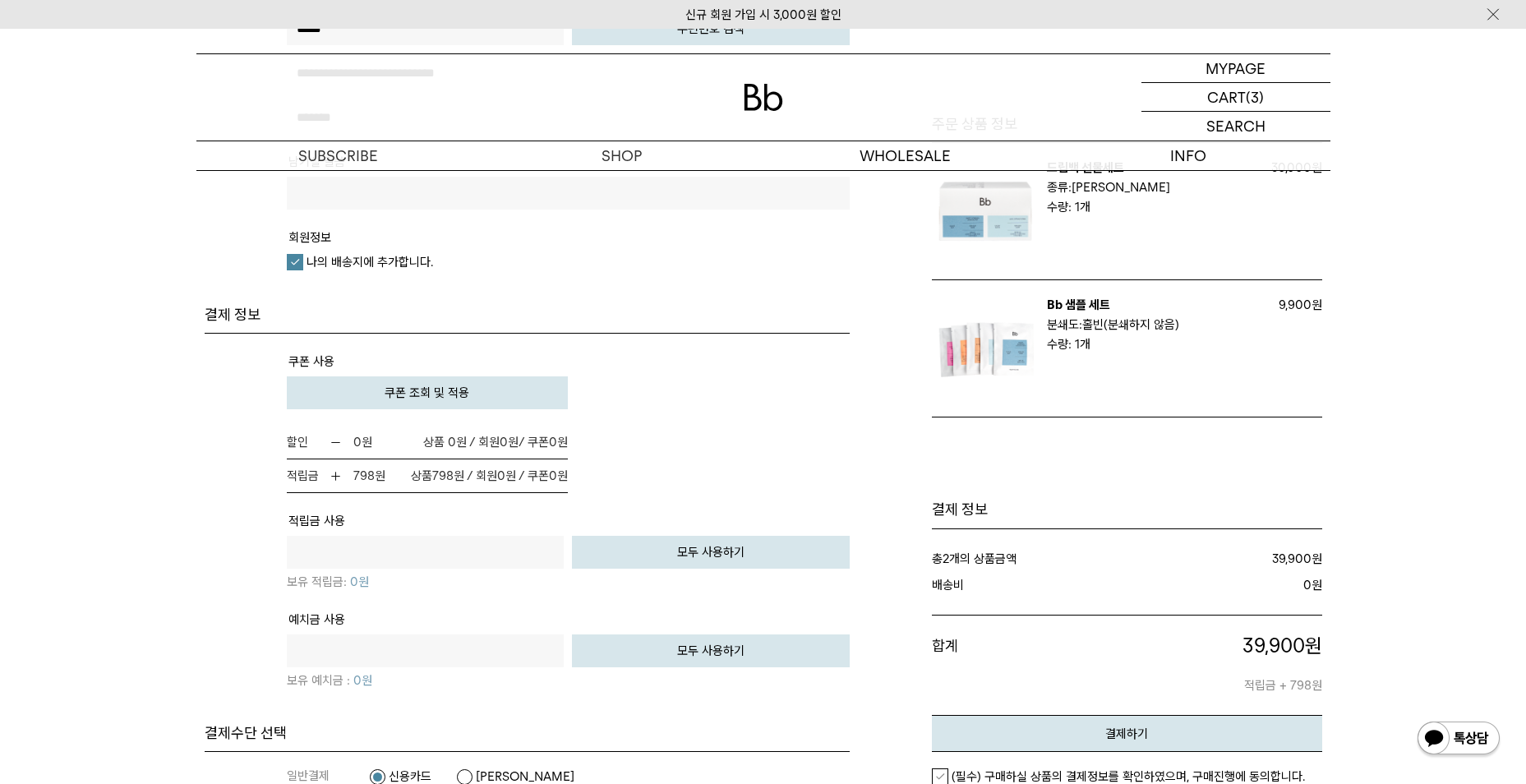
scroll to position [822, 0]
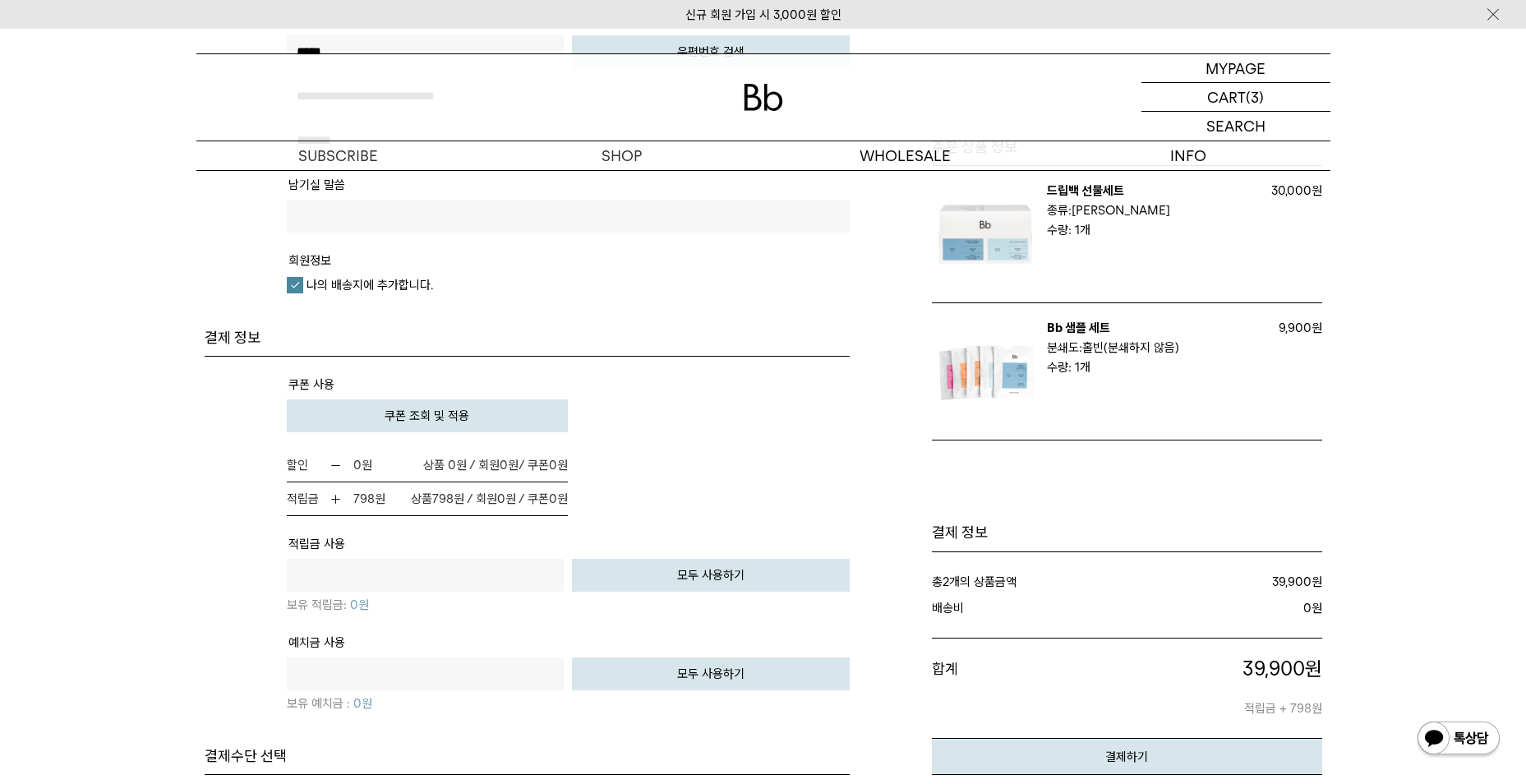
click at [449, 418] on span "쿠폰 조회 및 적용" at bounding box center [427, 416] width 85 height 15
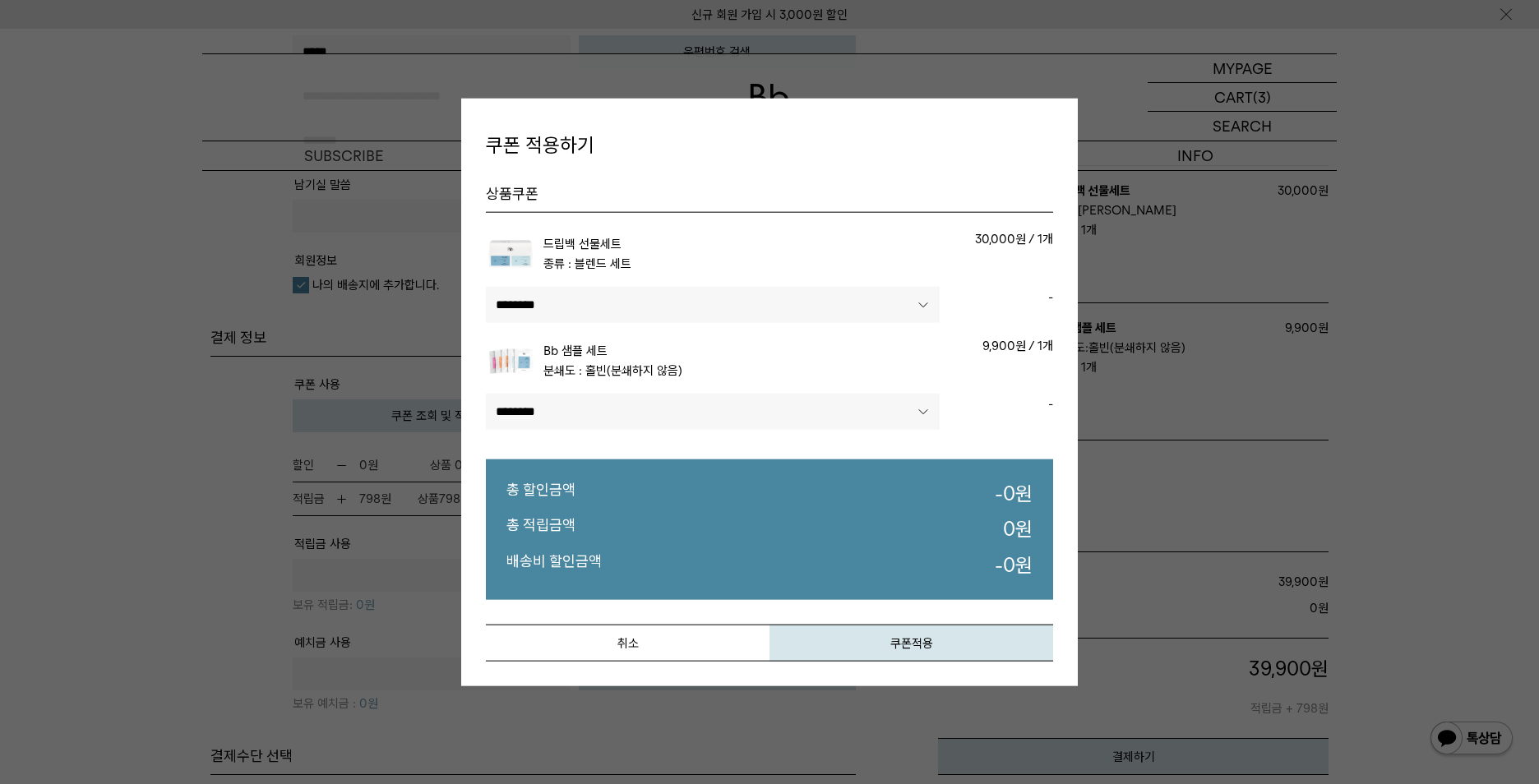
click at [670, 301] on select"] "**********" at bounding box center [713, 305] width 454 height 36
select select"] "******"
click at [486, 287] on select"] "**********" at bounding box center [713, 305] width 454 height 36
click at [670, 414] on select"] "**********" at bounding box center [713, 412] width 454 height 36
select select"] "******"
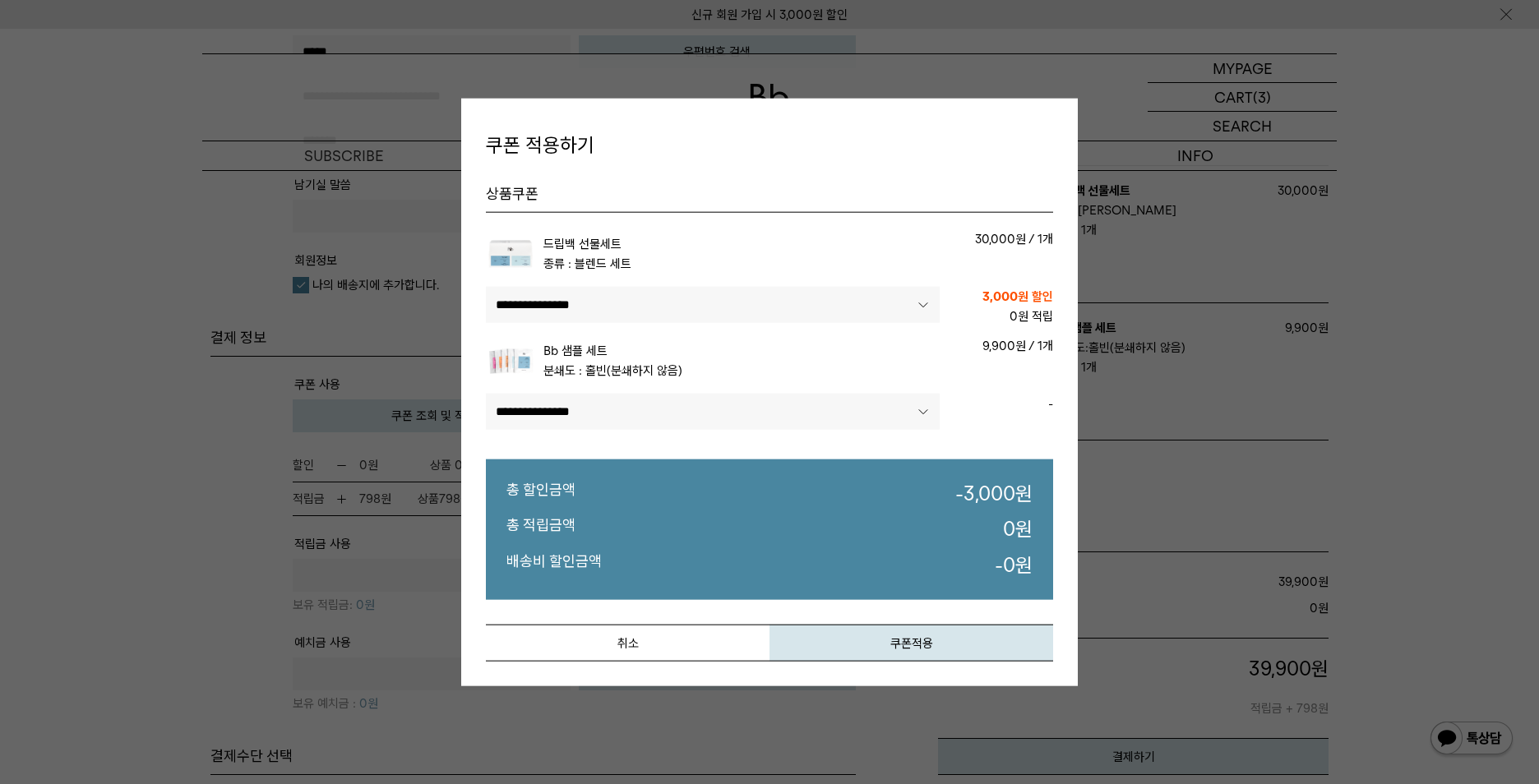
click at [486, 394] on select"] "**********" at bounding box center [713, 412] width 454 height 36
select select"]
drag, startPoint x: 883, startPoint y: 642, endPoint x: 887, endPoint y: 665, distance: 23.3
click at [884, 642] on button "쿠폰적용" at bounding box center [911, 642] width 283 height 37
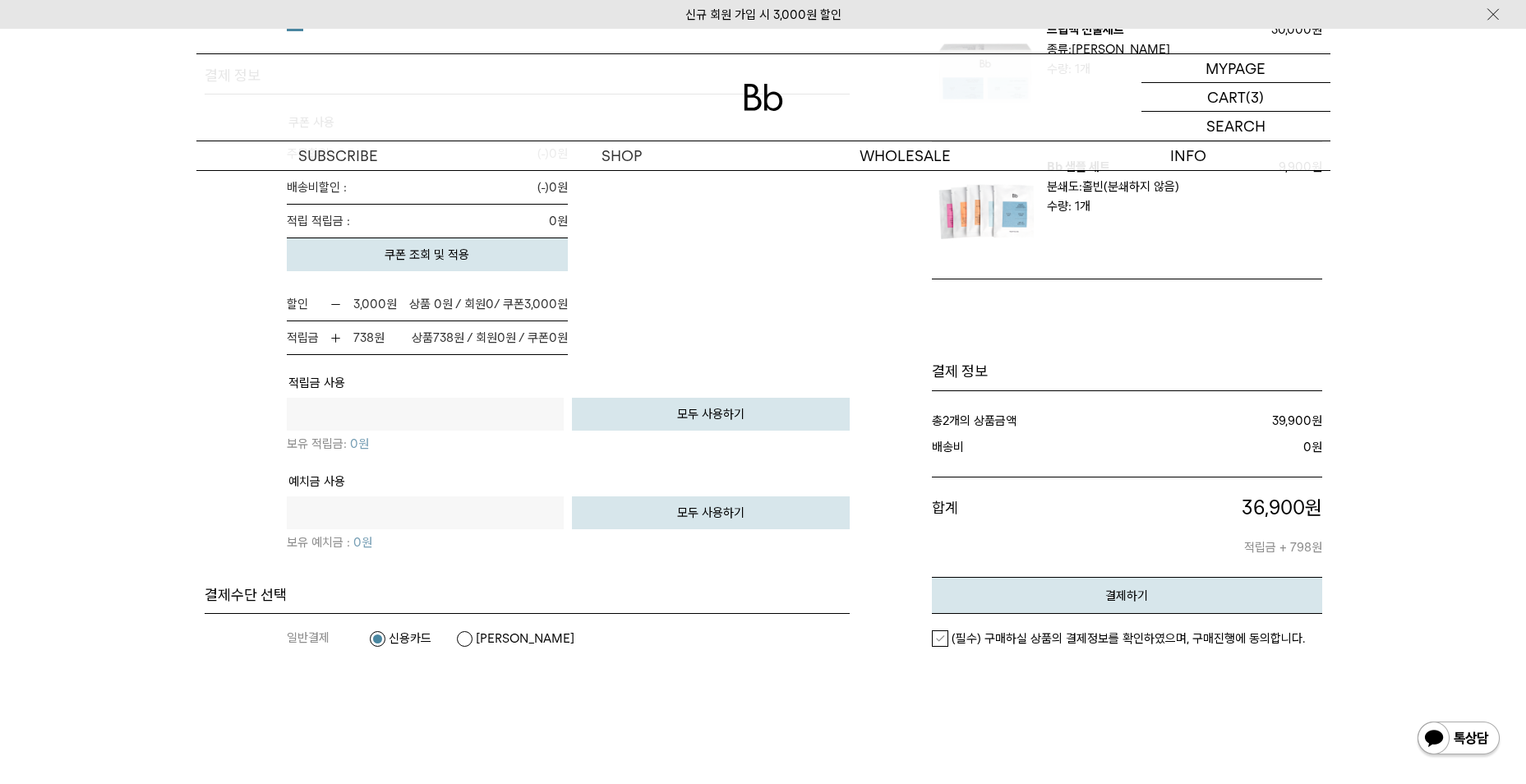
scroll to position [1233, 0]
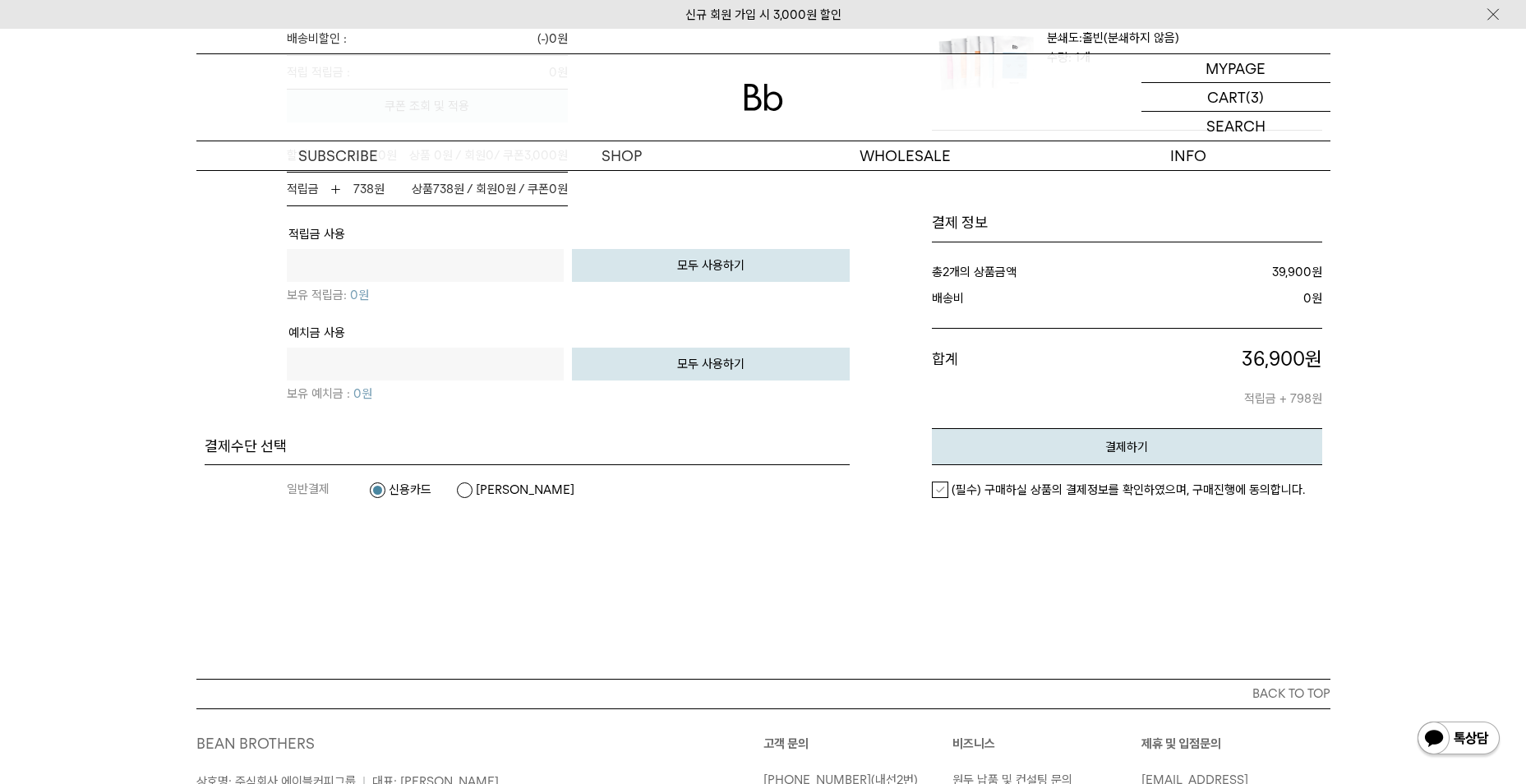
click at [937, 497] on label "(필수) 구매하실 상품의 결제정보를 확인하였으며, 구매진행에 동의합니다." at bounding box center [1118, 490] width 373 height 16
click at [1037, 445] on button "결제하기" at bounding box center [1127, 446] width 390 height 37
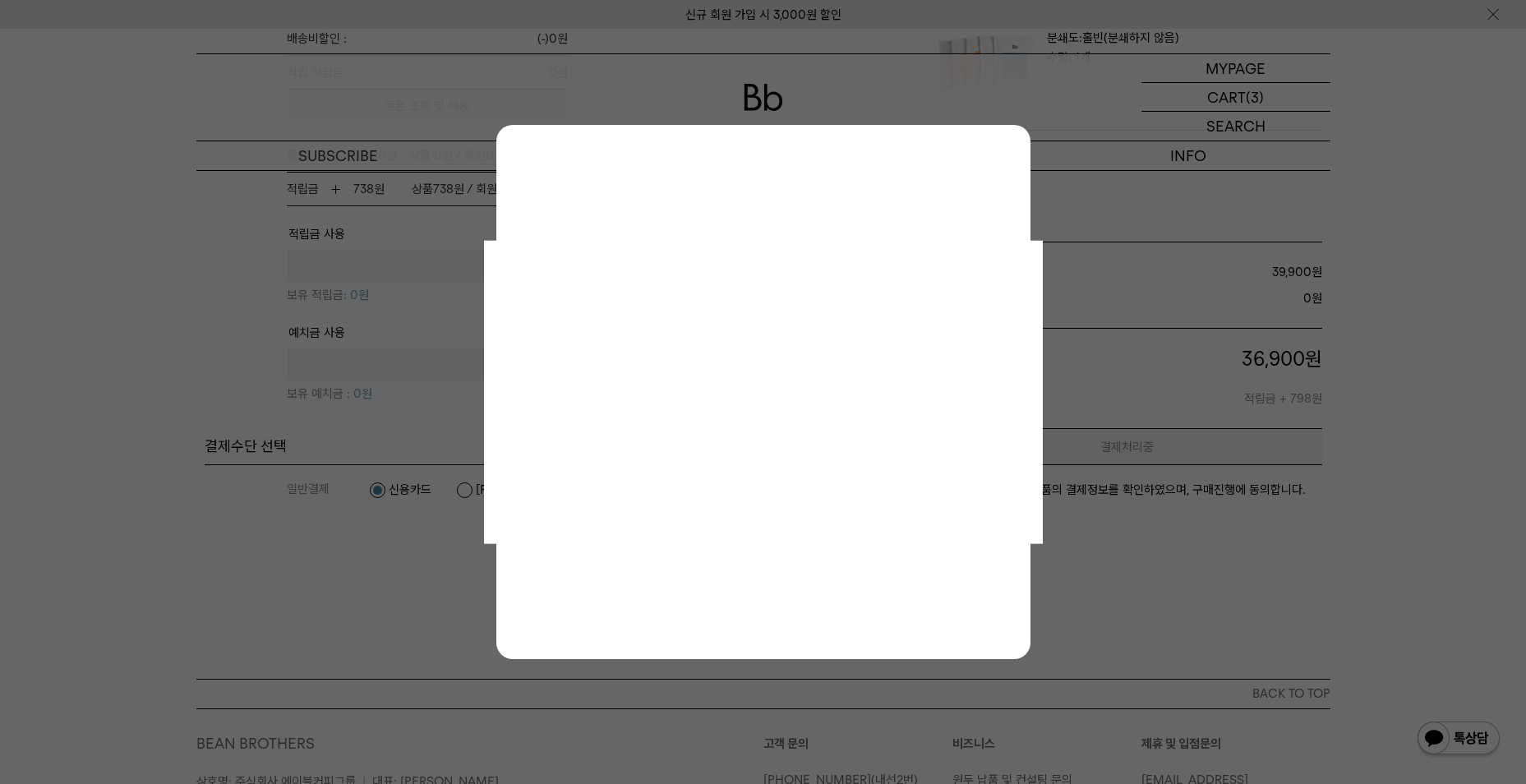
scroll to position [0, 0]
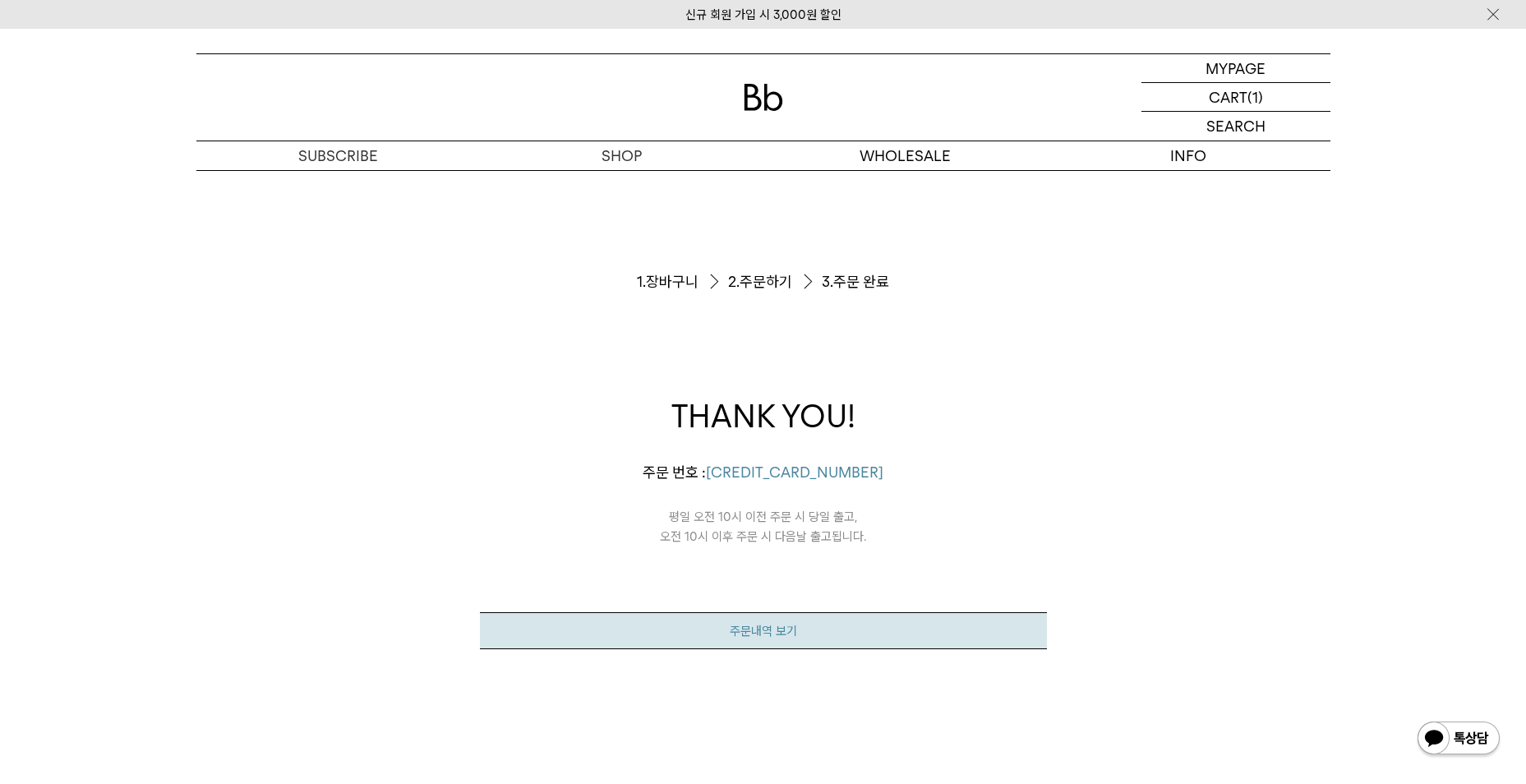
click at [805, 627] on link "주문내역 보기" at bounding box center [763, 630] width 567 height 37
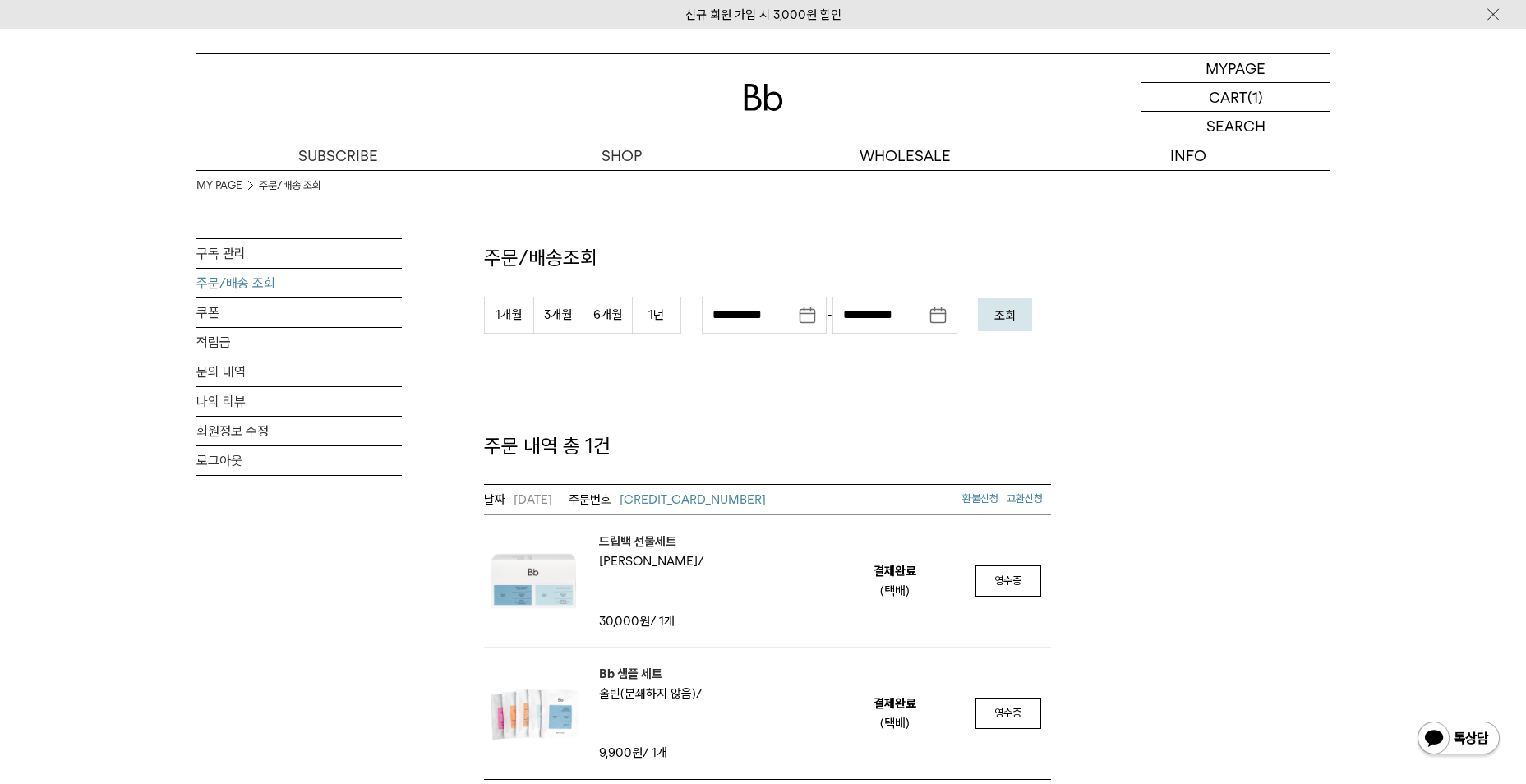
click at [1244, 431] on div "**********" at bounding box center [763, 475] width 1134 height 609
